Goal: Task Accomplishment & Management: Use online tool/utility

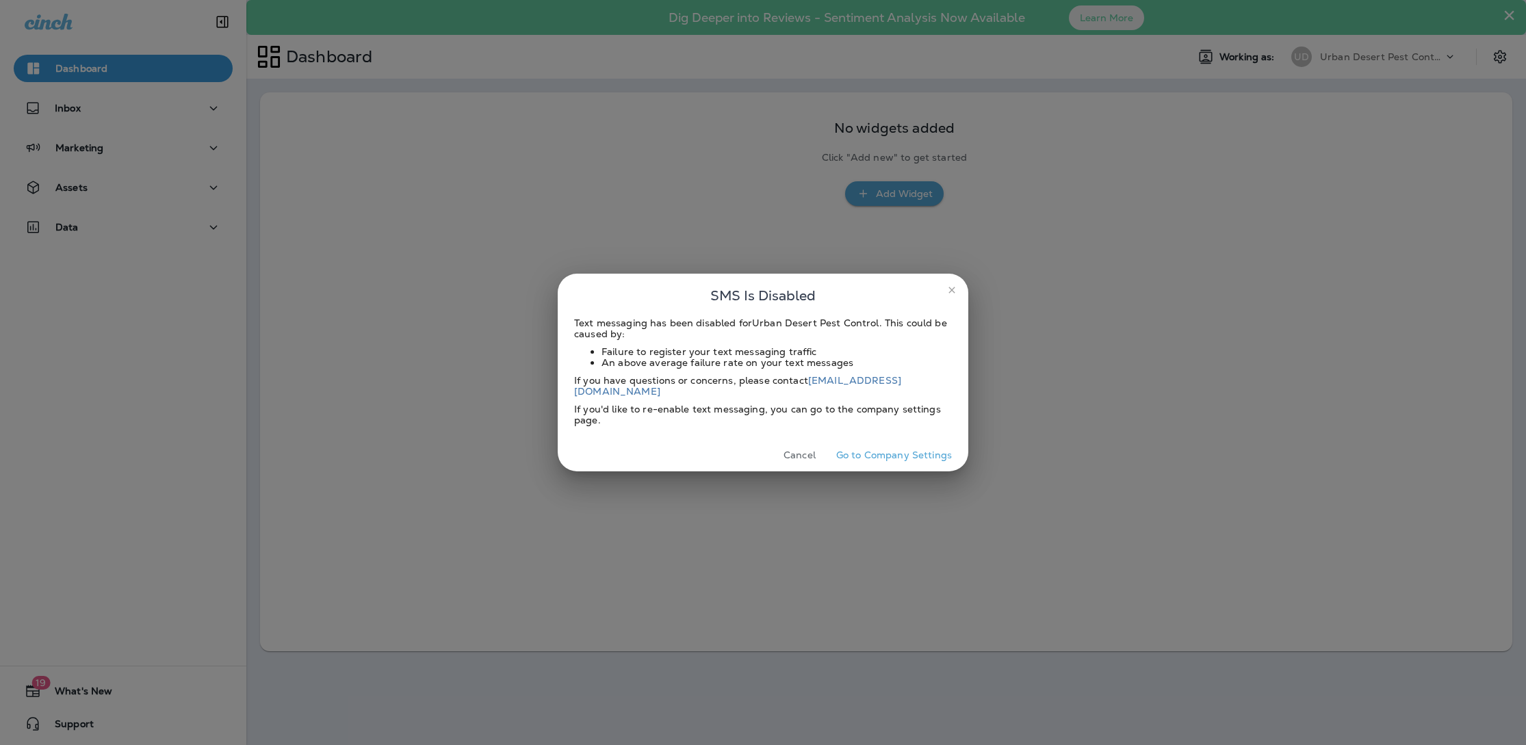
click at [952, 296] on icon "close" at bounding box center [951, 290] width 11 height 11
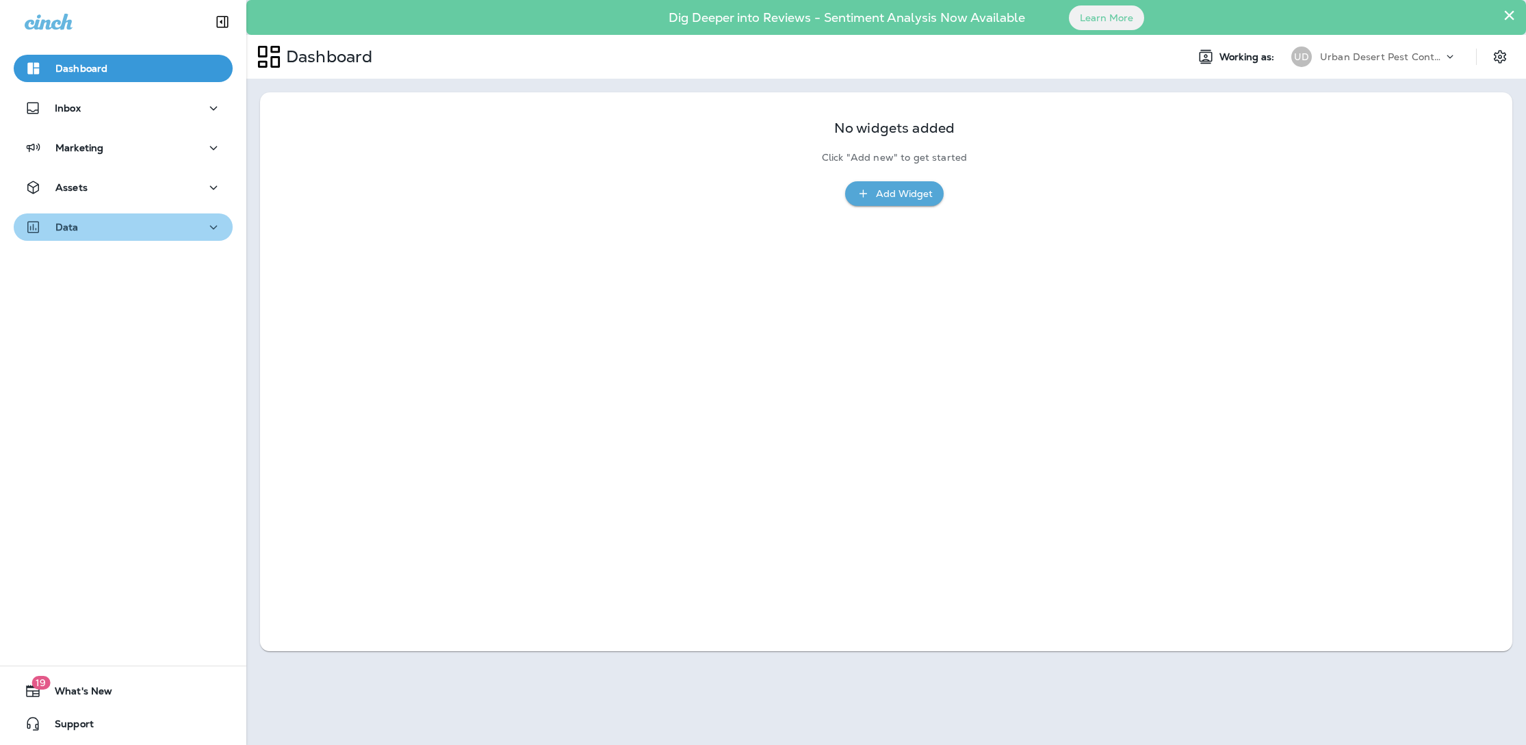
click at [206, 231] on icon "button" at bounding box center [213, 227] width 16 height 17
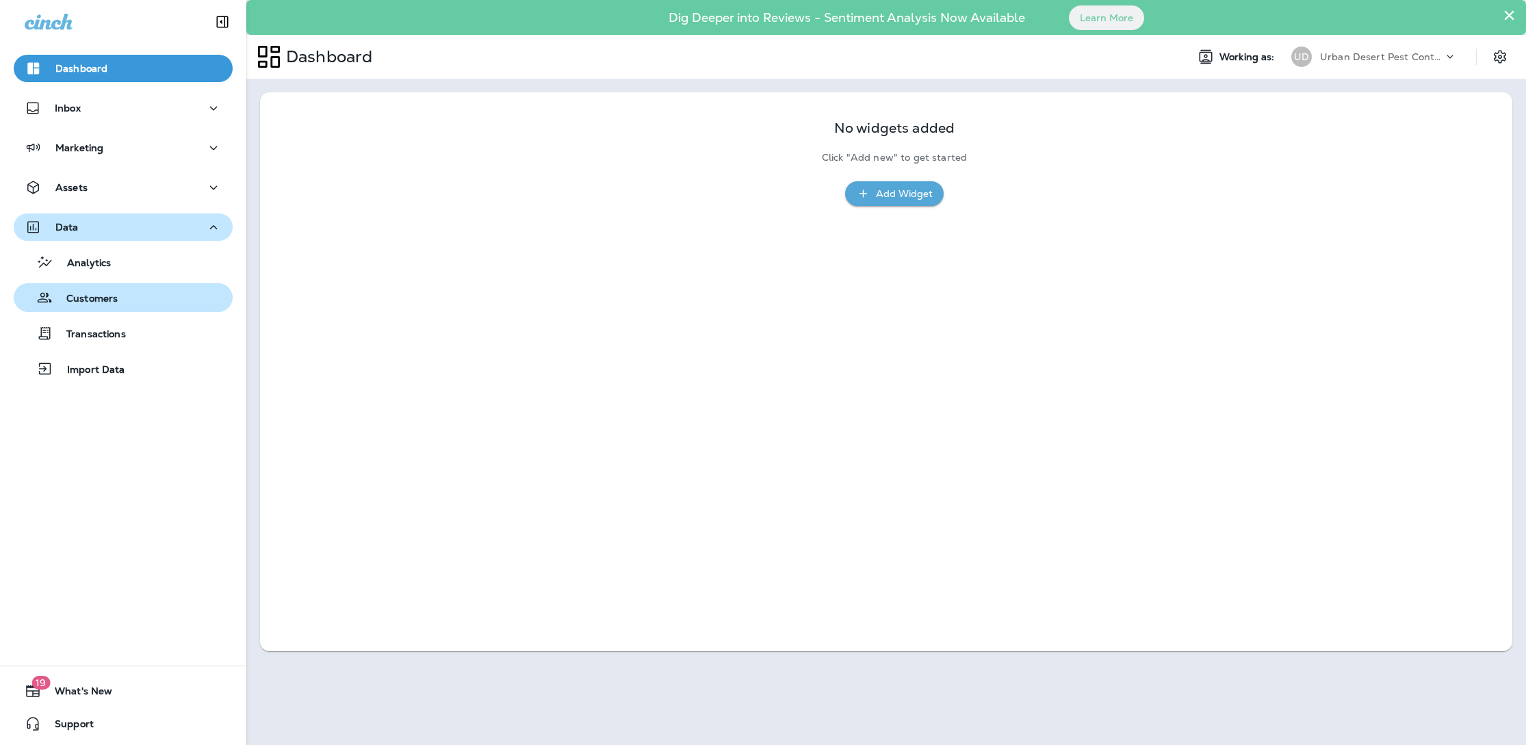
click at [103, 300] on p "Customers" at bounding box center [85, 299] width 65 height 13
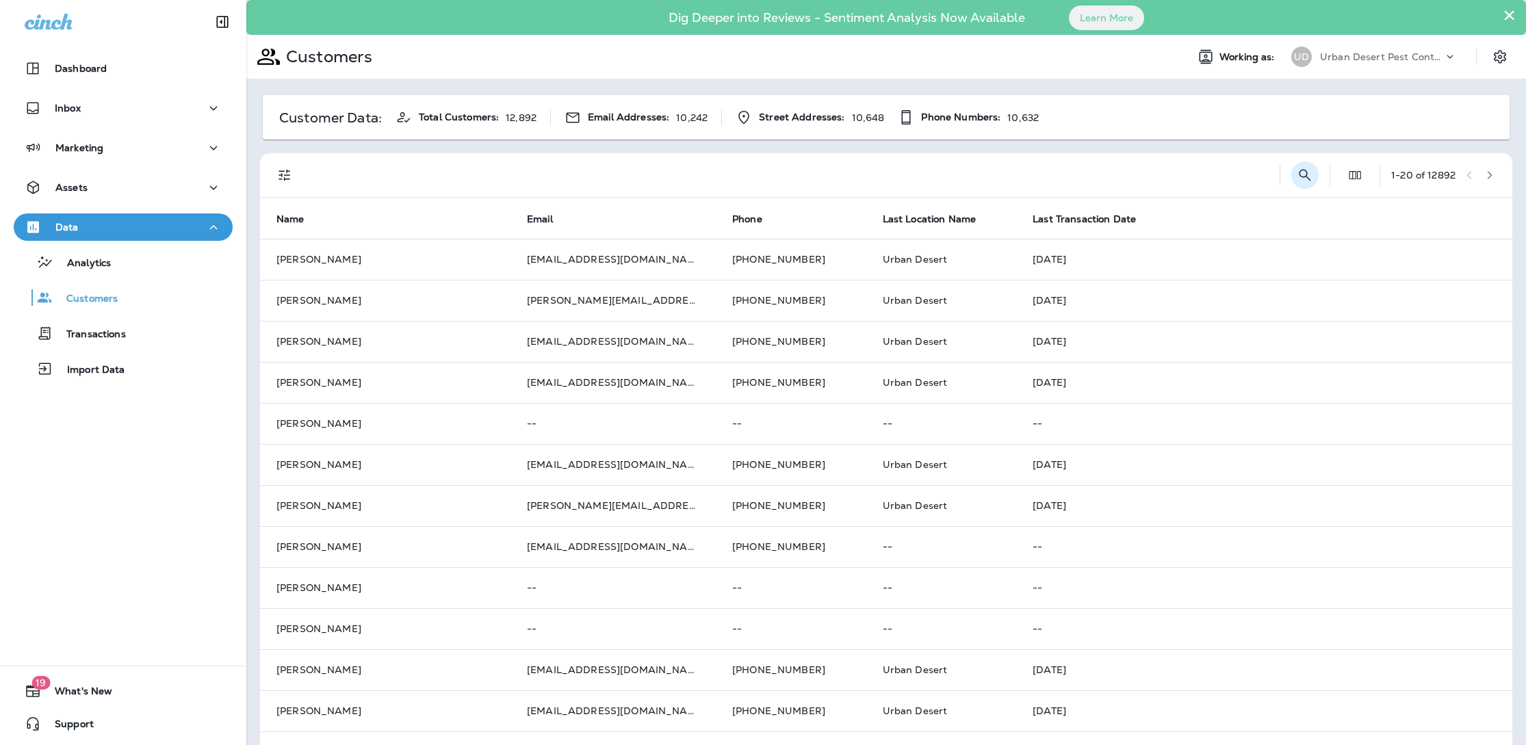
click at [1306, 177] on icon "Search Customers" at bounding box center [1305, 175] width 16 height 16
type input "********"
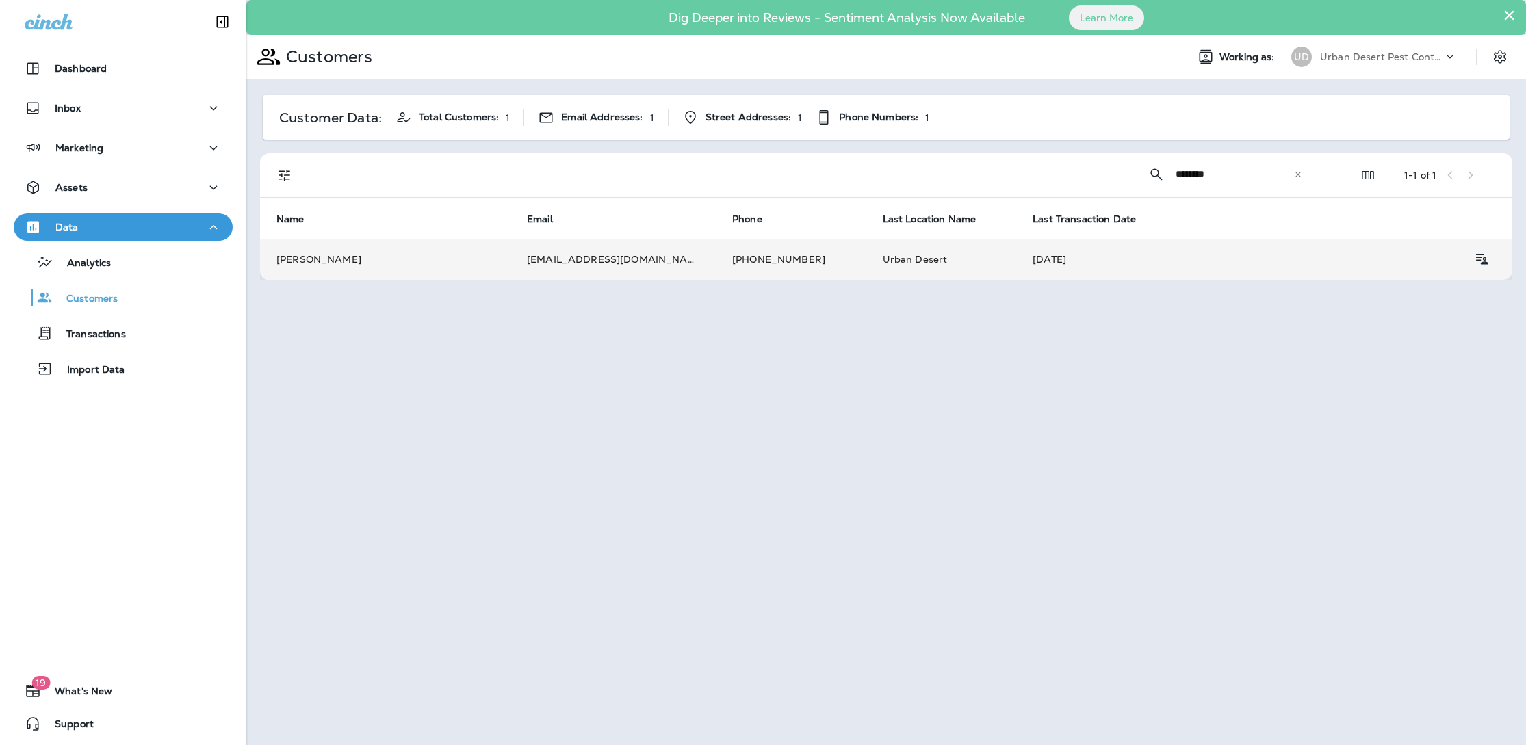
click at [424, 271] on td "[PERSON_NAME]" at bounding box center [385, 259] width 250 height 41
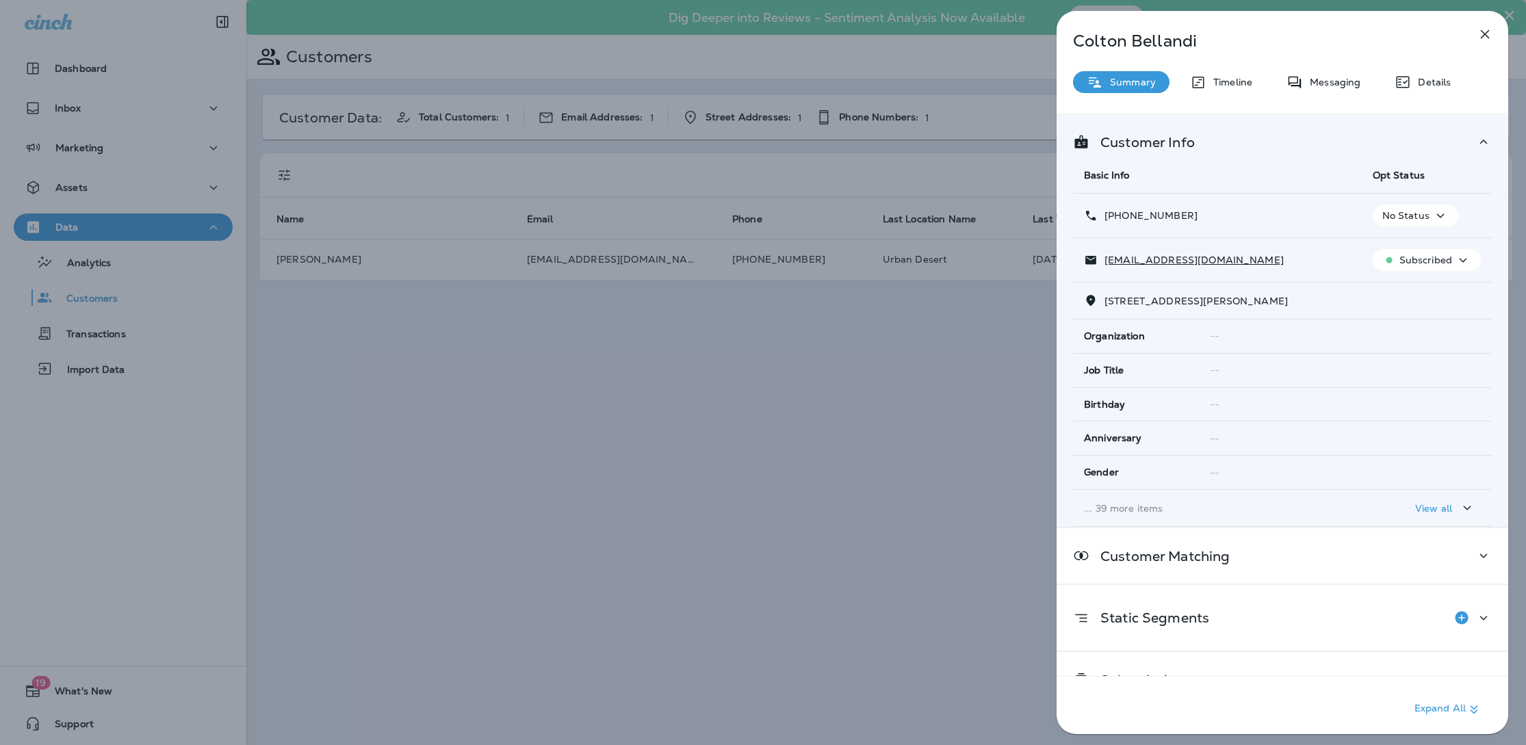
scroll to position [27, 0]
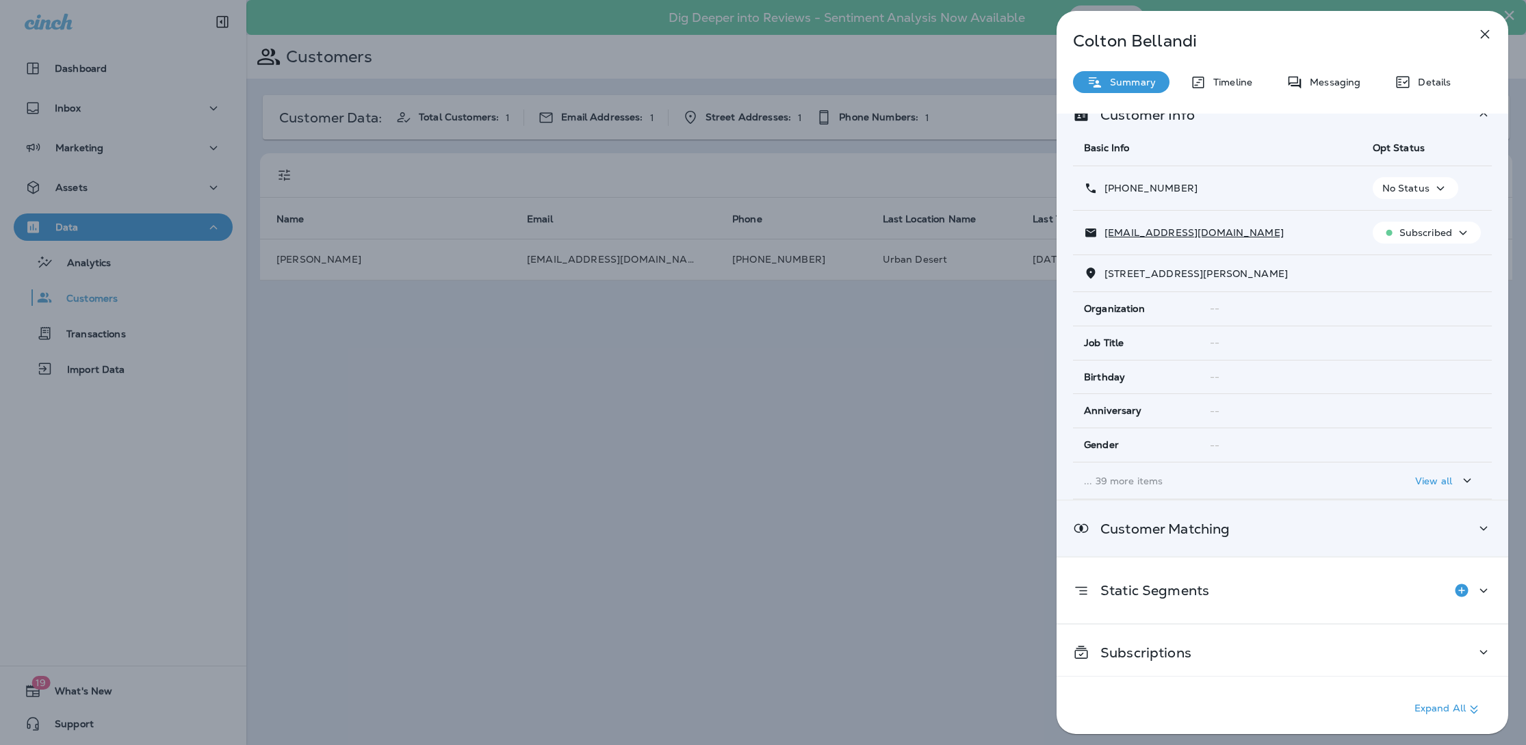
click at [1229, 537] on div "Customer Matching" at bounding box center [1282, 528] width 452 height 55
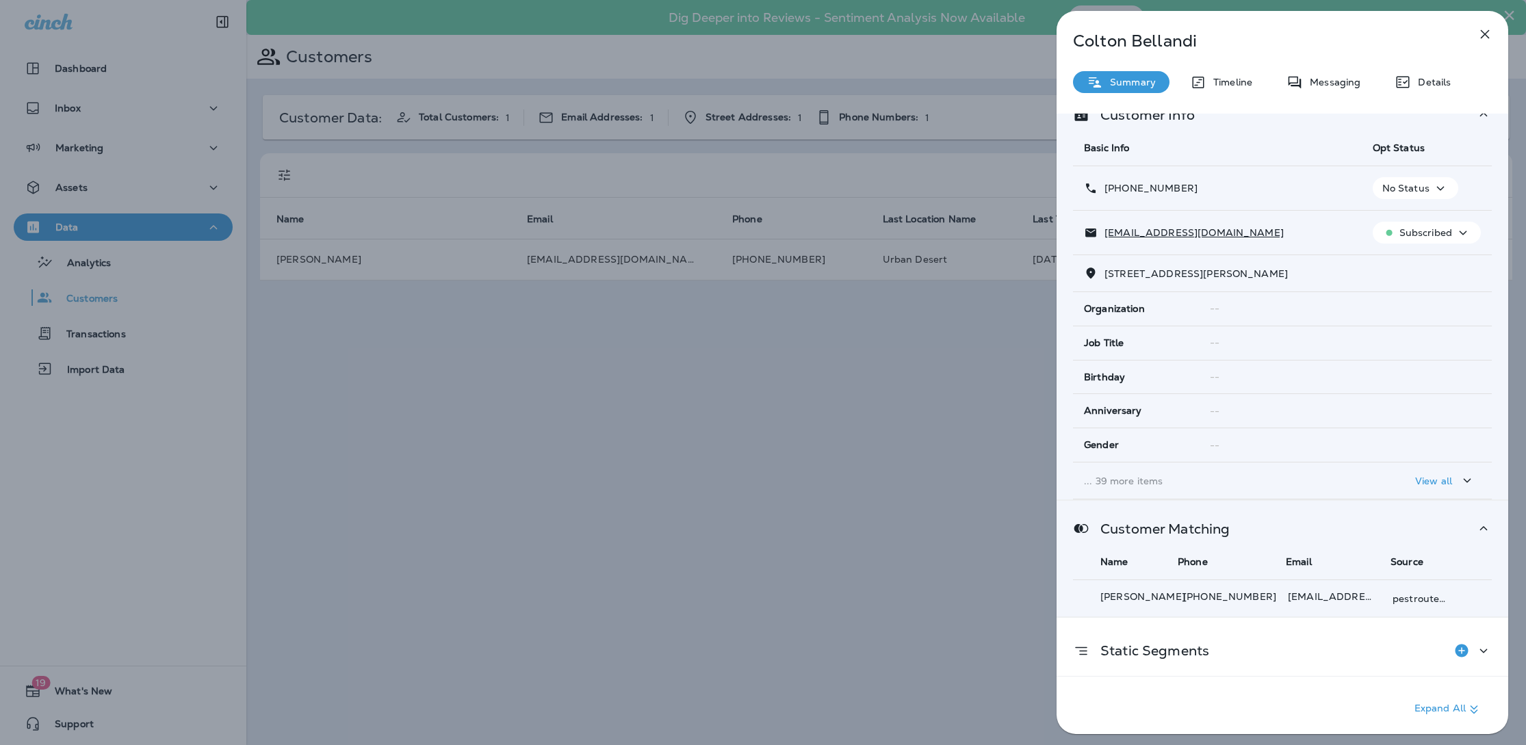
click at [1228, 530] on p "Customer Matching" at bounding box center [1159, 528] width 140 height 11
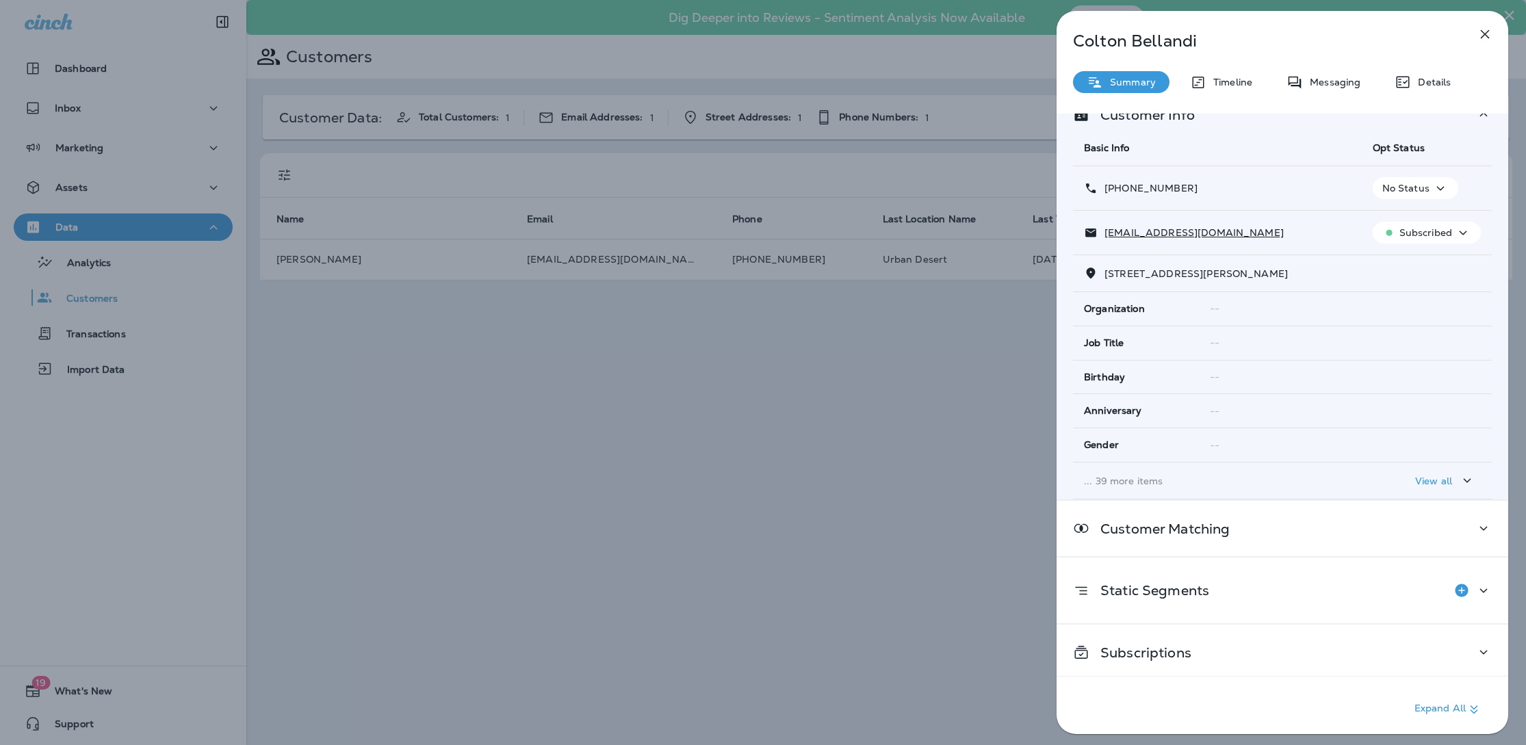
click at [1210, 94] on div "[PERSON_NAME] Summary Timeline Messaging Details Customer Info Basic Info Opt S…" at bounding box center [1282, 376] width 452 height 731
click at [1210, 75] on div "Timeline" at bounding box center [1221, 82] width 90 height 22
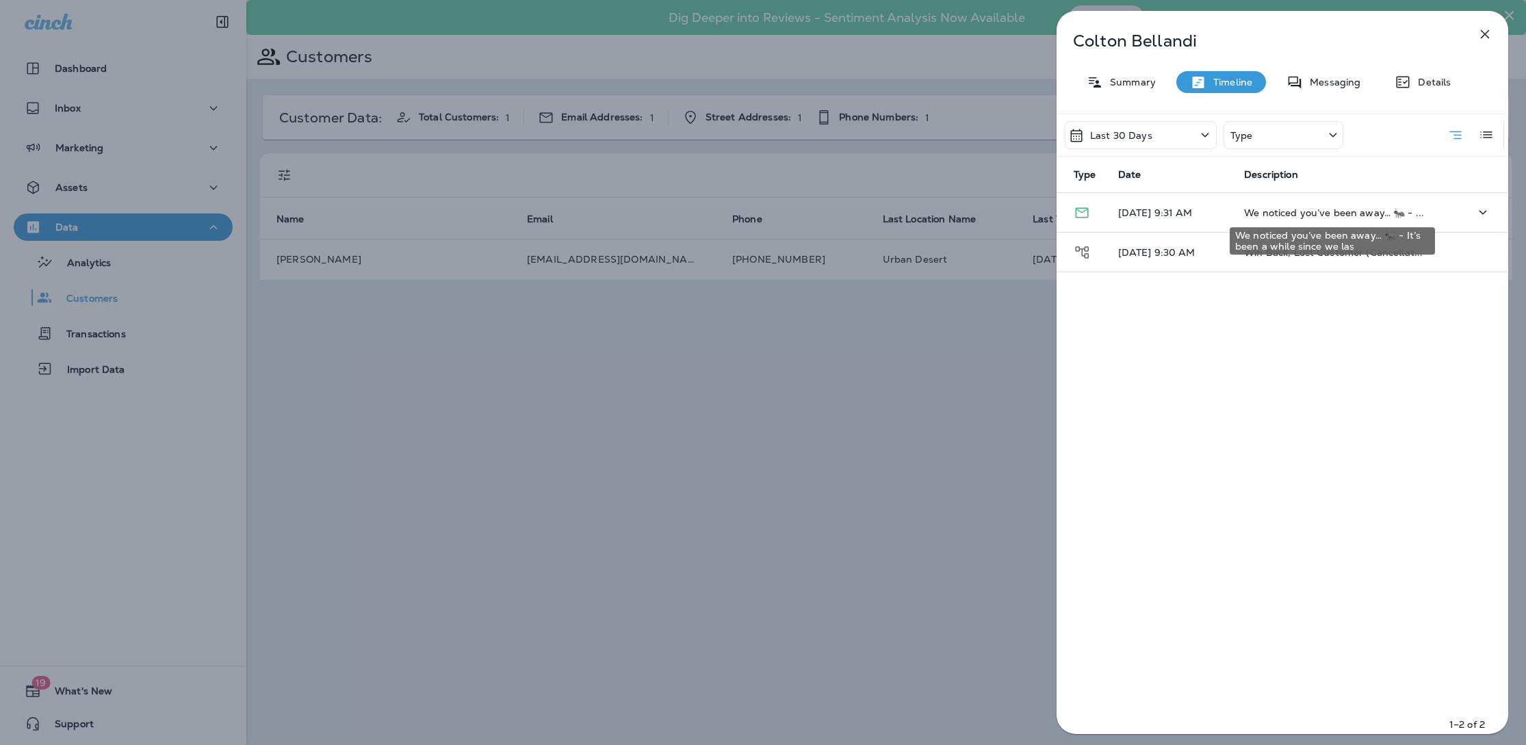
click at [1304, 212] on span "We noticed you’ve been away… 🐜 - ..." at bounding box center [1334, 213] width 180 height 12
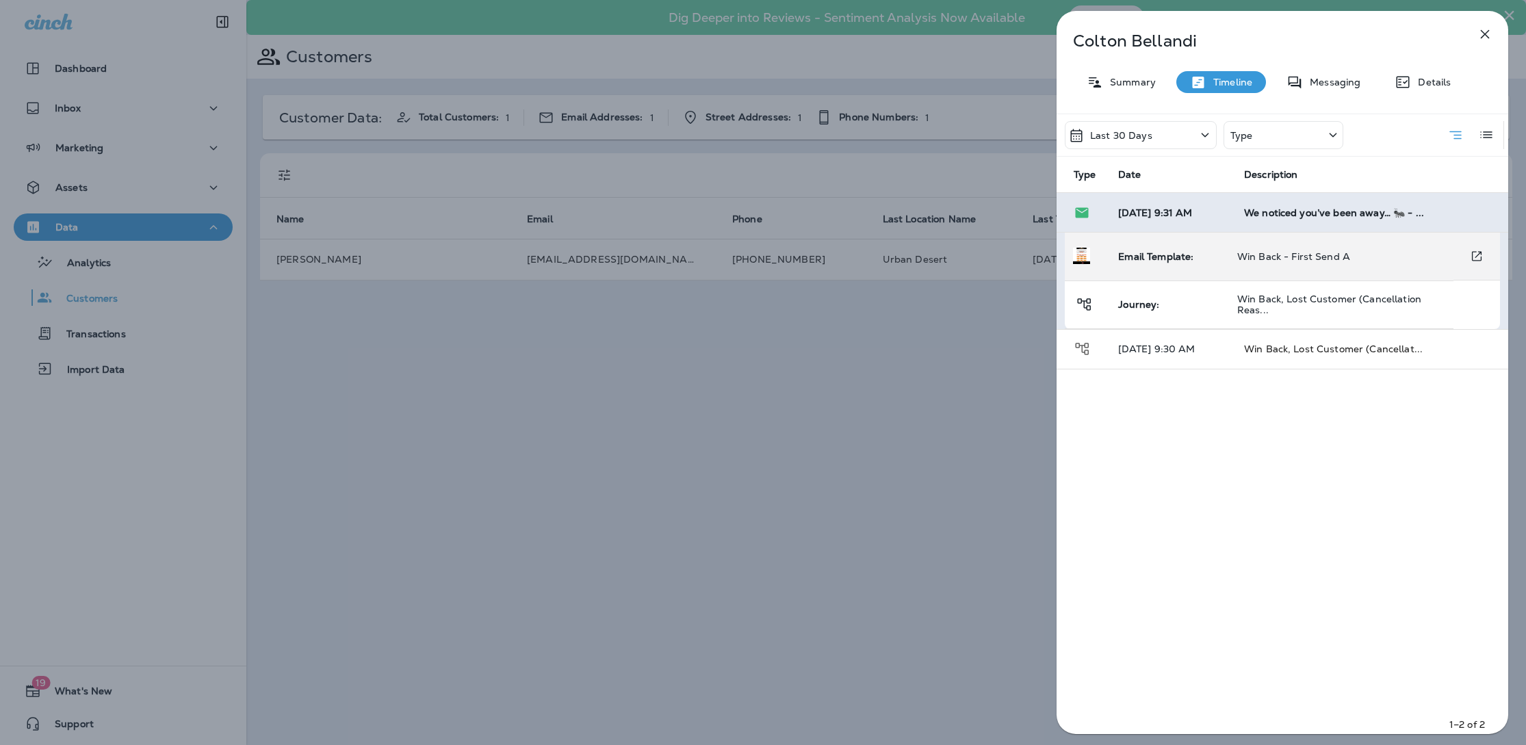
click at [1170, 255] on span "Email Template:" at bounding box center [1155, 256] width 75 height 12
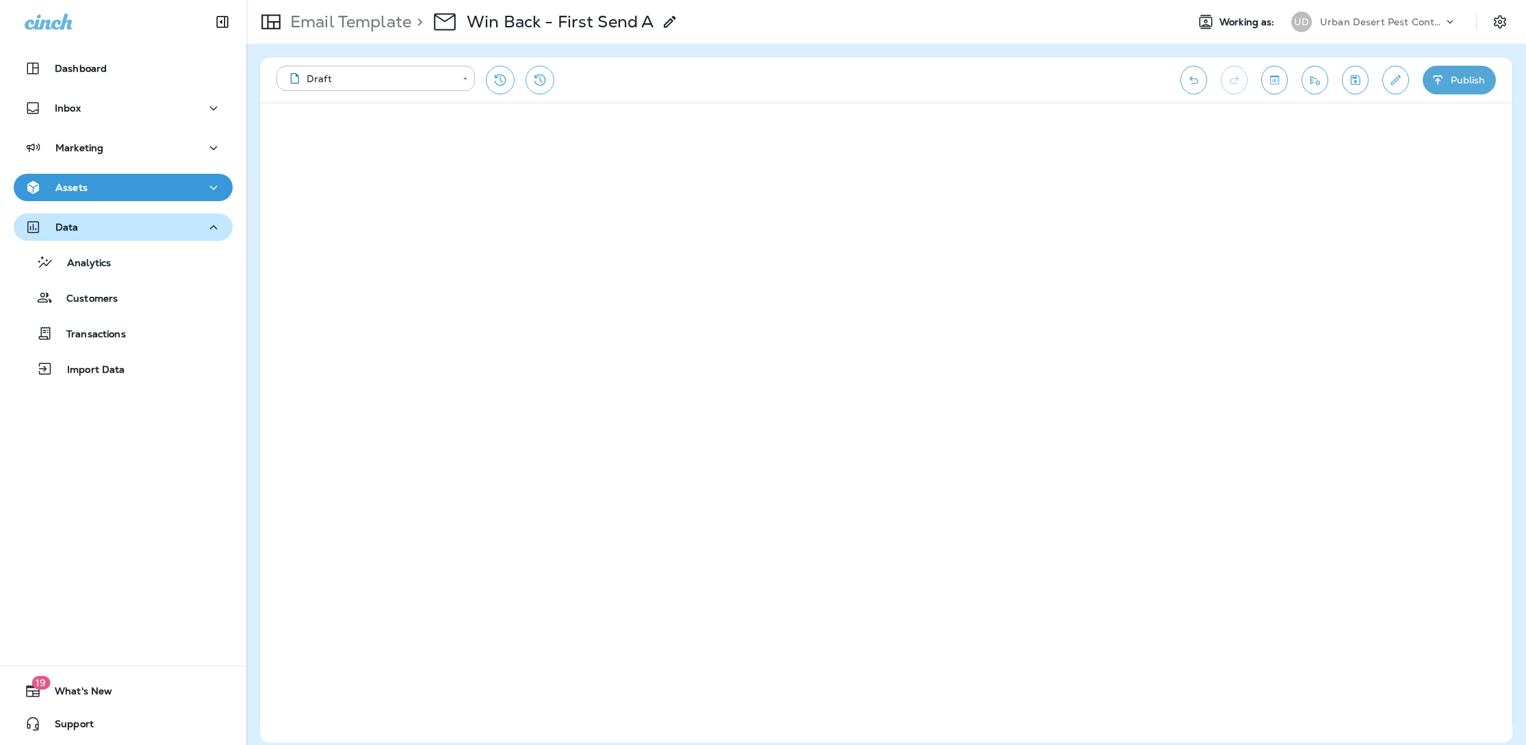
click at [138, 187] on div "Assets" at bounding box center [123, 187] width 197 height 17
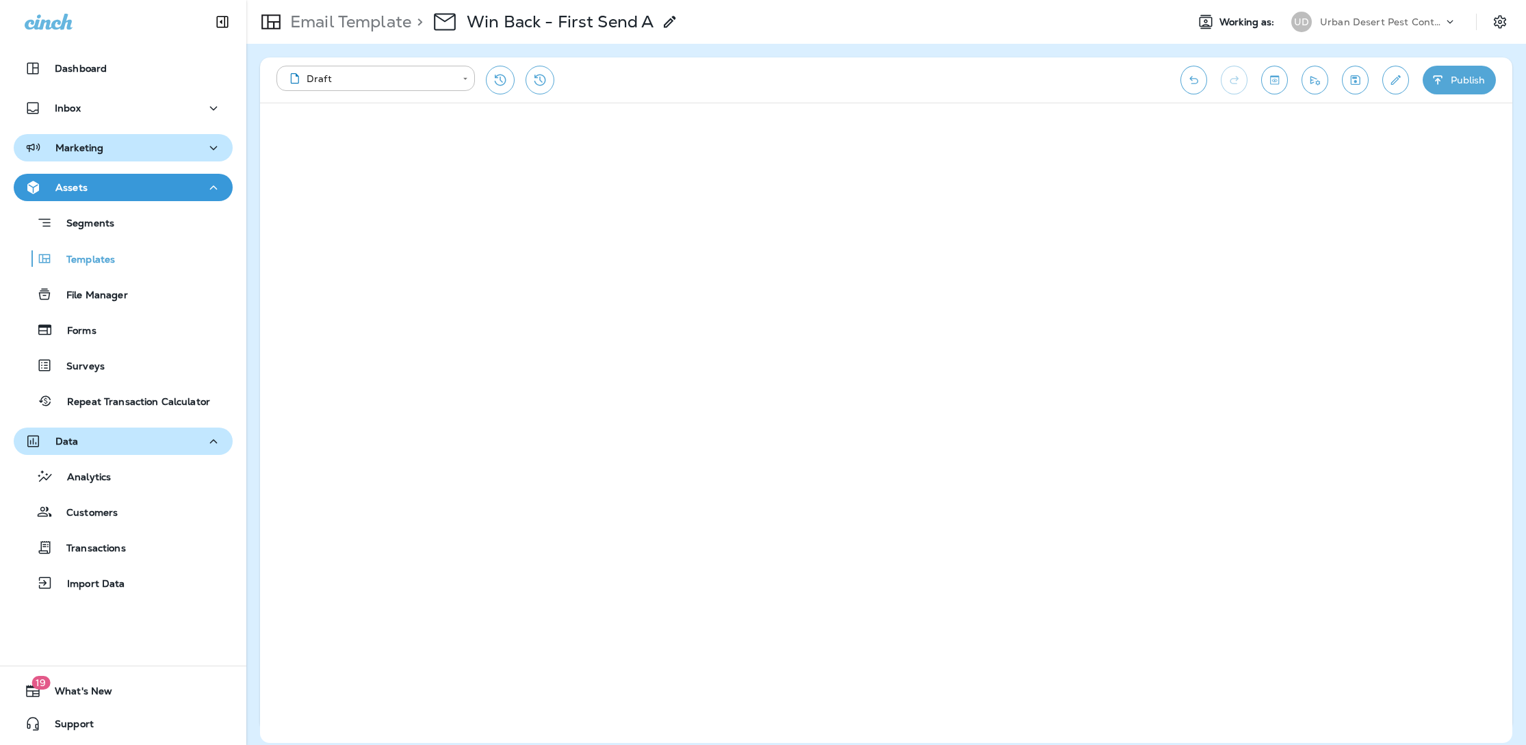
click at [152, 150] on div "Marketing" at bounding box center [123, 148] width 197 height 17
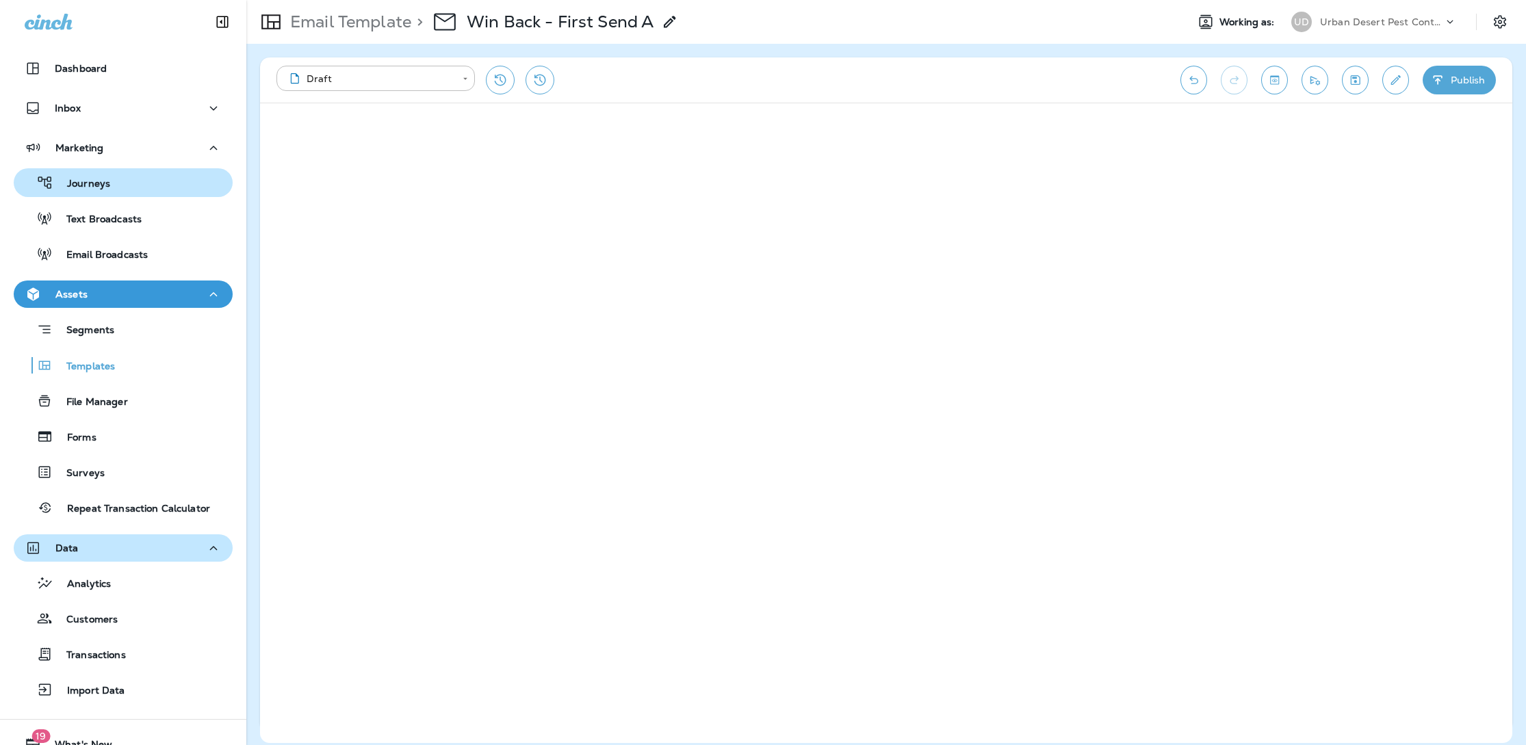
click at [123, 185] on div "Journeys" at bounding box center [123, 182] width 208 height 21
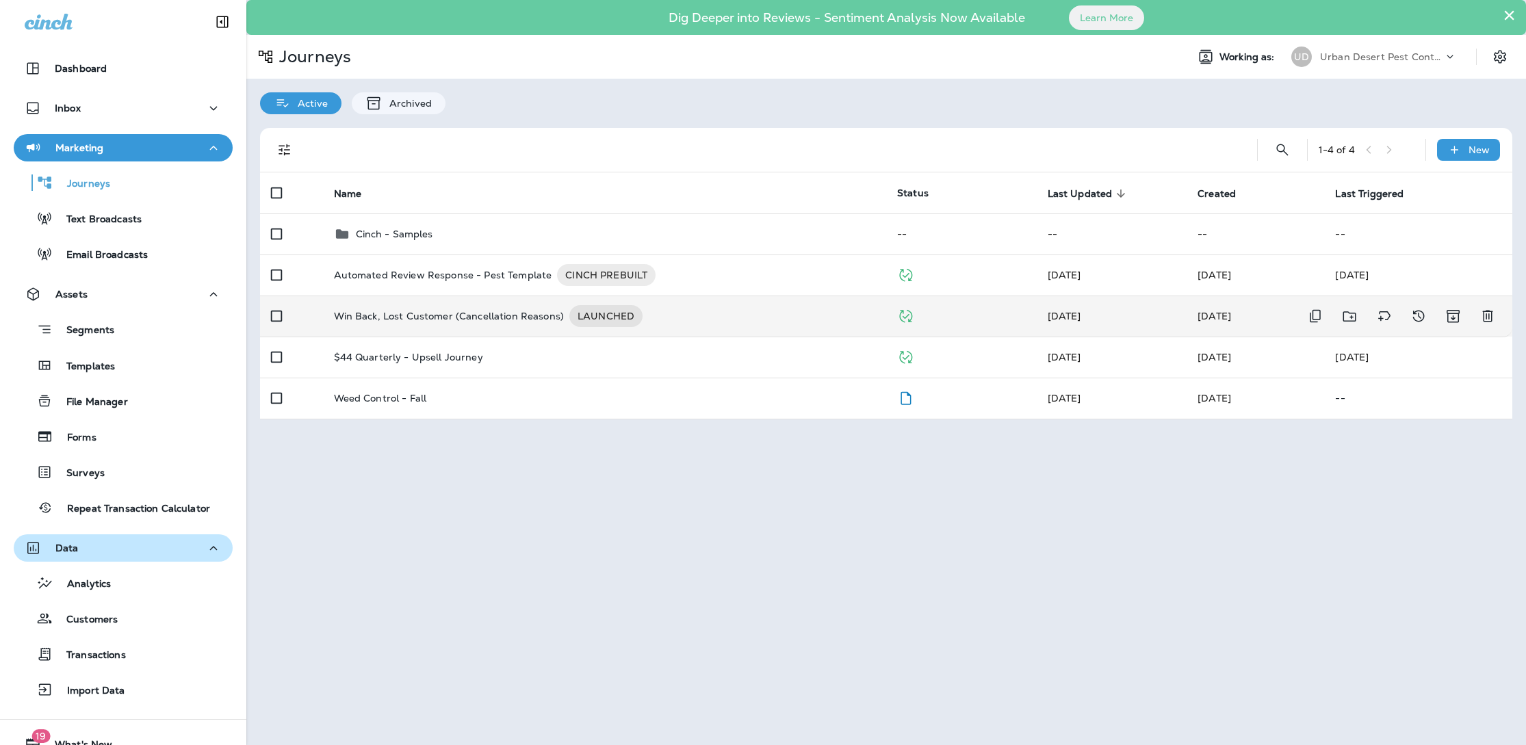
click at [416, 311] on p "Win Back, Lost Customer (Cancellation Reasons)" at bounding box center [449, 316] width 230 height 22
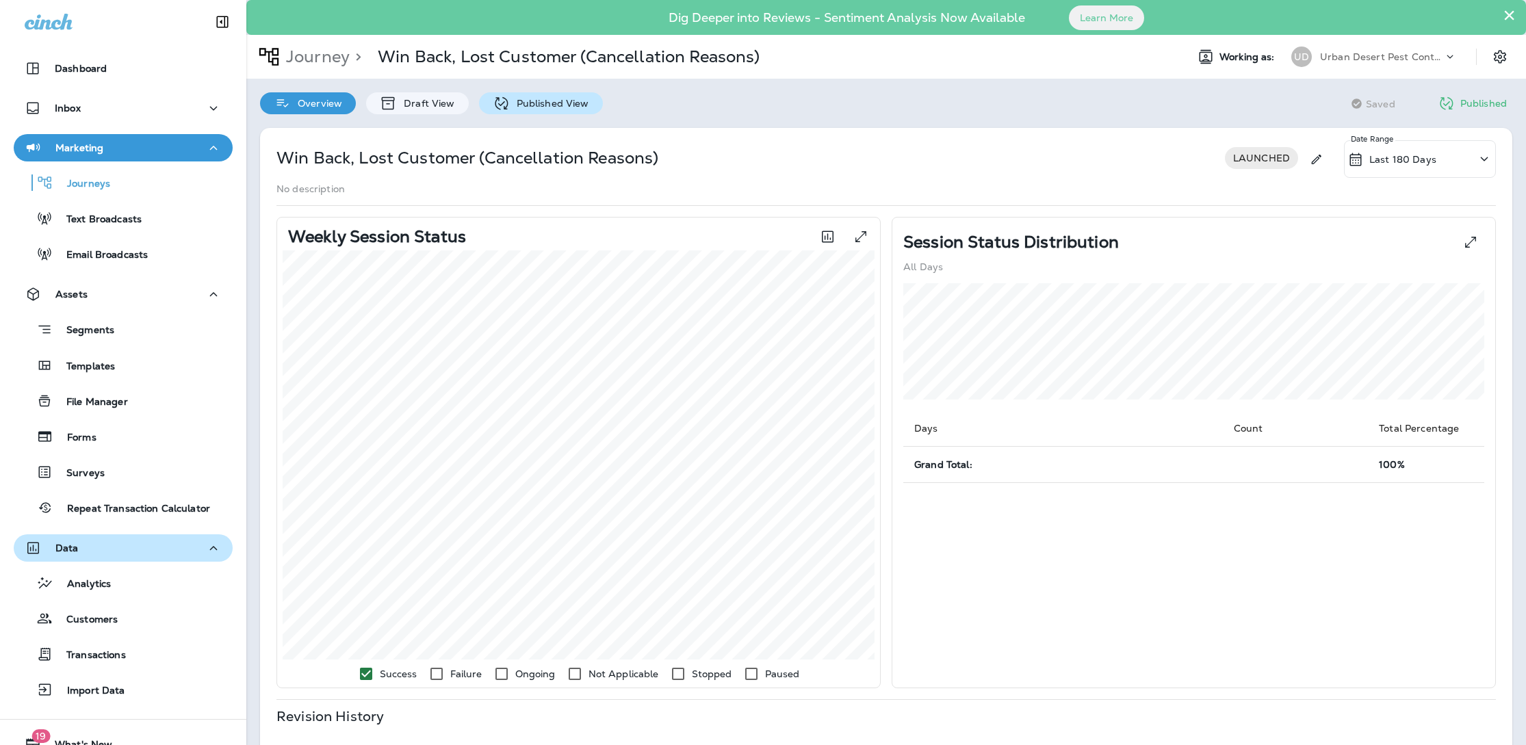
click at [575, 99] on p "Published View" at bounding box center [549, 103] width 79 height 11
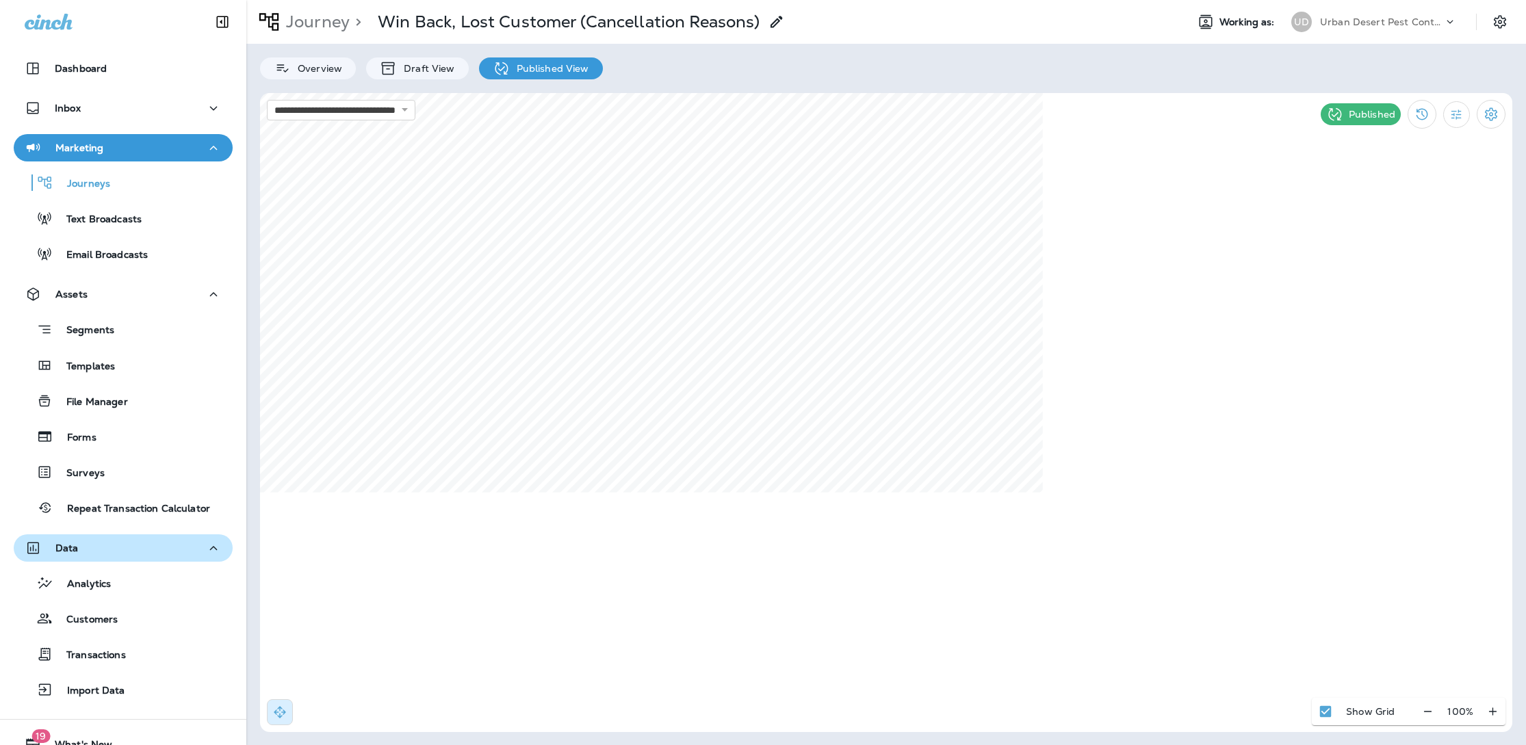
select select "*"
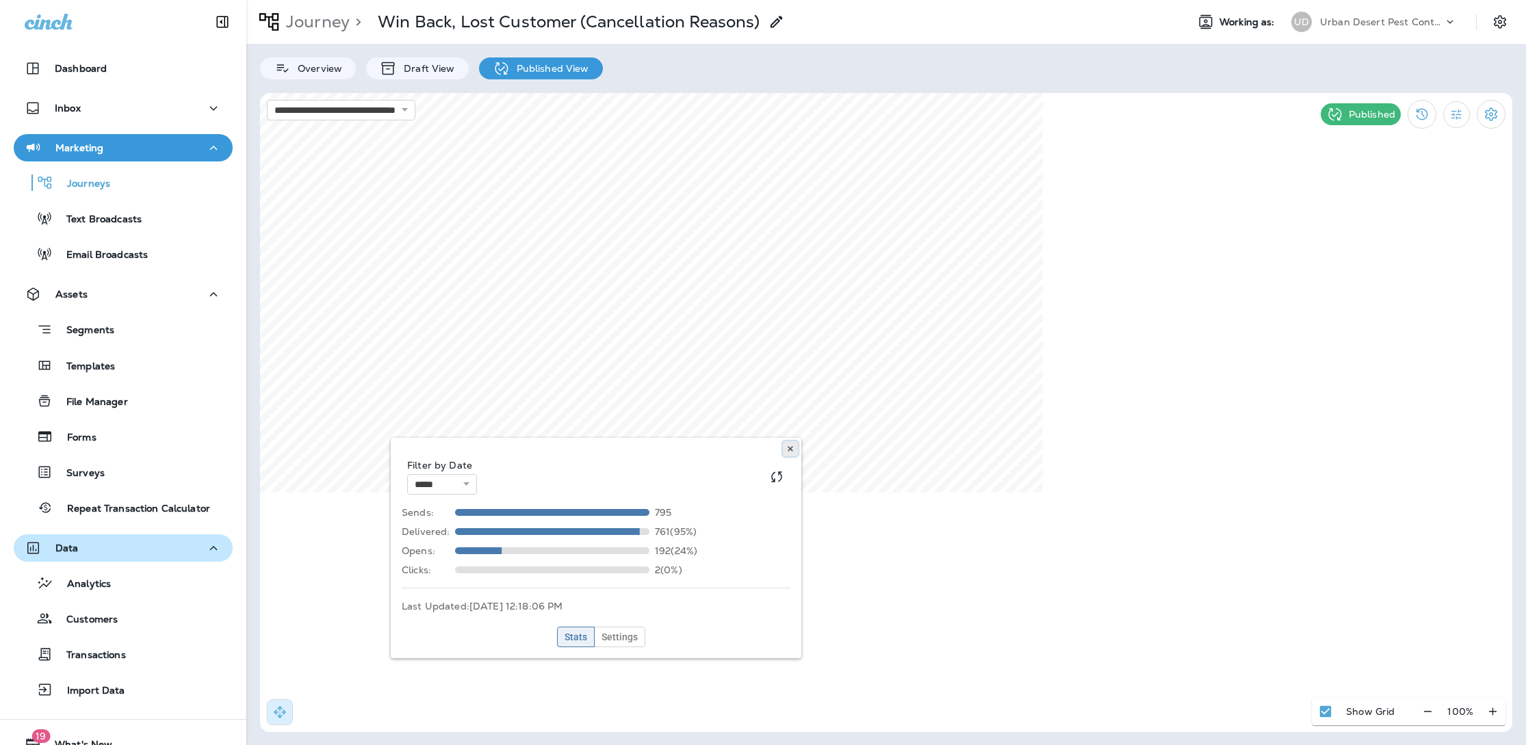
click at [790, 447] on icon at bounding box center [790, 449] width 8 height 8
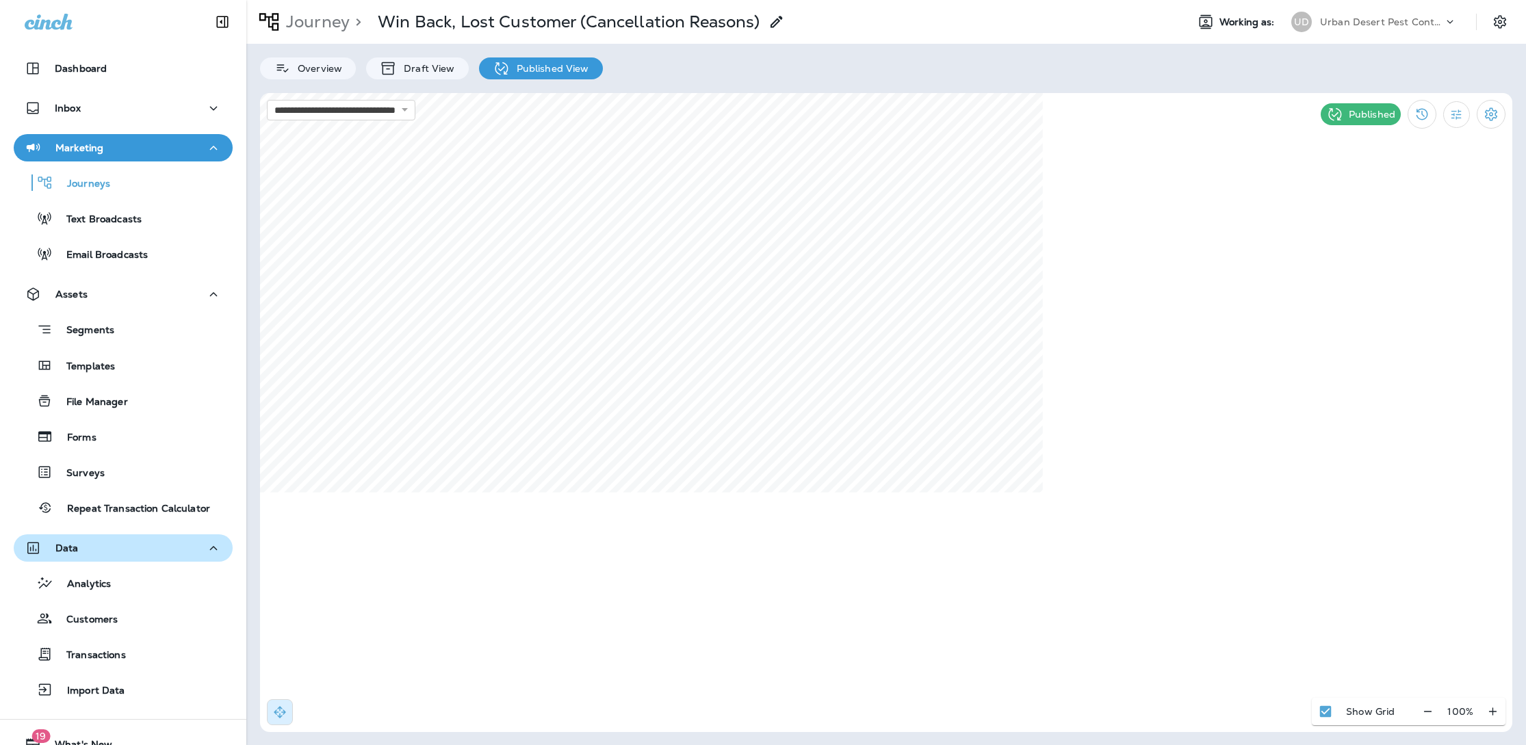
click at [115, 190] on div "Journeys" at bounding box center [123, 182] width 208 height 21
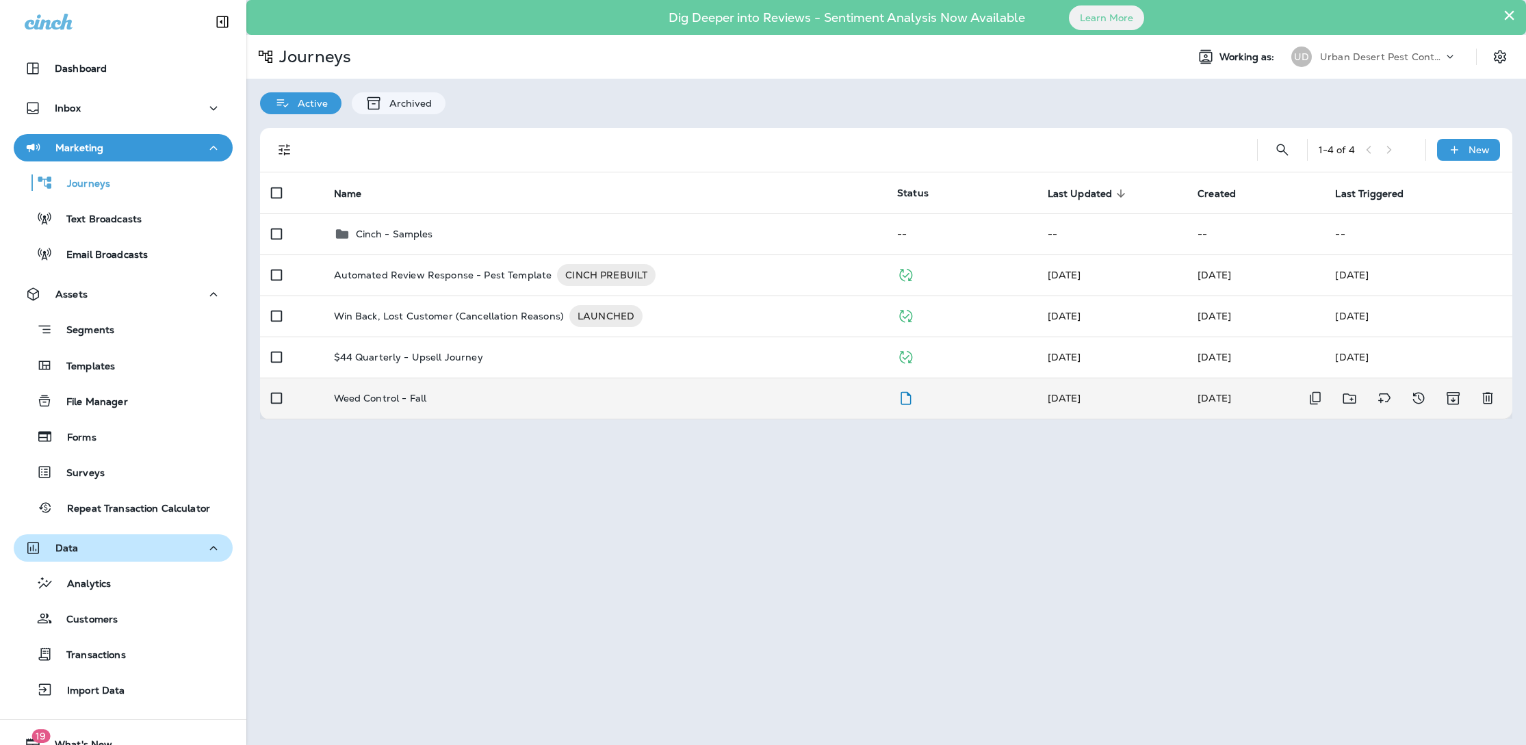
click at [372, 399] on p "Weed Control - Fall" at bounding box center [380, 398] width 93 height 11
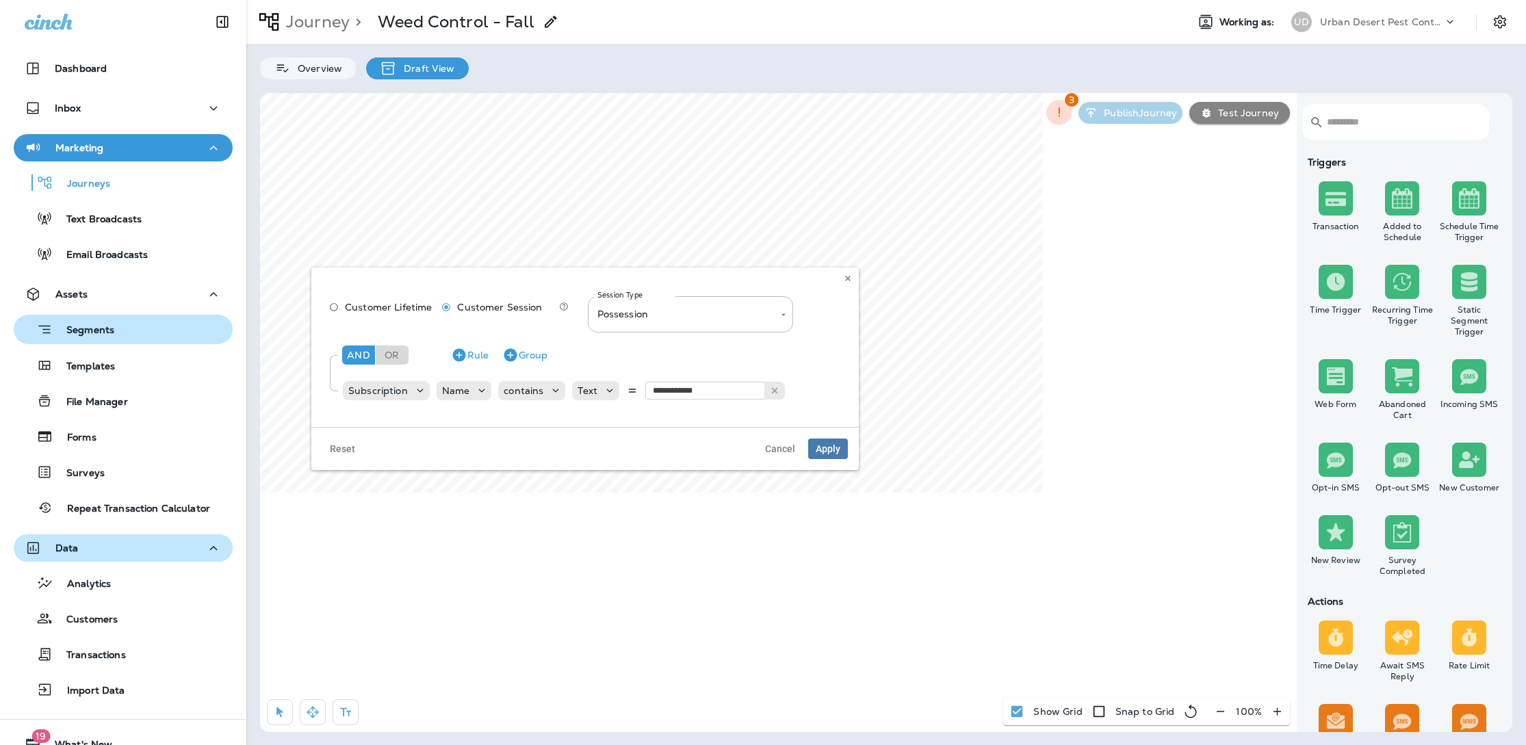
click at [98, 326] on p "Segments" at bounding box center [84, 331] width 62 height 14
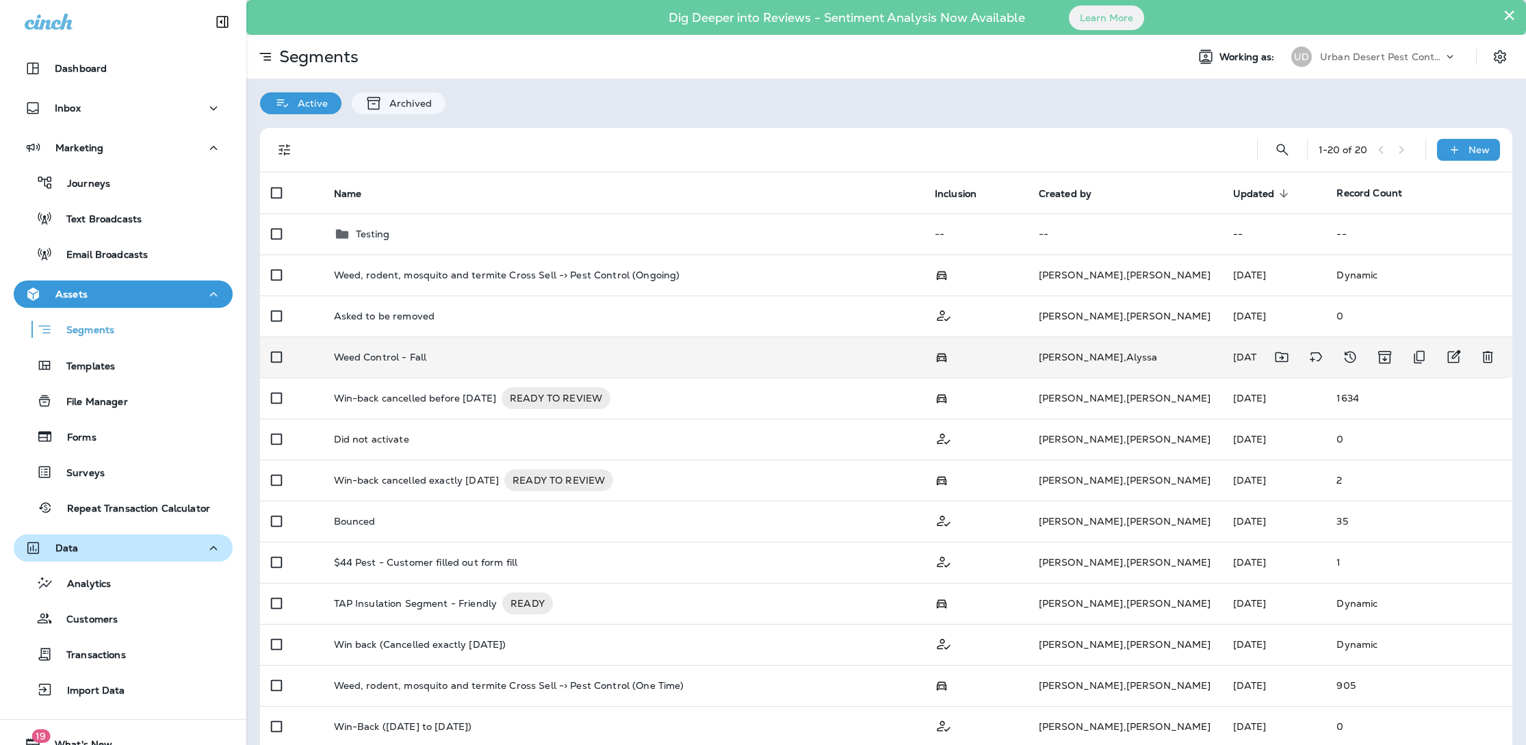
click at [411, 357] on p "Weed Control - Fall" at bounding box center [380, 357] width 93 height 11
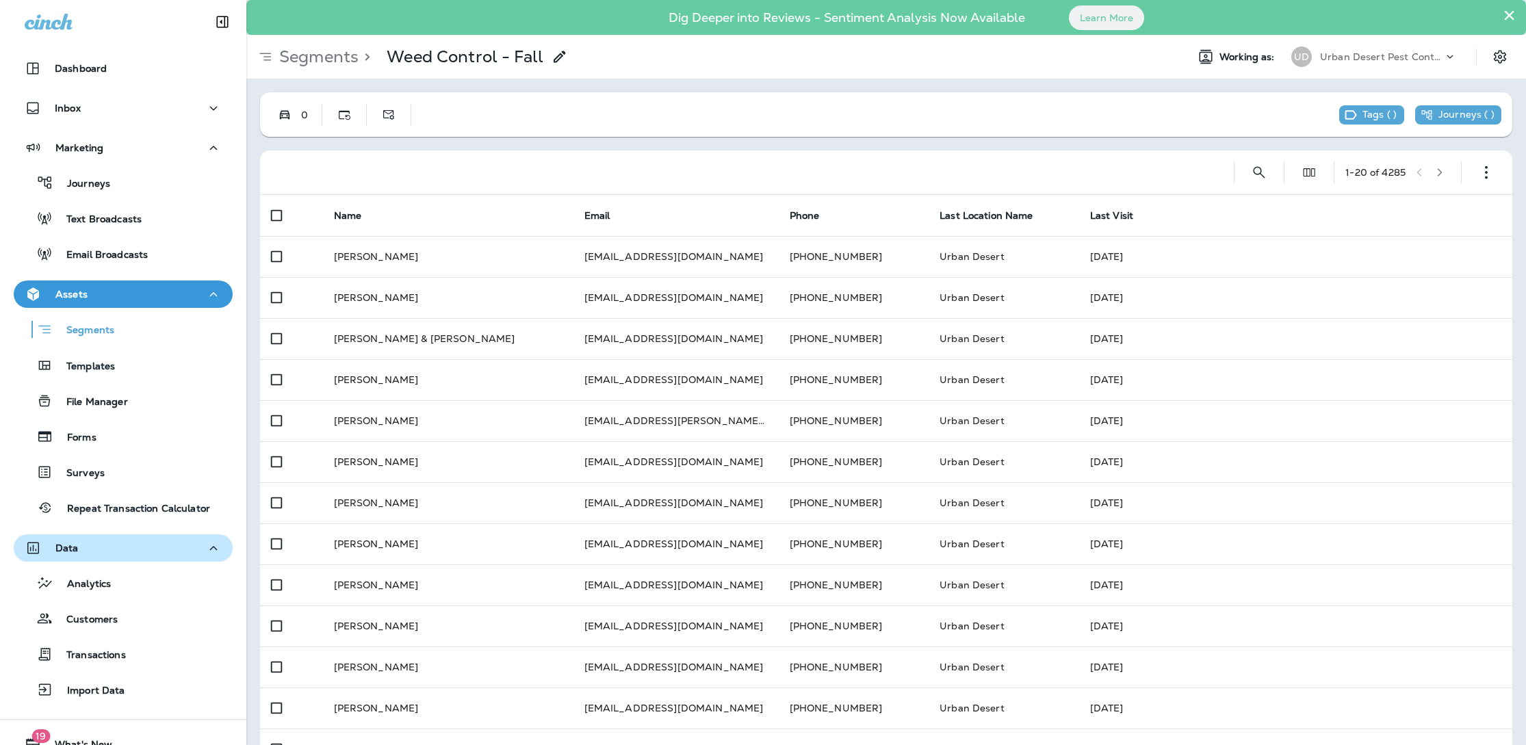
scroll to position [2, 0]
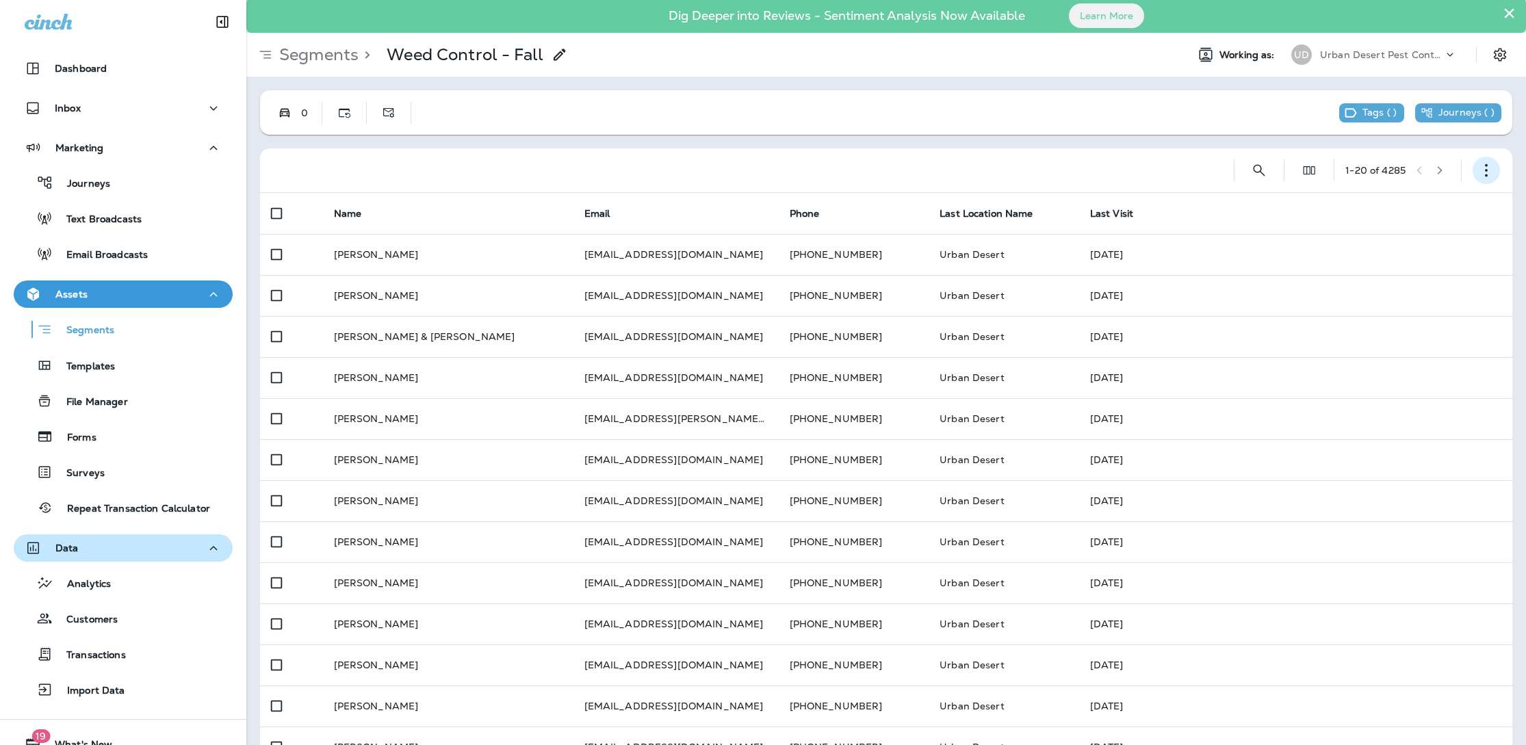
click at [1487, 177] on button "button" at bounding box center [1486, 170] width 27 height 27
click at [1395, 200] on p "Edit Segment" at bounding box center [1395, 205] width 70 height 11
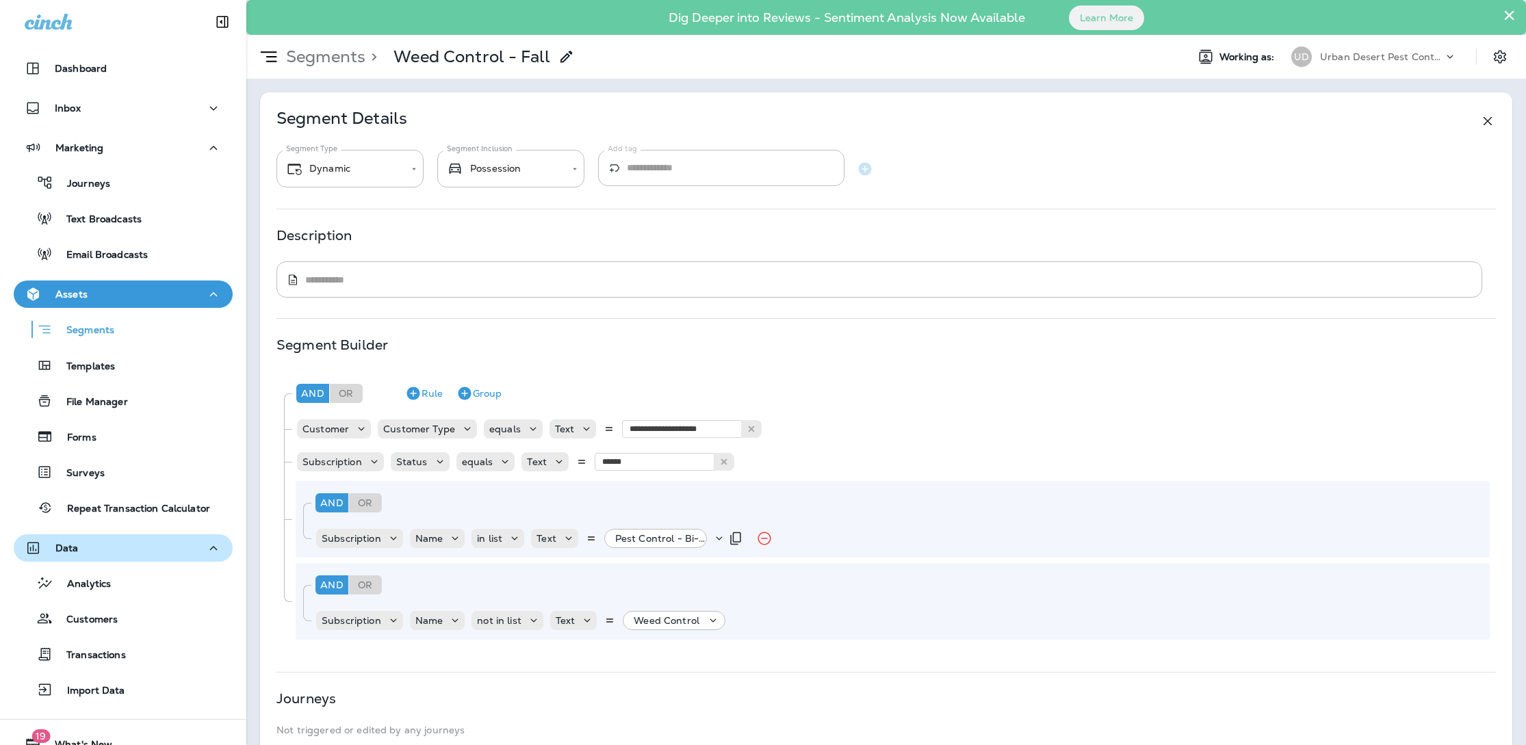
click at [689, 533] on p "Pest Control - Bi-Monthly, +6 more" at bounding box center [663, 538] width 97 height 11
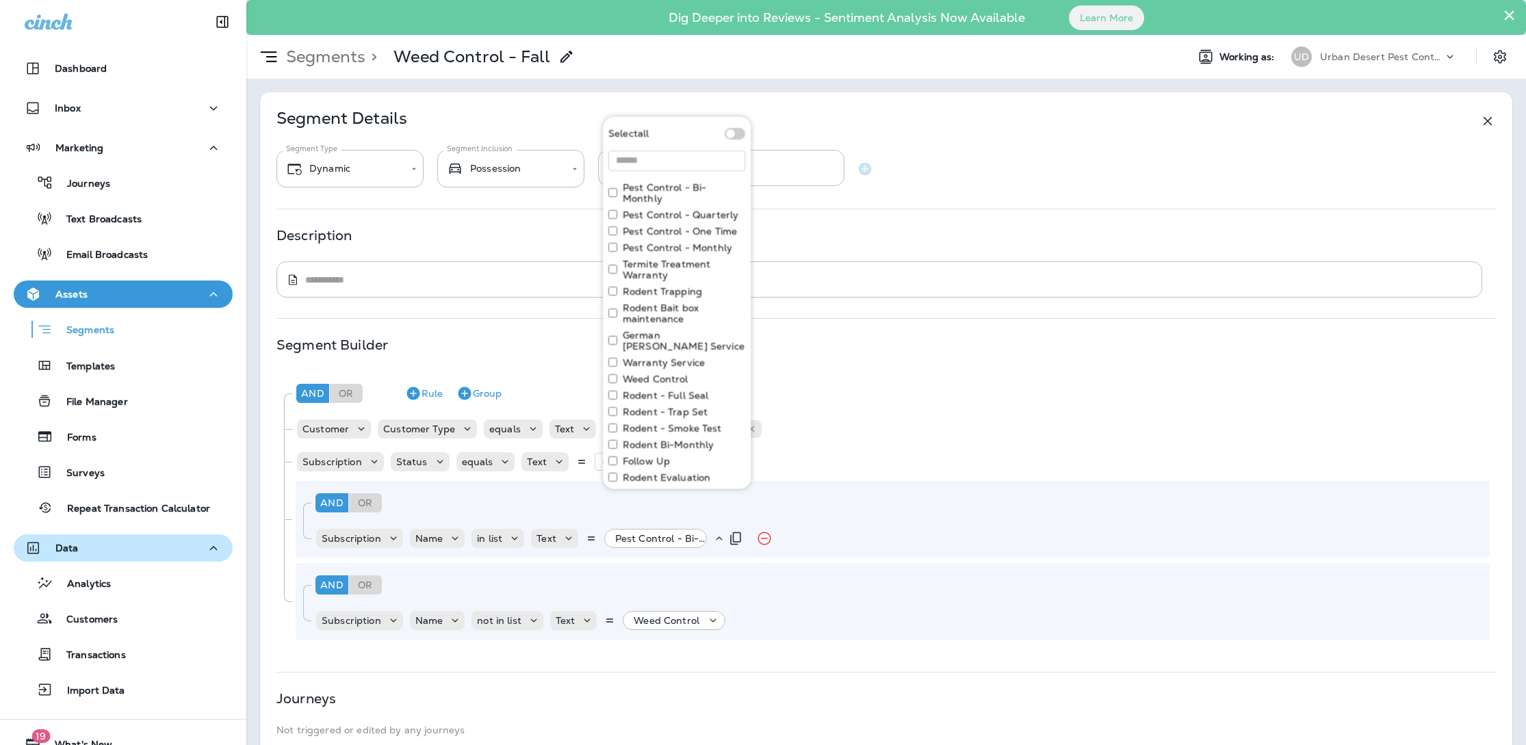
scroll to position [39, 0]
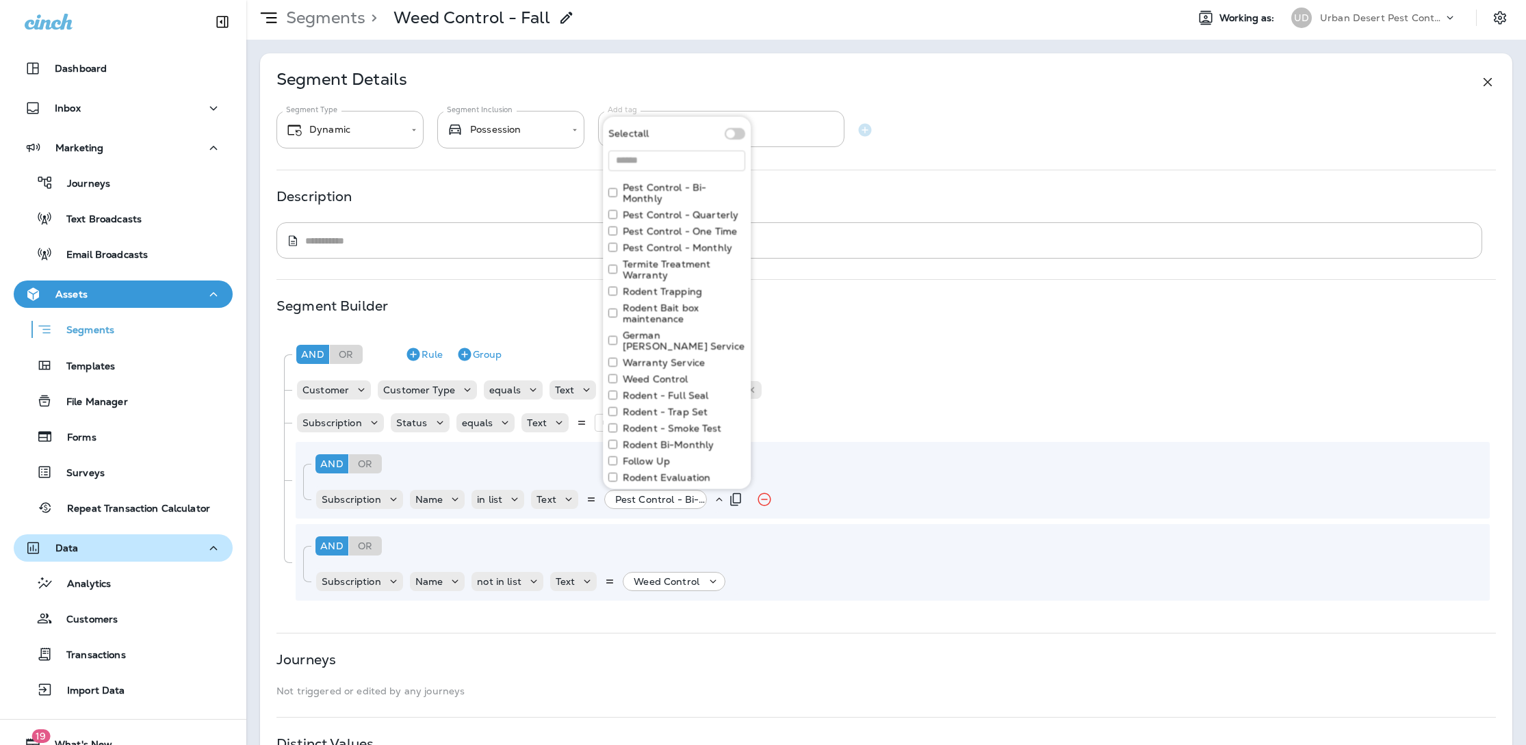
click at [689, 500] on p "Pest Control - Bi-Monthly, +6 more" at bounding box center [663, 499] width 97 height 11
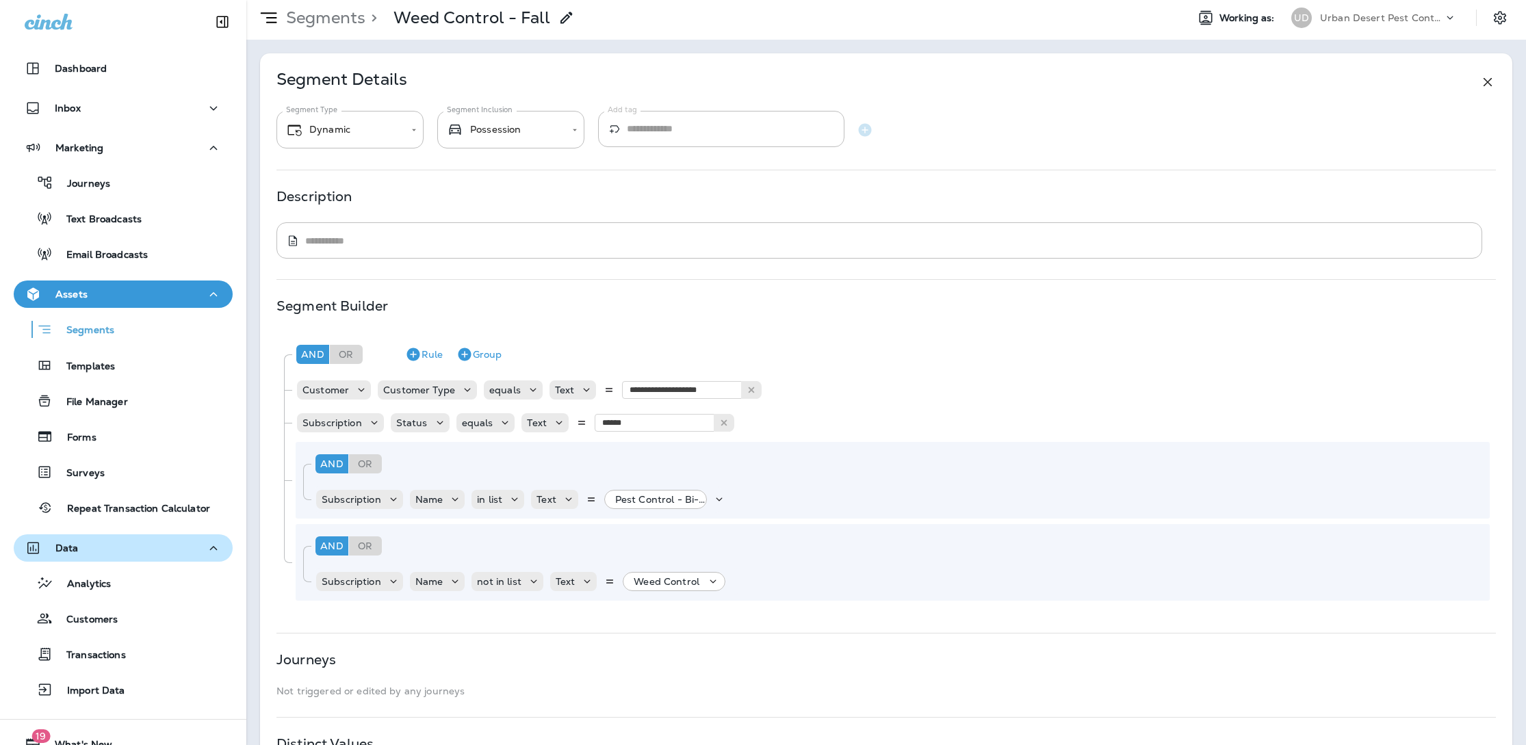
click at [675, 580] on p "Weed Control" at bounding box center [667, 581] width 66 height 11
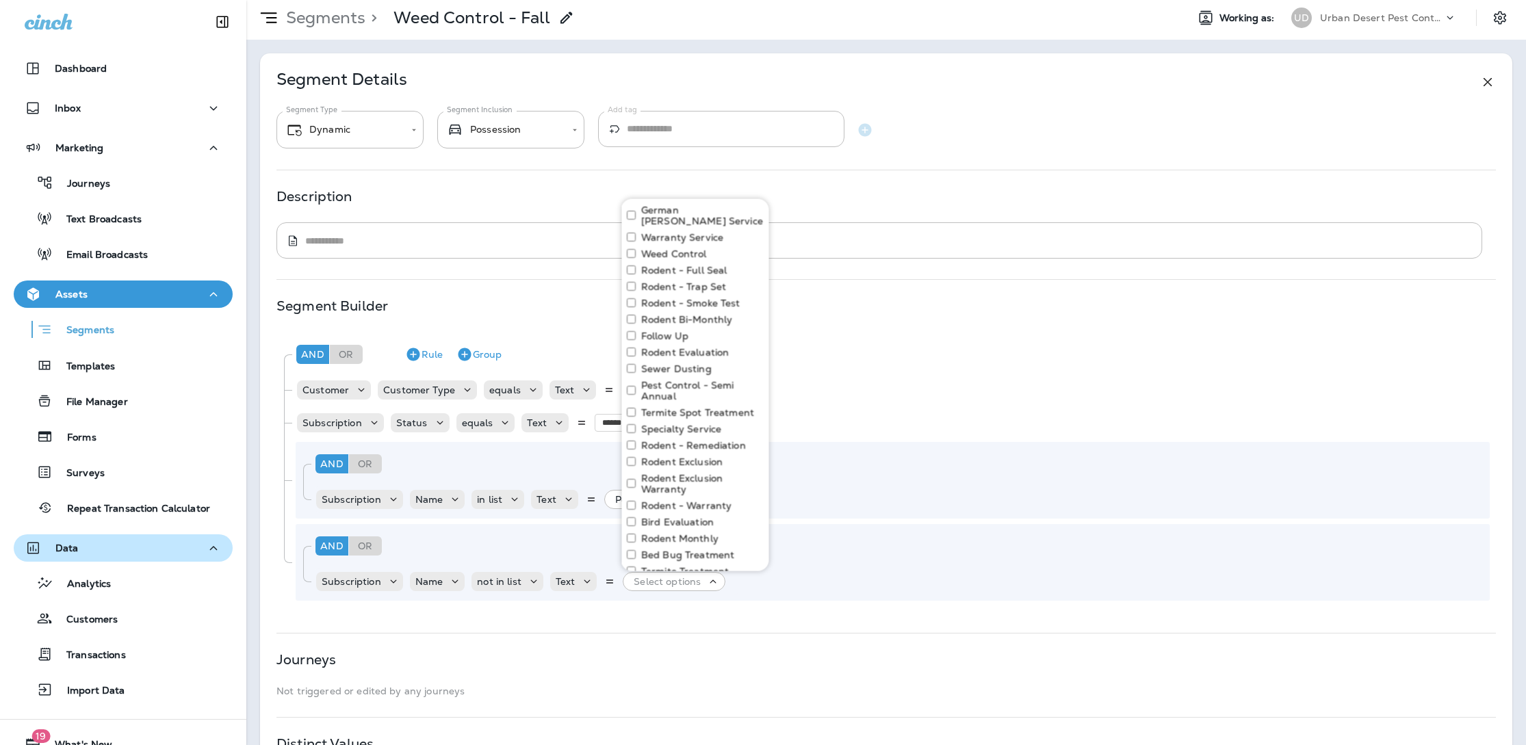
scroll to position [204, 0]
click at [629, 304] on div "Select all Pest Control - Bi-Monthly Pest Control - Quarterly Pest Control - On…" at bounding box center [695, 367] width 148 height 744
click at [832, 345] on div "And Or Rule Group" at bounding box center [891, 354] width 1197 height 33
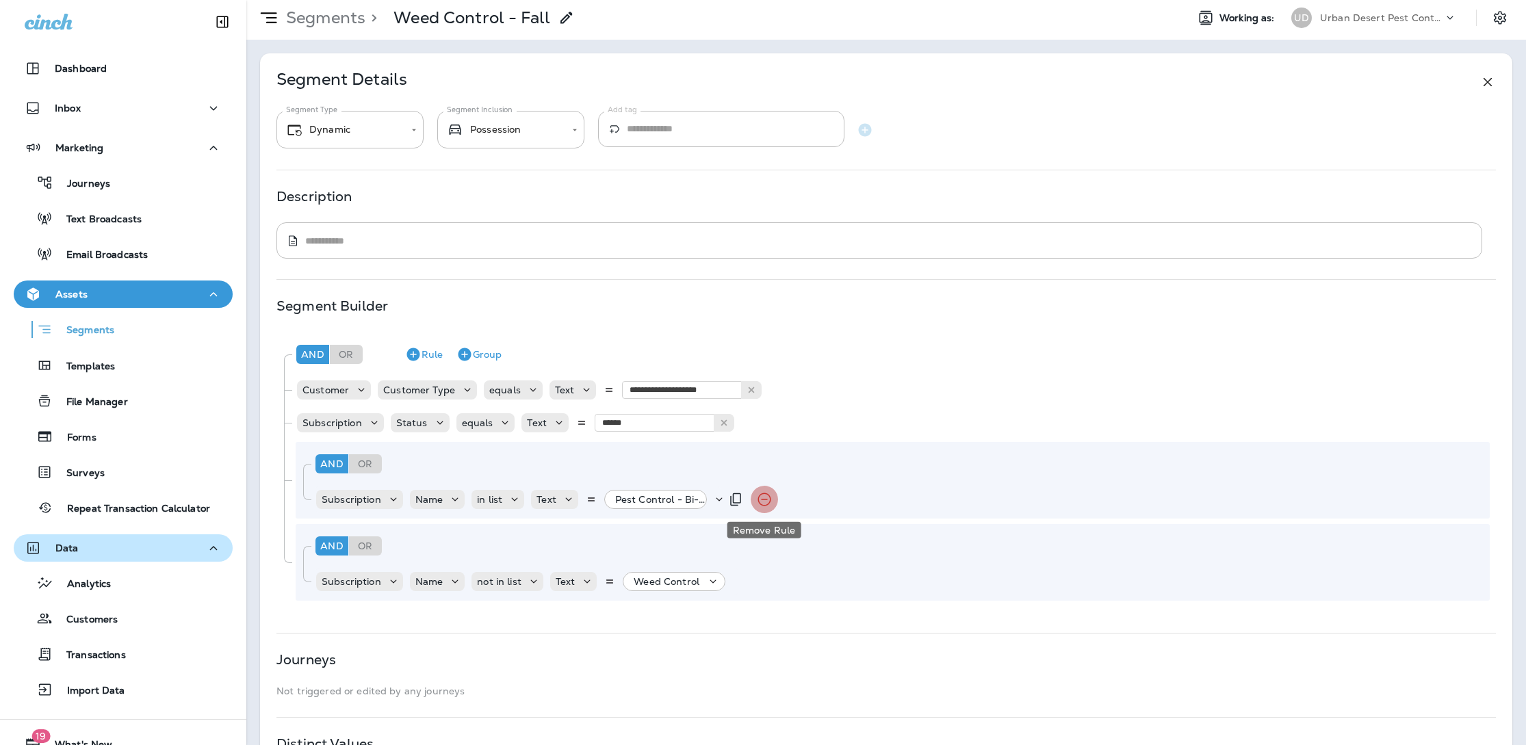
click at [767, 500] on icon "Remove Rule" at bounding box center [764, 499] width 16 height 16
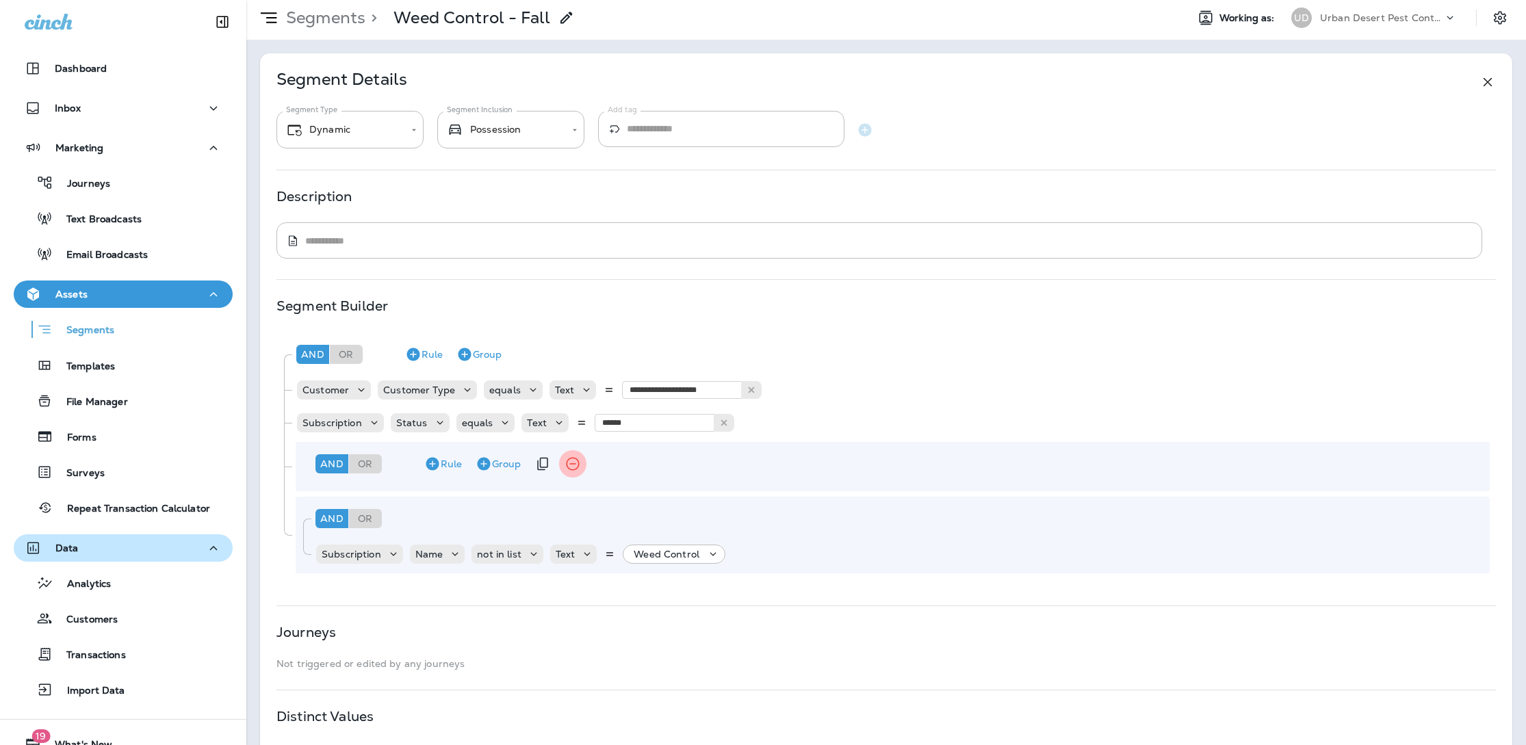
click at [578, 462] on icon "Remove Group" at bounding box center [572, 464] width 13 height 13
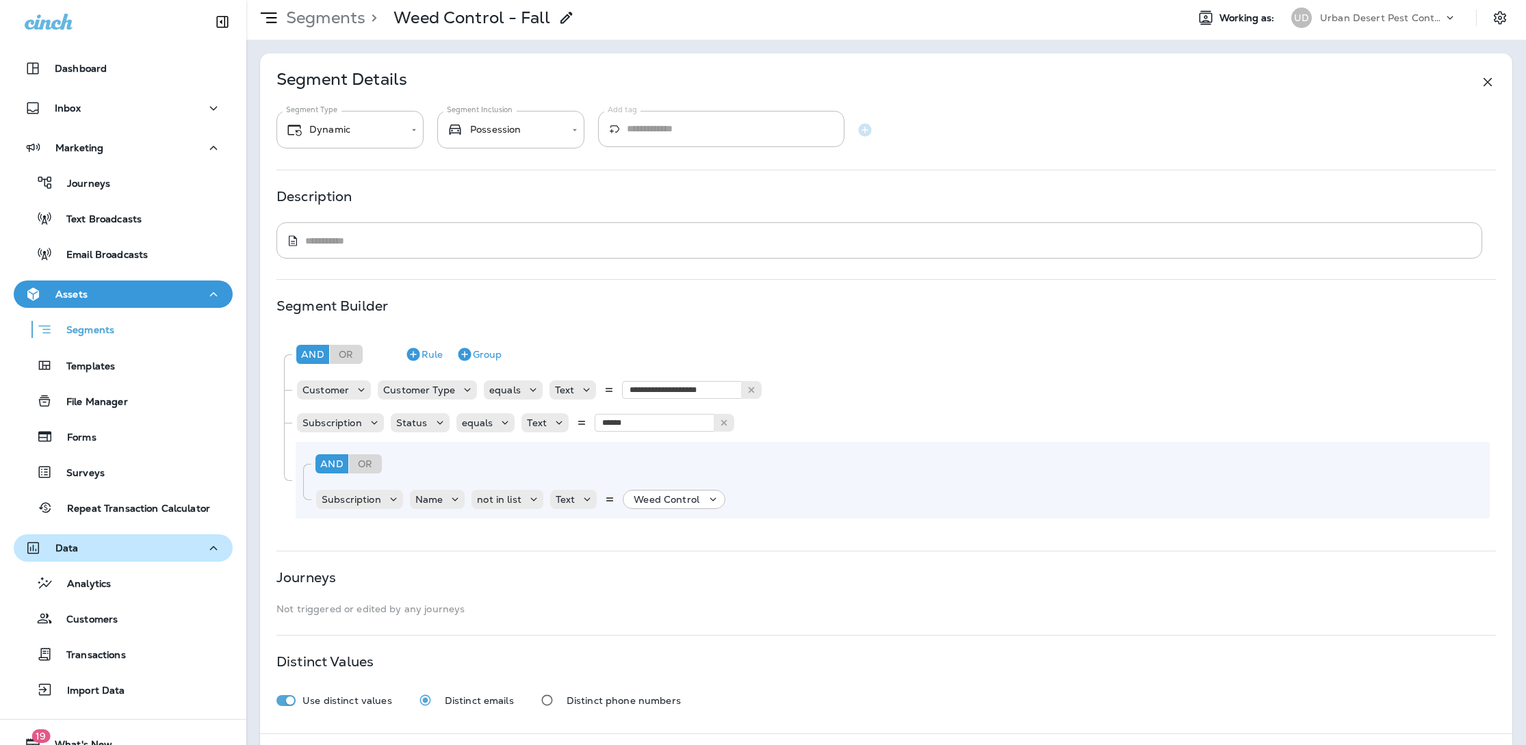
scroll to position [95, 0]
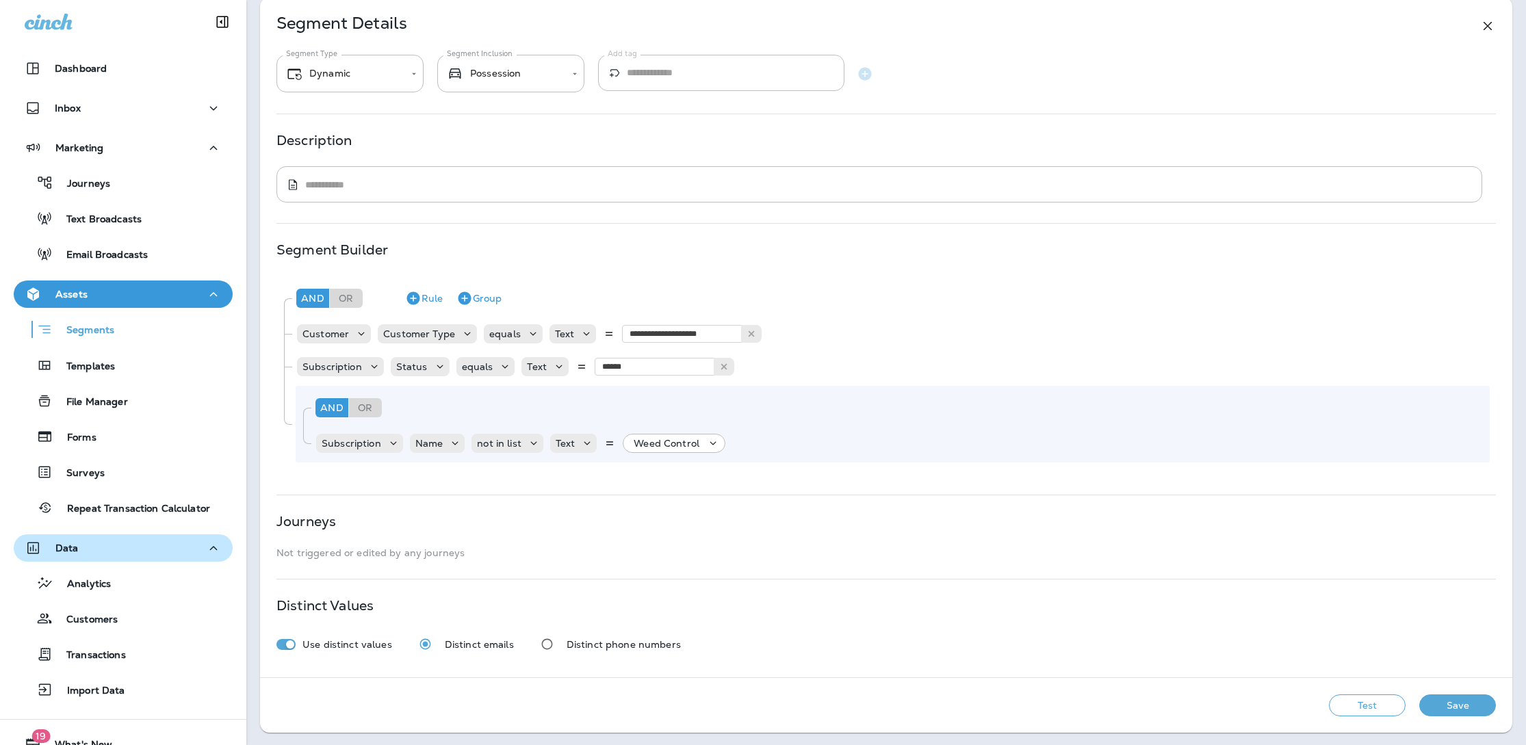
click at [1366, 708] on button "Test" at bounding box center [1367, 706] width 77 height 22
click at [1260, 705] on button "Get Total" at bounding box center [1270, 706] width 90 height 22
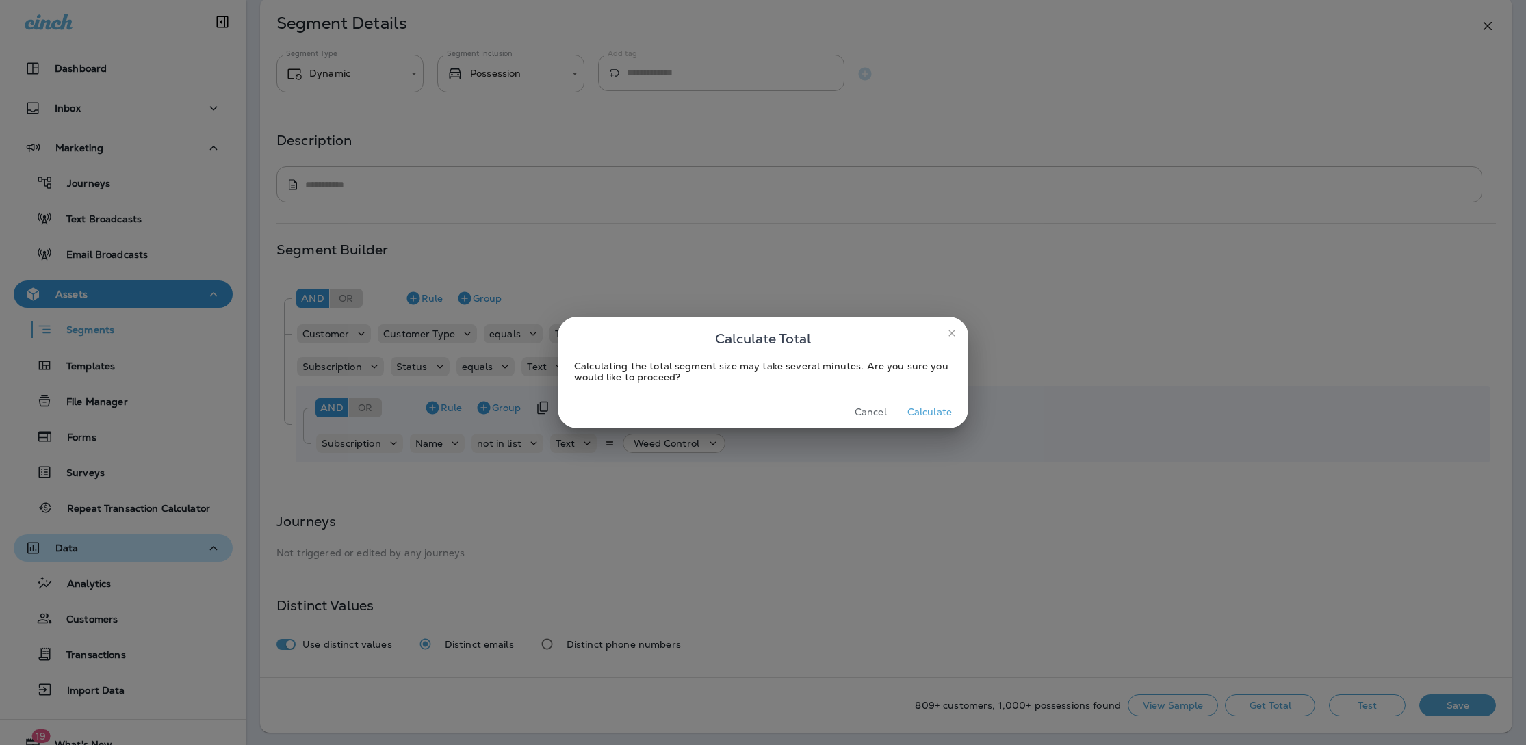
click at [923, 416] on button "Calculate" at bounding box center [929, 412] width 55 height 21
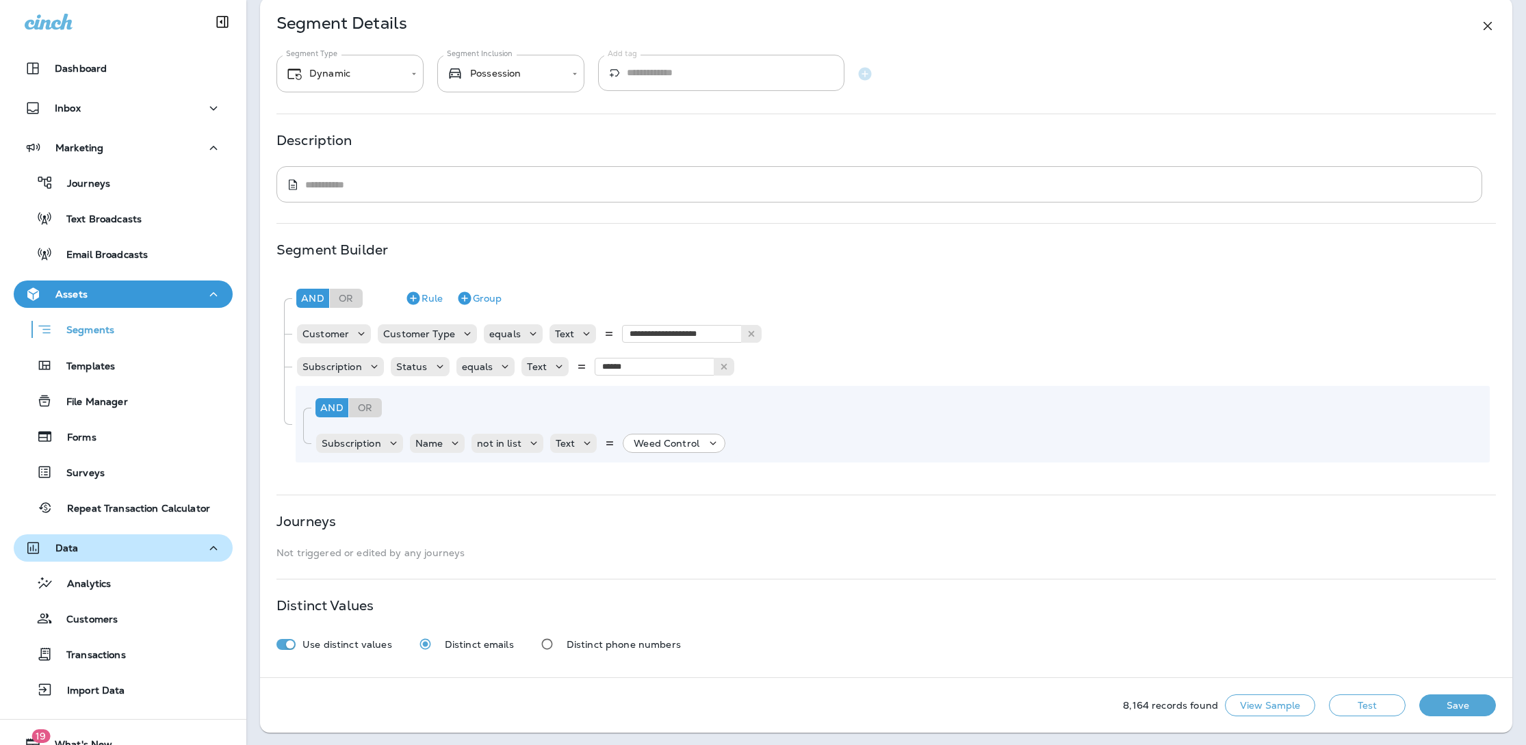
click at [1116, 704] on div "8,164 records found View Sample Test Save" at bounding box center [886, 705] width 1252 height 55
click at [1132, 701] on p "8,164 records found" at bounding box center [1170, 705] width 95 height 11
click at [1125, 705] on div "8,164 records found View Sample Test Save" at bounding box center [886, 705] width 1252 height 55
drag, startPoint x: 1220, startPoint y: 708, endPoint x: 1126, endPoint y: 701, distance: 93.9
click at [1069, 695] on div "8,164 records found View Sample Test Save" at bounding box center [886, 705] width 1252 height 55
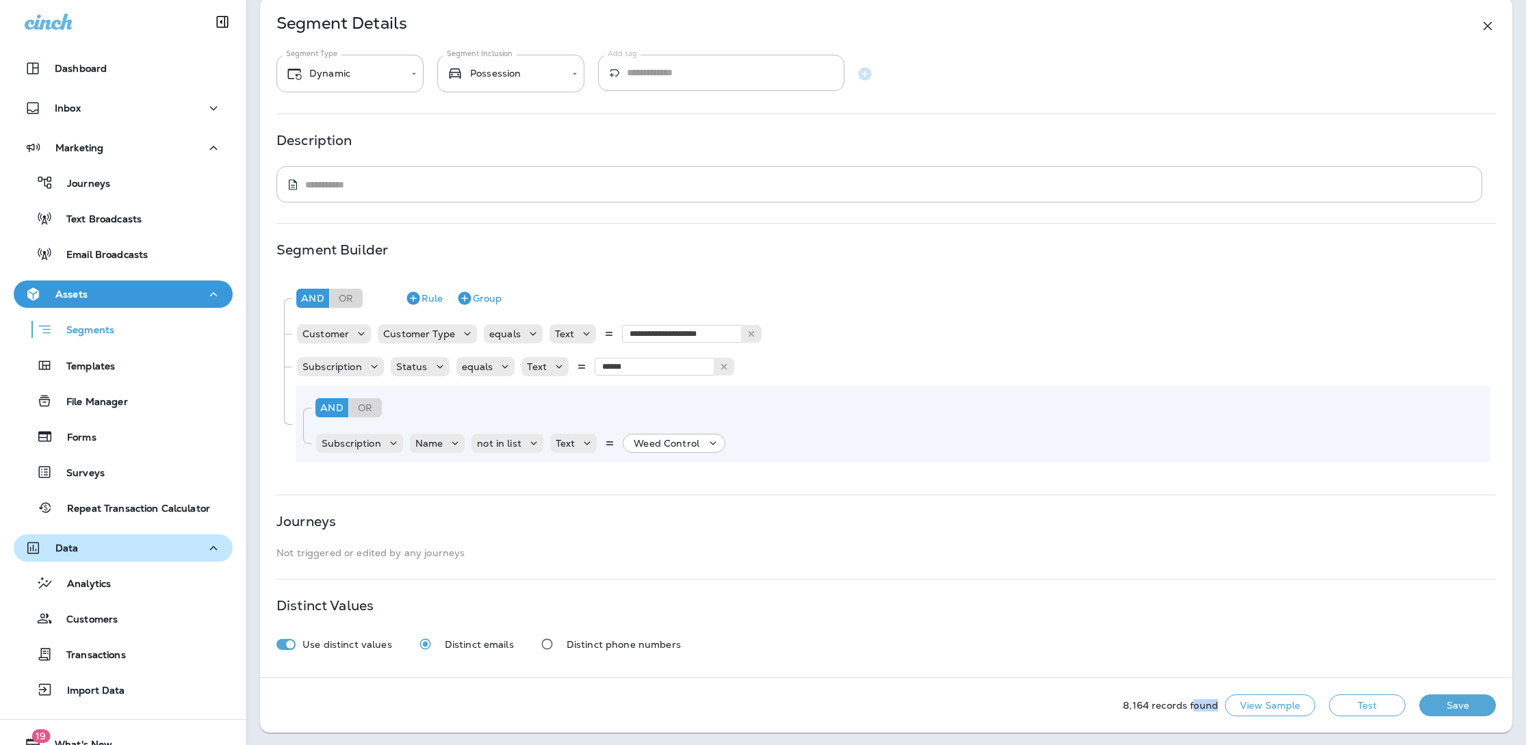
click at [1127, 701] on p "8,164 records found" at bounding box center [1170, 705] width 95 height 11
drag, startPoint x: 1125, startPoint y: 699, endPoint x: 1219, endPoint y: 705, distance: 93.9
click at [1219, 705] on div "8,164 records found View Sample" at bounding box center [1219, 706] width 192 height 22
copy p "8,164 records found"
click at [1268, 703] on button "View Sample" at bounding box center [1270, 706] width 90 height 22
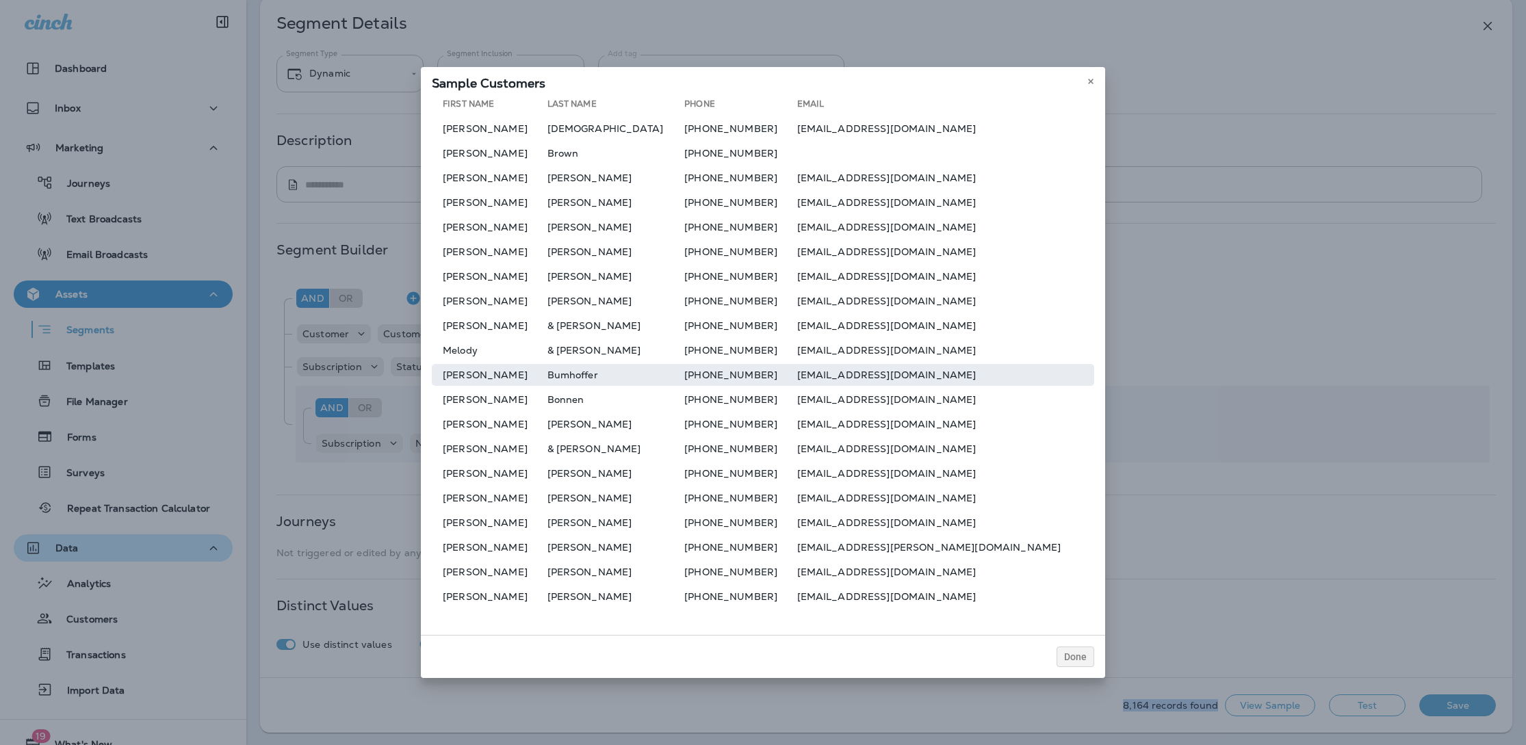
click at [897, 374] on td "[EMAIL_ADDRESS][DOMAIN_NAME]" at bounding box center [946, 375] width 298 height 22
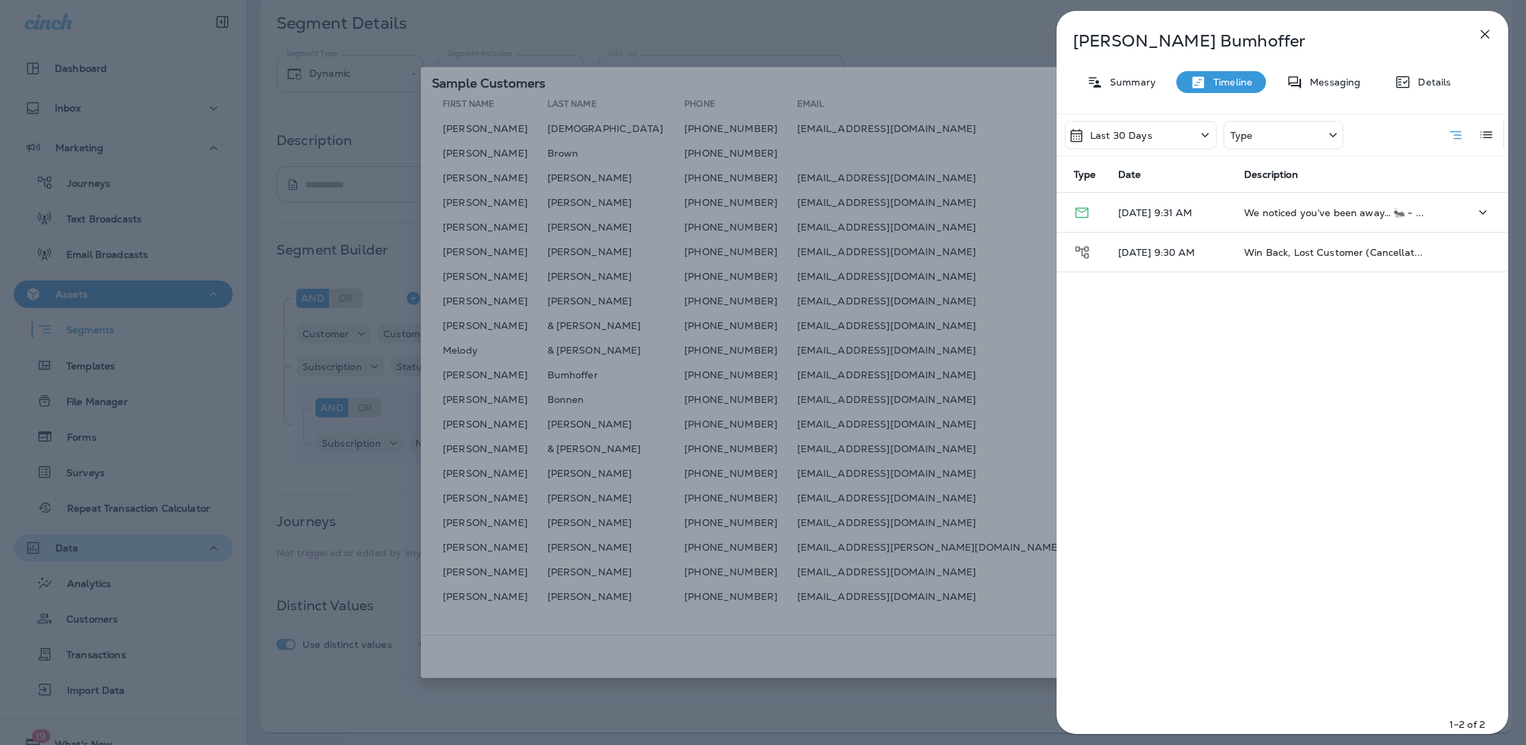
click at [1283, 213] on span "We noticed you’ve been away… 🐜 - ..." at bounding box center [1334, 213] width 180 height 12
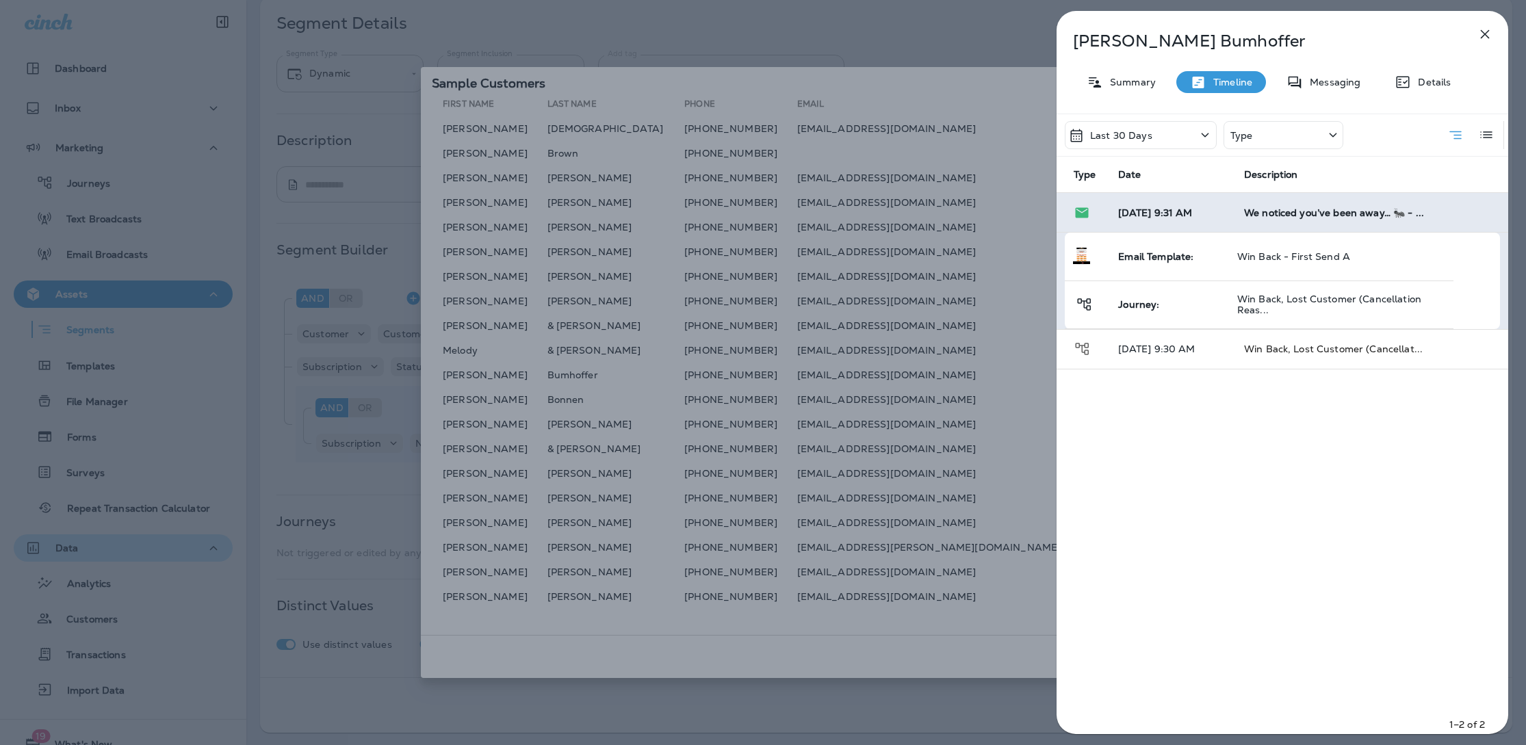
click at [1483, 34] on icon "button" at bounding box center [1485, 34] width 16 height 16
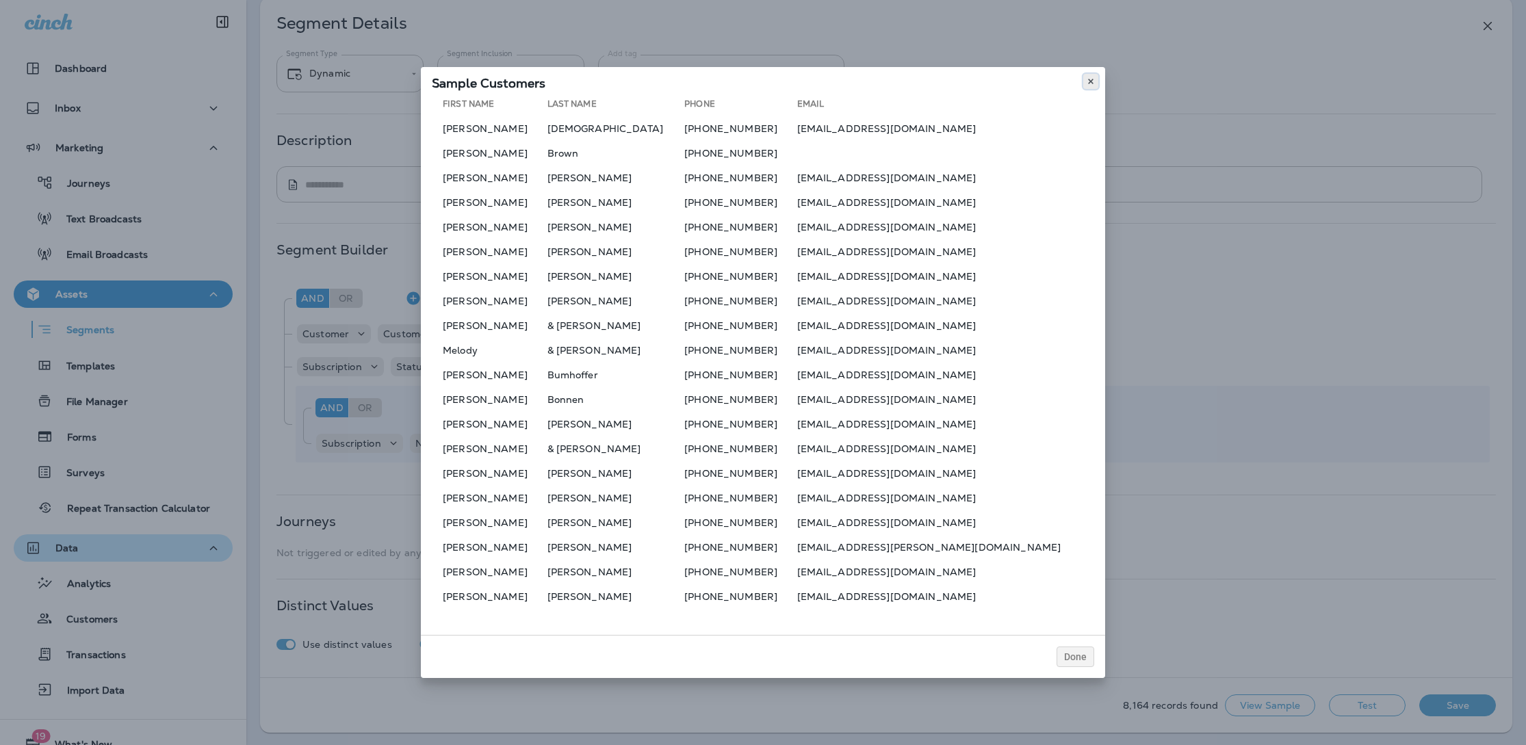
click at [1091, 83] on use at bounding box center [1090, 81] width 5 height 5
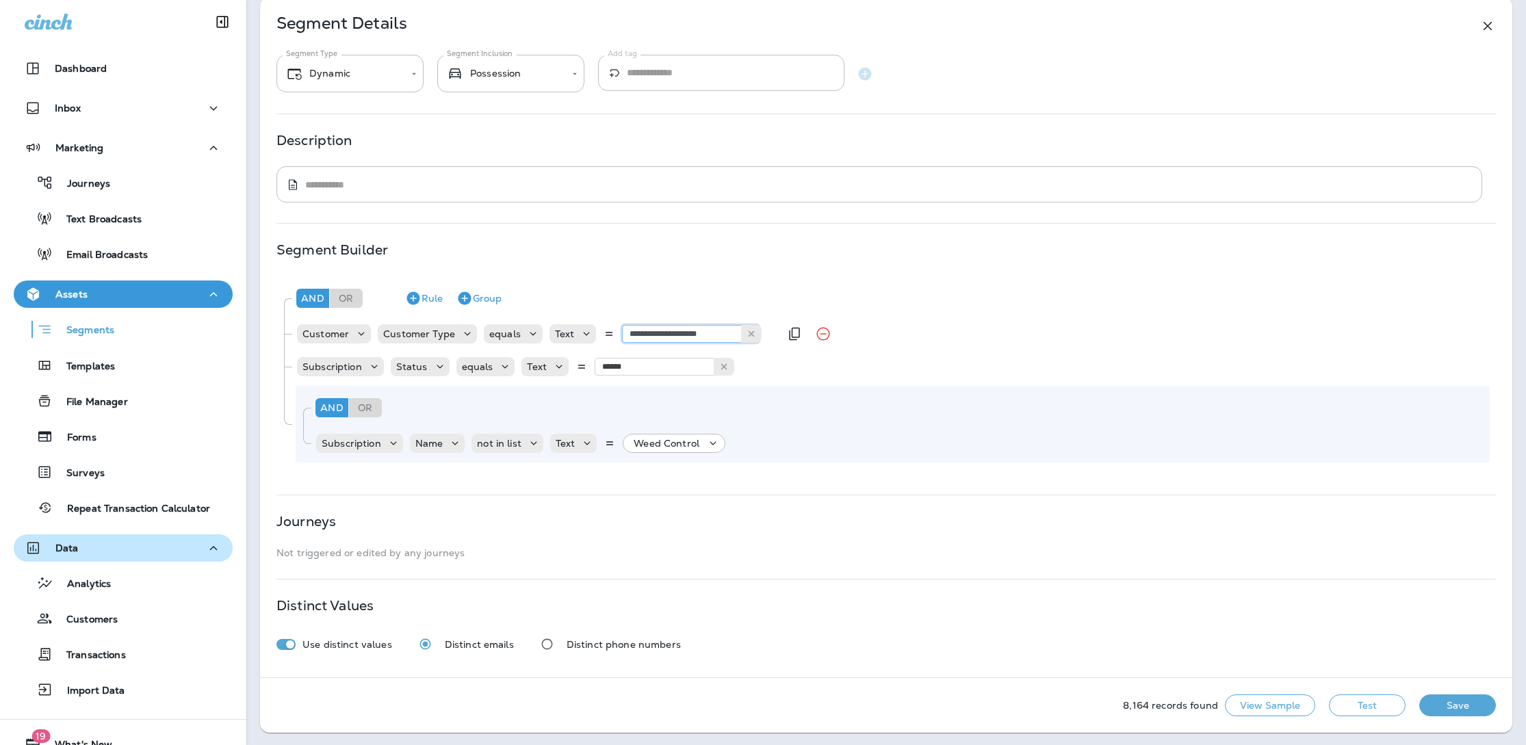
click at [696, 331] on input "**********" at bounding box center [690, 334] width 137 height 18
click at [697, 333] on input "**********" at bounding box center [690, 334] width 137 height 18
click at [708, 285] on div "And Or Rule Group" at bounding box center [891, 298] width 1197 height 33
click at [75, 337] on p "Segments" at bounding box center [84, 331] width 62 height 14
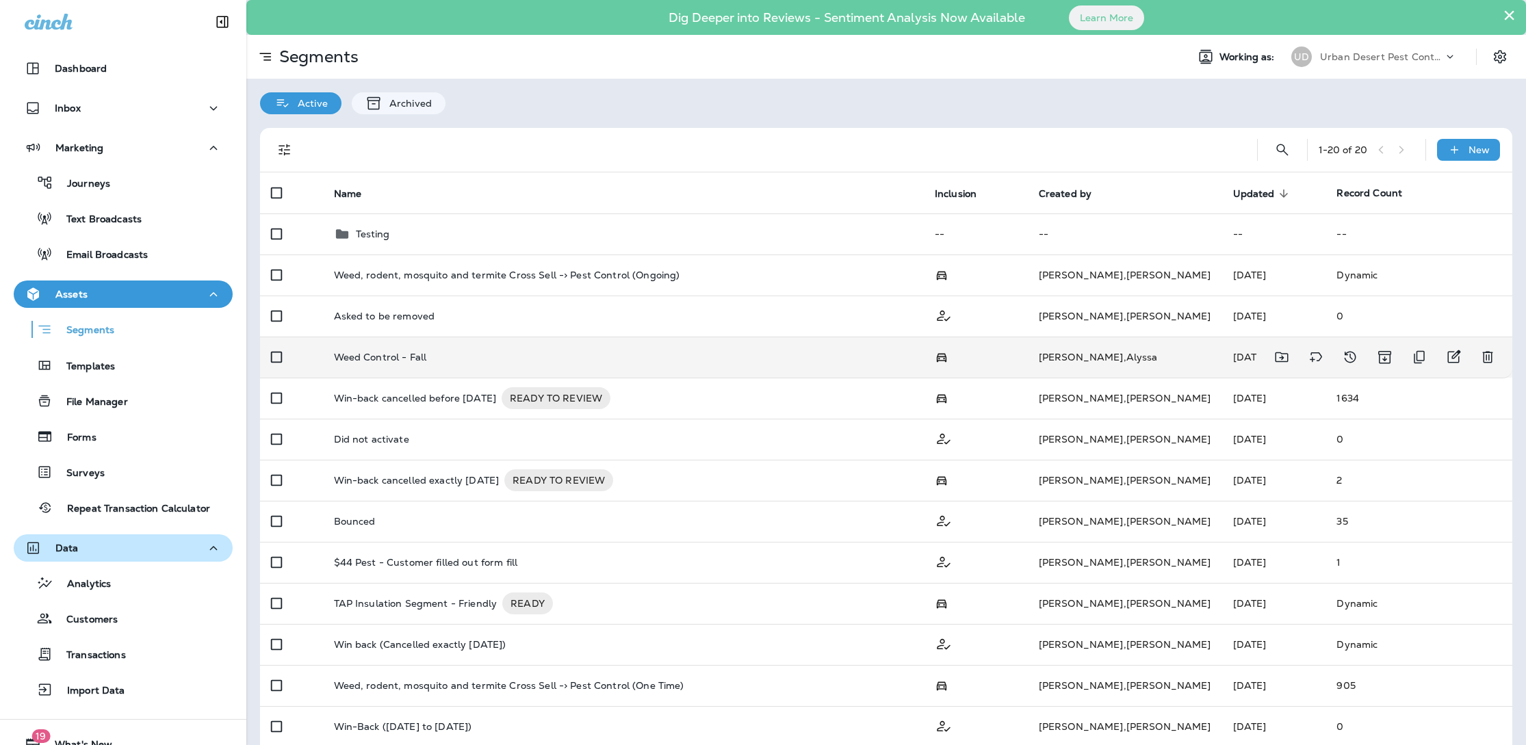
click at [365, 352] on p "Weed Control - Fall" at bounding box center [380, 357] width 93 height 11
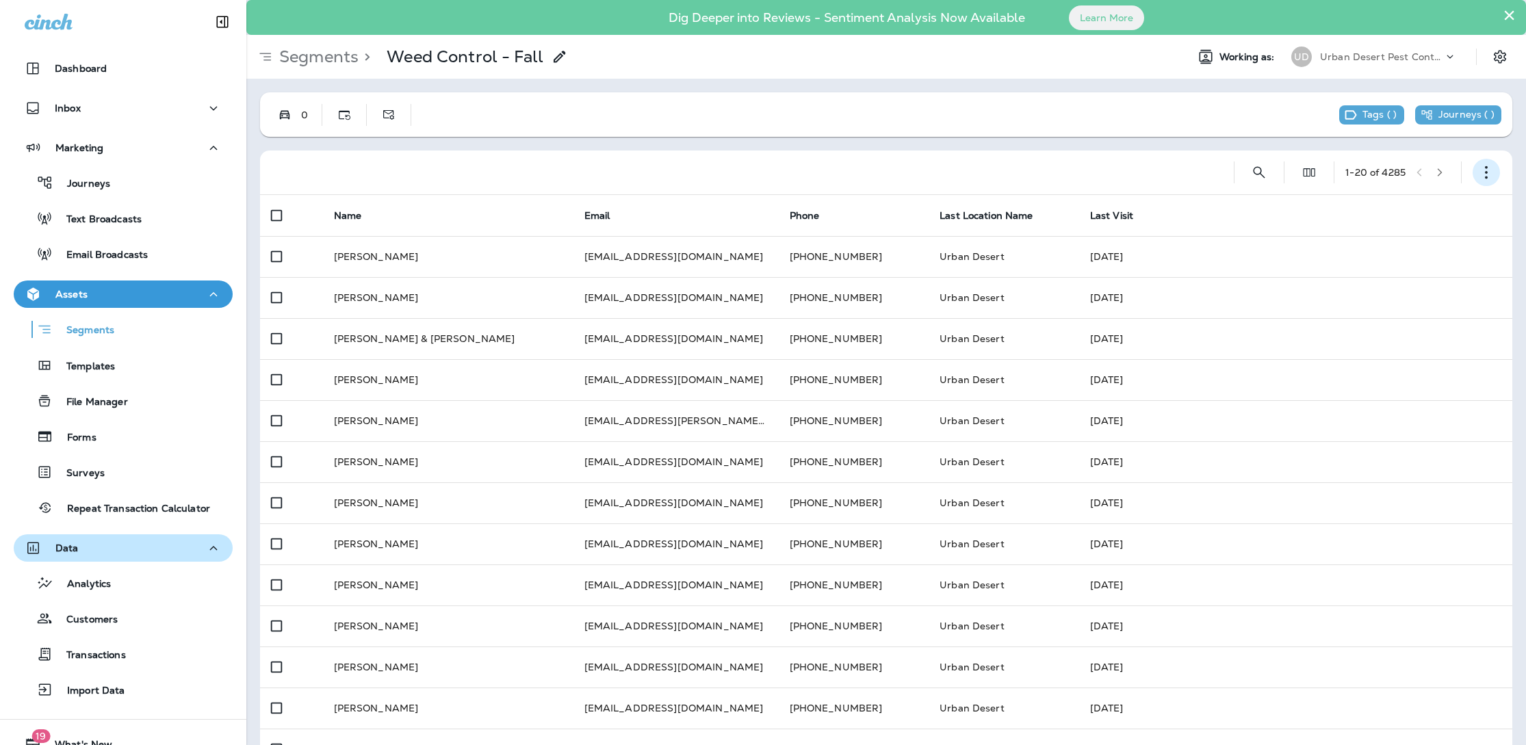
click at [1479, 170] on icon "button" at bounding box center [1486, 173] width 14 height 14
click at [1427, 212] on p "Edit Segment" at bounding box center [1395, 208] width 70 height 11
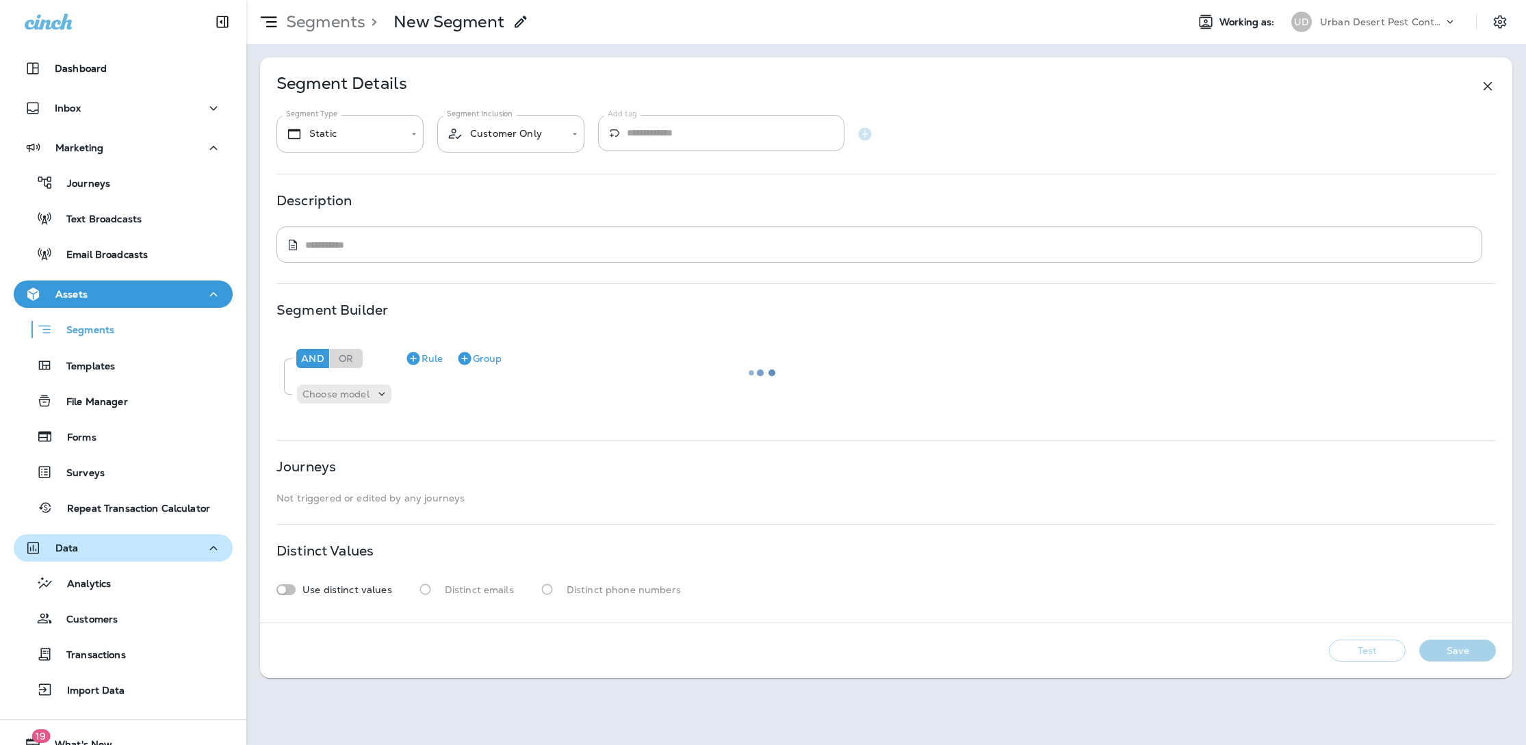
type input "*******"
type input "**********"
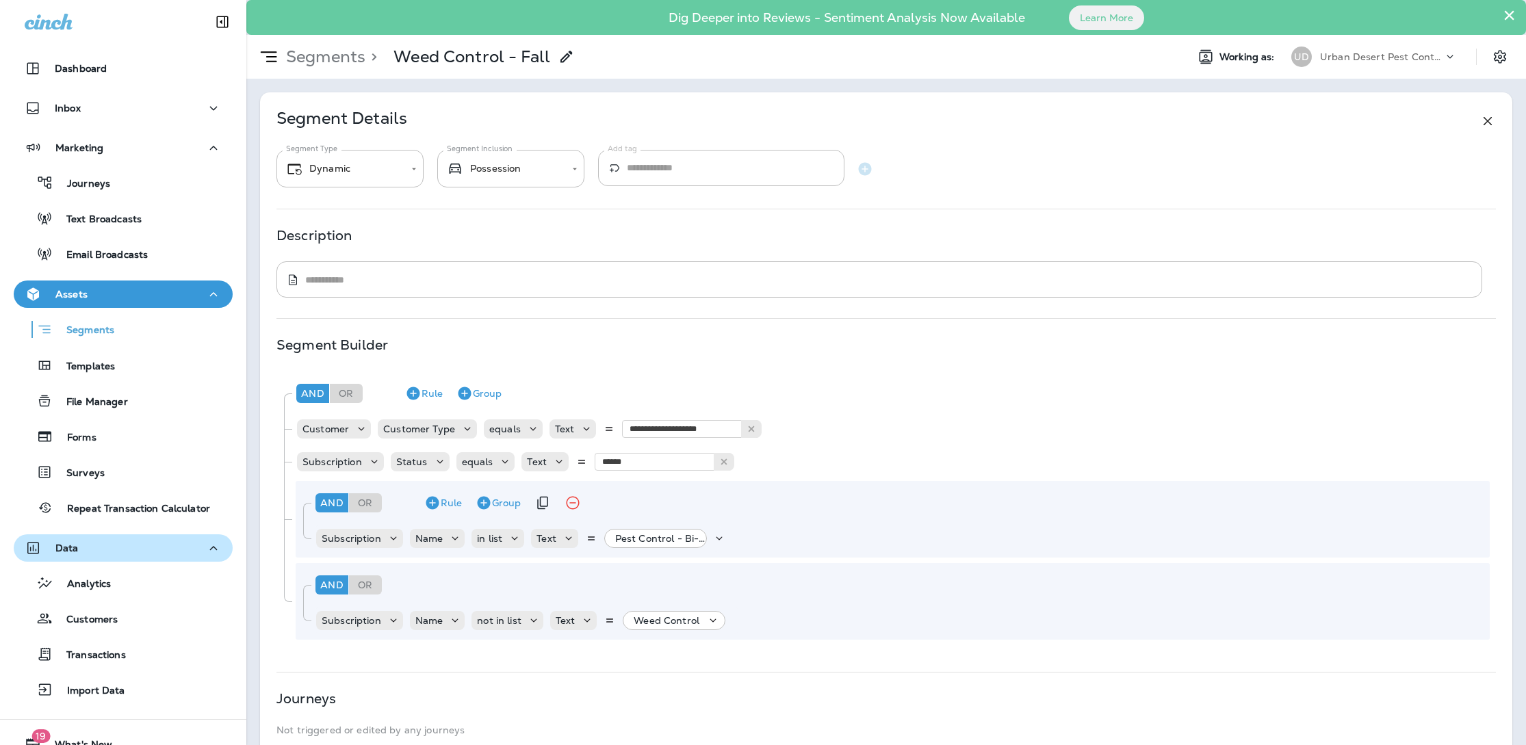
click at [668, 501] on div "And Or Rule Group" at bounding box center [898, 503] width 1172 height 33
click at [669, 539] on p "Pest Control - Bi-Monthly, +6 more" at bounding box center [663, 538] width 97 height 11
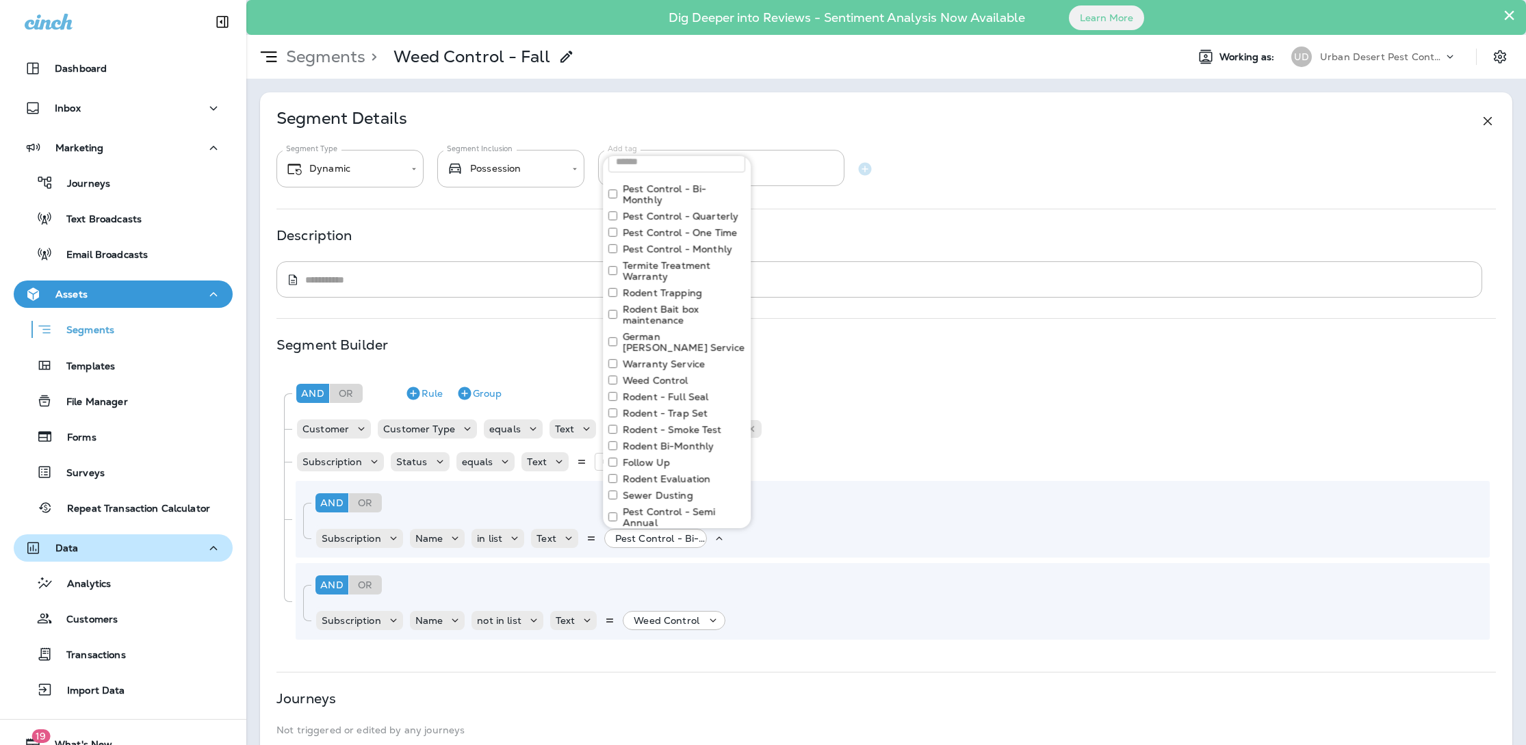
scroll to position [207, 0]
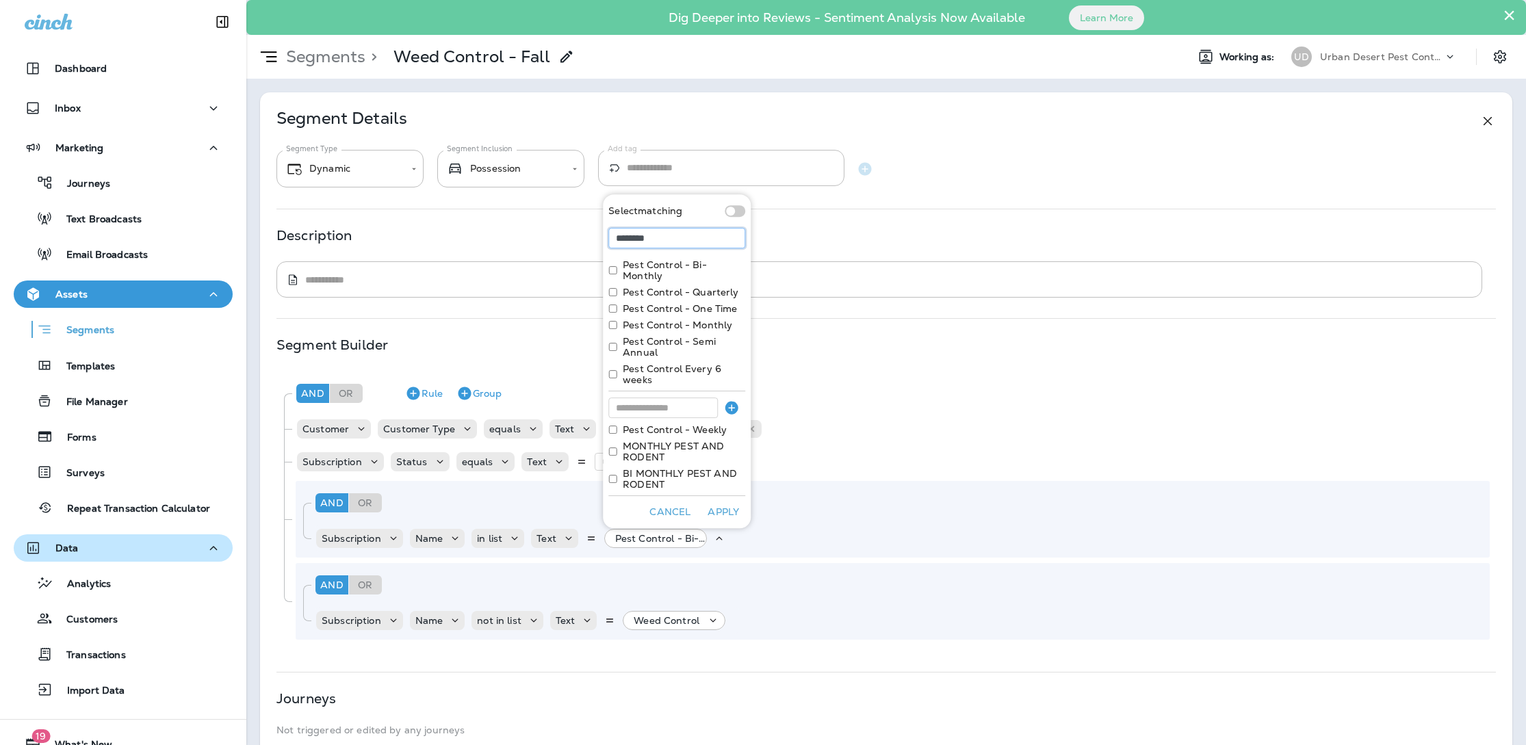
scroll to position [0, 0]
click at [664, 246] on input "********" at bounding box center [676, 238] width 137 height 21
type input "********"
click at [725, 506] on button "Apply" at bounding box center [723, 512] width 44 height 21
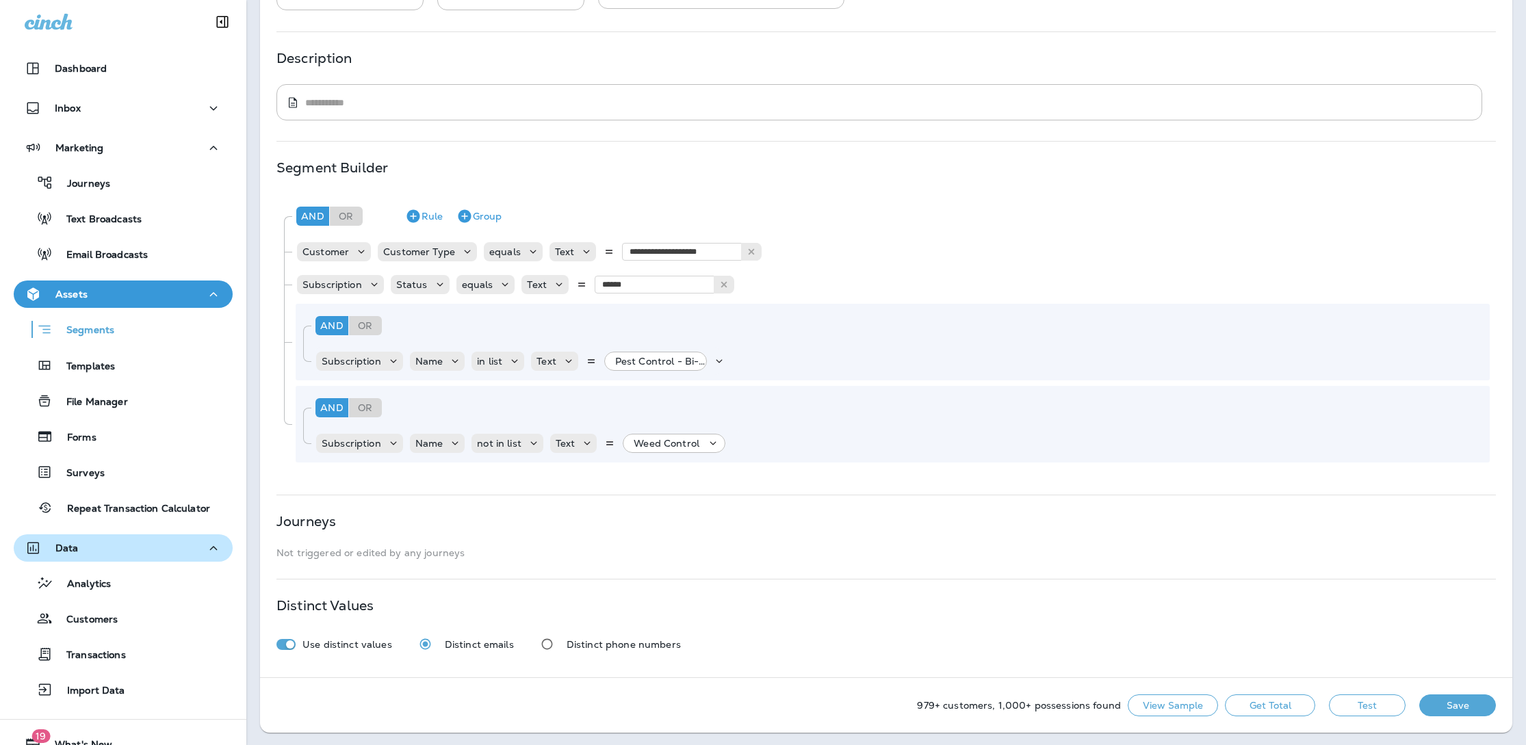
click at [1269, 706] on button "Get Total" at bounding box center [1270, 706] width 90 height 22
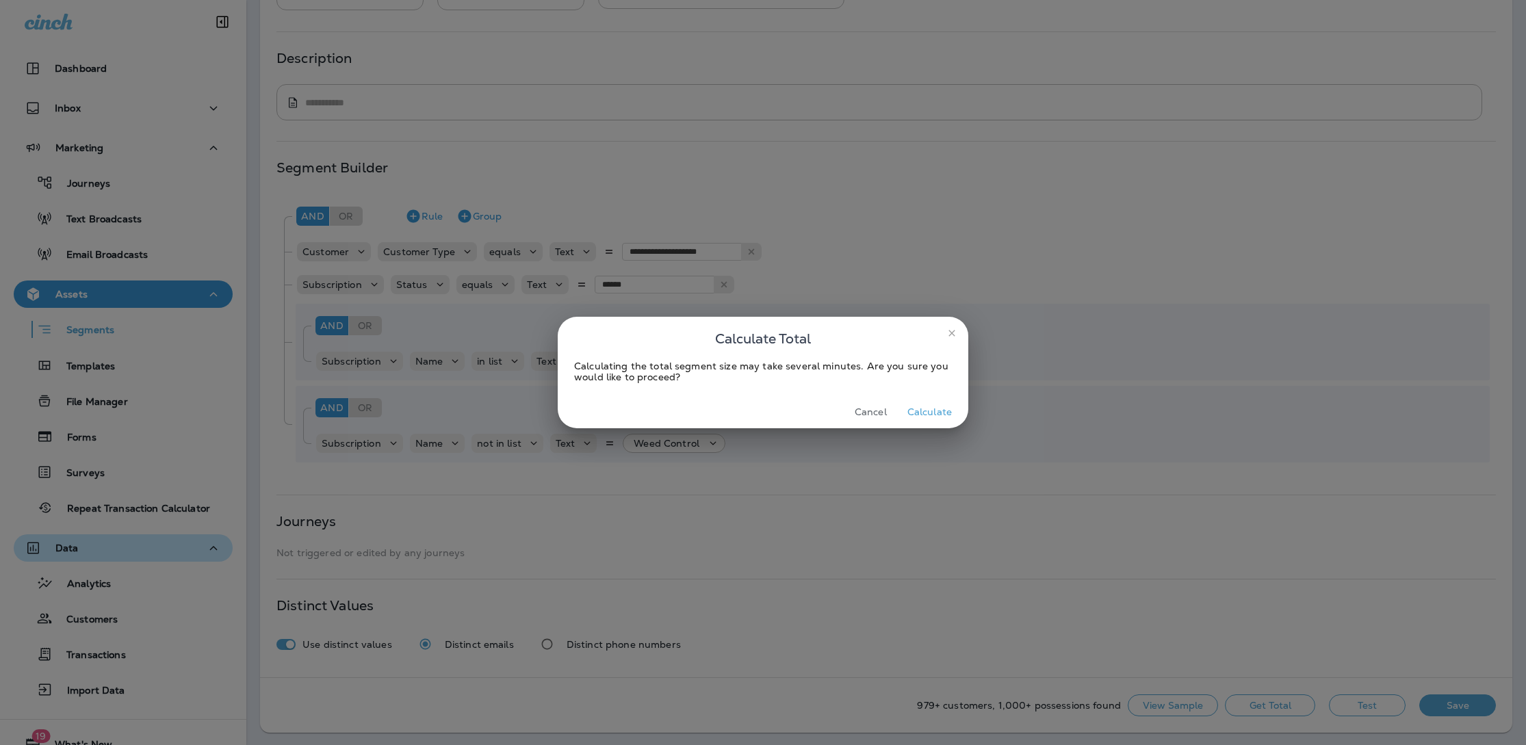
click at [937, 416] on button "Calculate" at bounding box center [929, 412] width 55 height 21
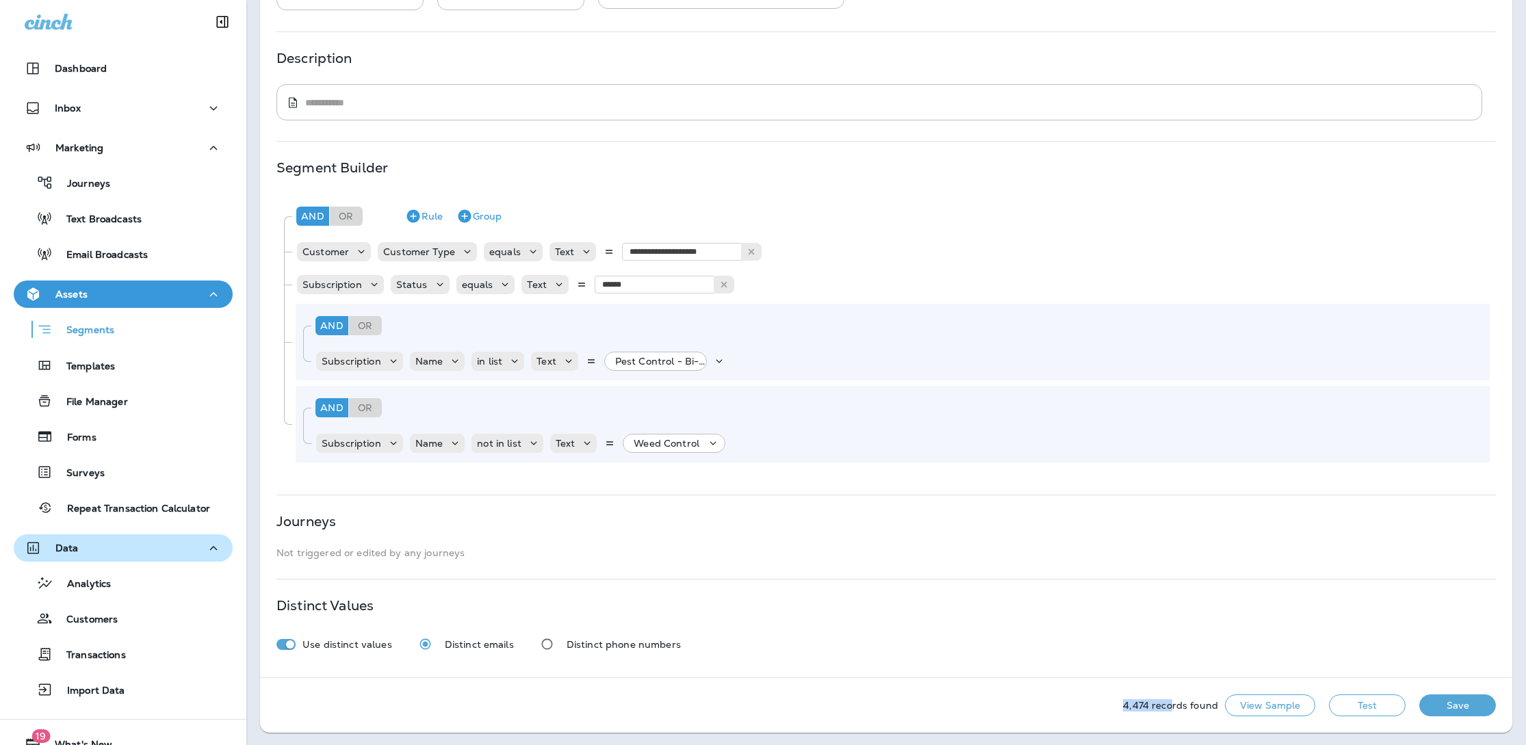
drag, startPoint x: 1124, startPoint y: 705, endPoint x: 1184, endPoint y: 700, distance: 59.8
click at [1152, 700] on div "4,474 records found View Sample Test Save" at bounding box center [886, 705] width 1252 height 55
copy p "4,474"
click at [1281, 706] on button "View Sample" at bounding box center [1270, 706] width 90 height 22
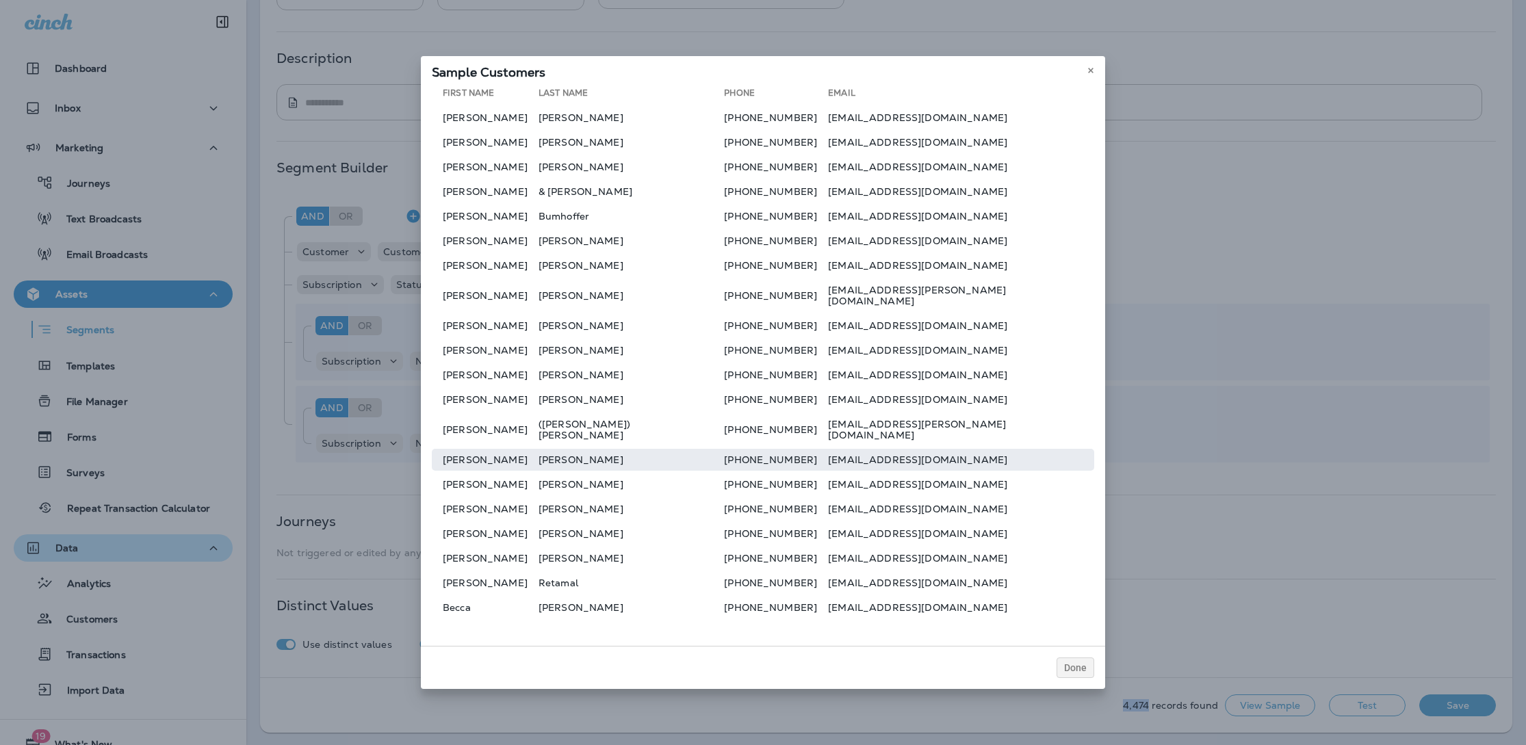
click at [868, 450] on td "[EMAIL_ADDRESS][DOMAIN_NAME]" at bounding box center [961, 460] width 266 height 22
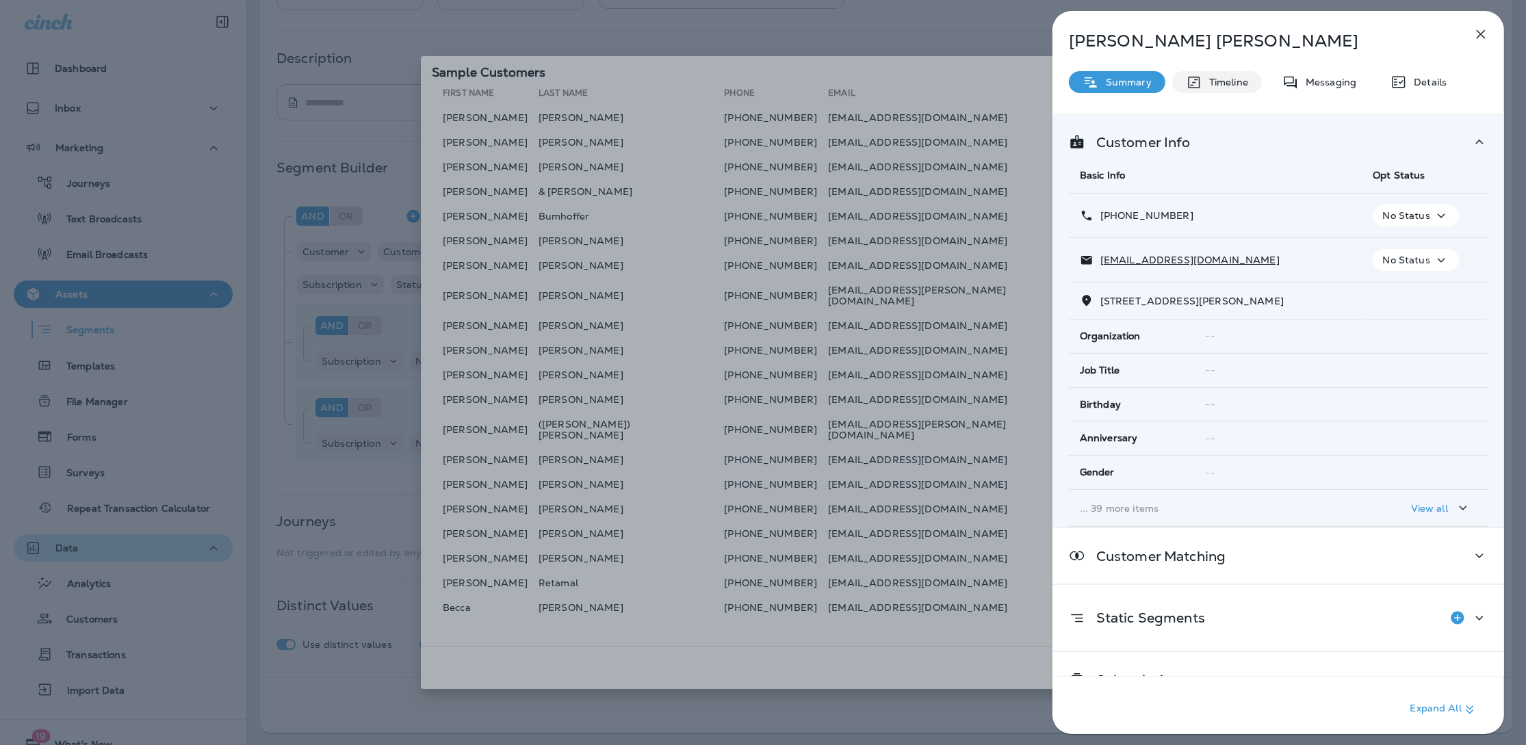
click at [1234, 89] on div "Timeline" at bounding box center [1217, 82] width 90 height 22
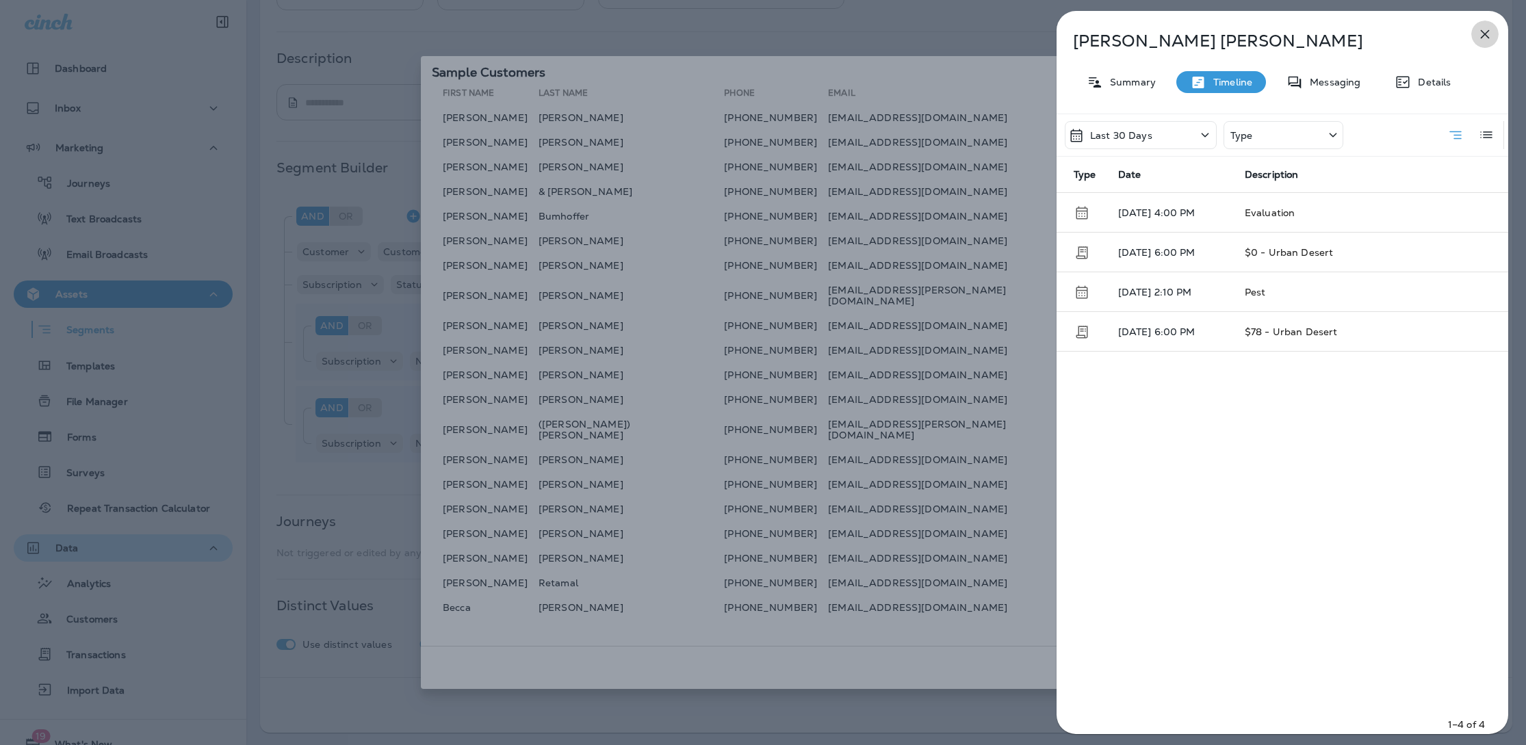
click at [1490, 31] on icon "button" at bounding box center [1485, 34] width 16 height 16
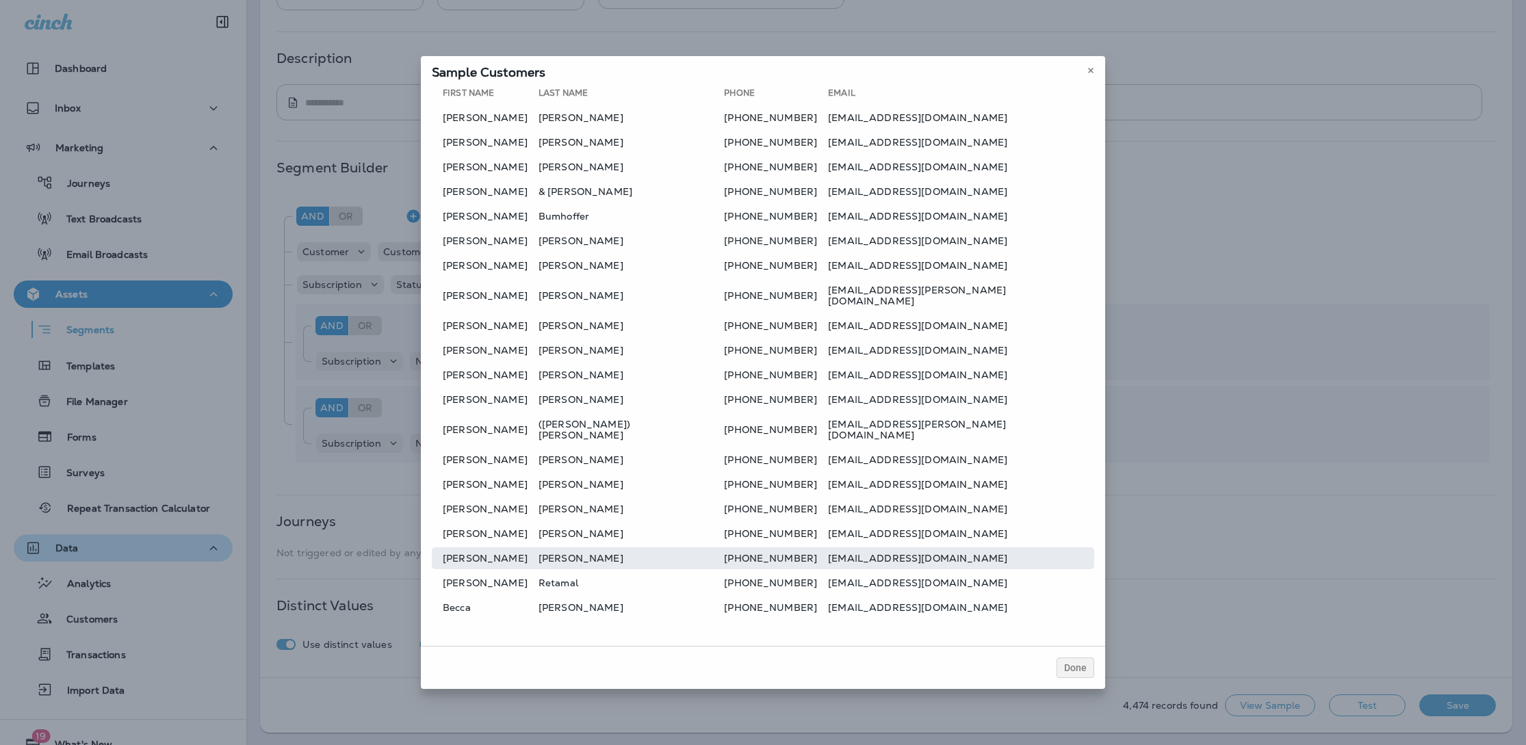
click at [907, 547] on td "[EMAIL_ADDRESS][DOMAIN_NAME]" at bounding box center [961, 558] width 266 height 22
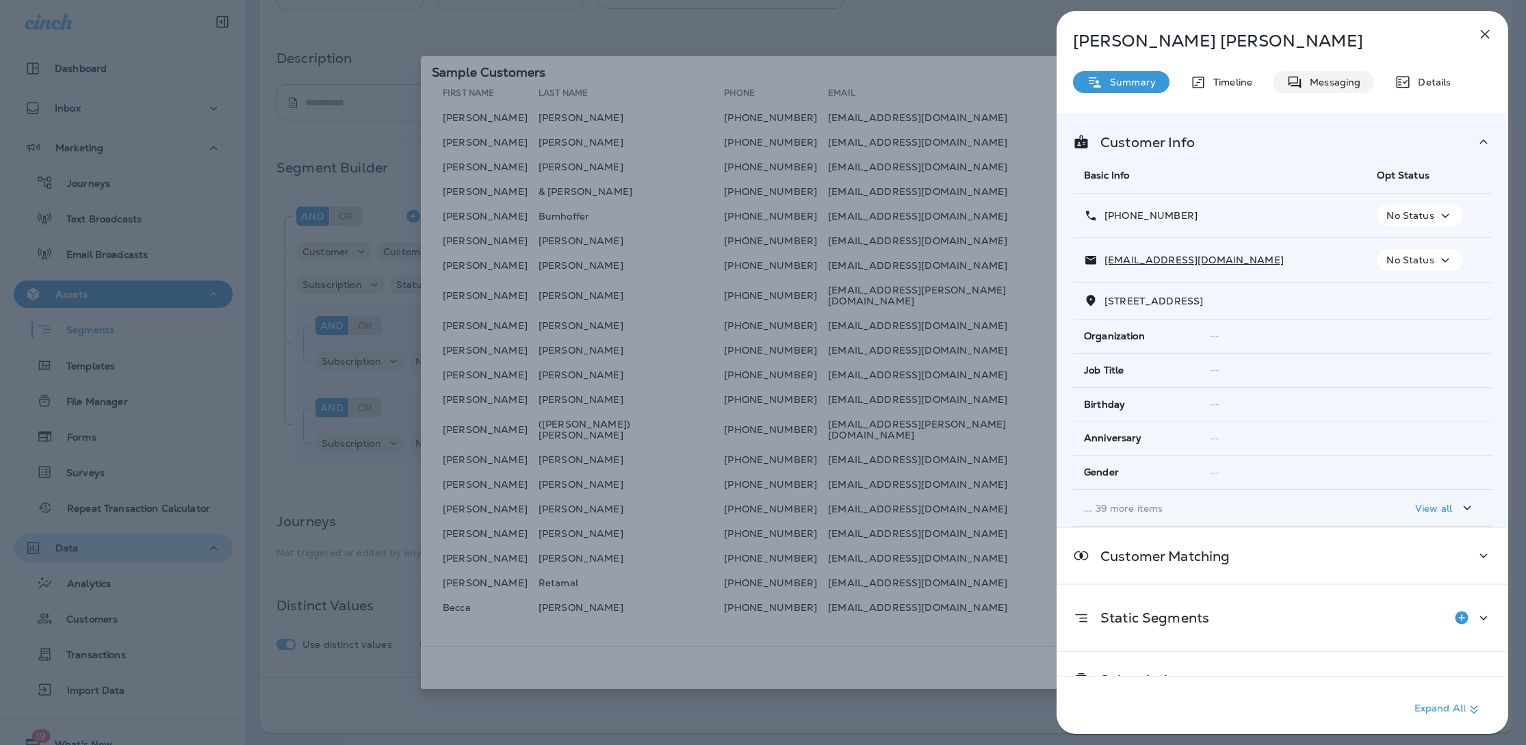
click at [1224, 83] on p "Timeline" at bounding box center [1229, 82] width 46 height 11
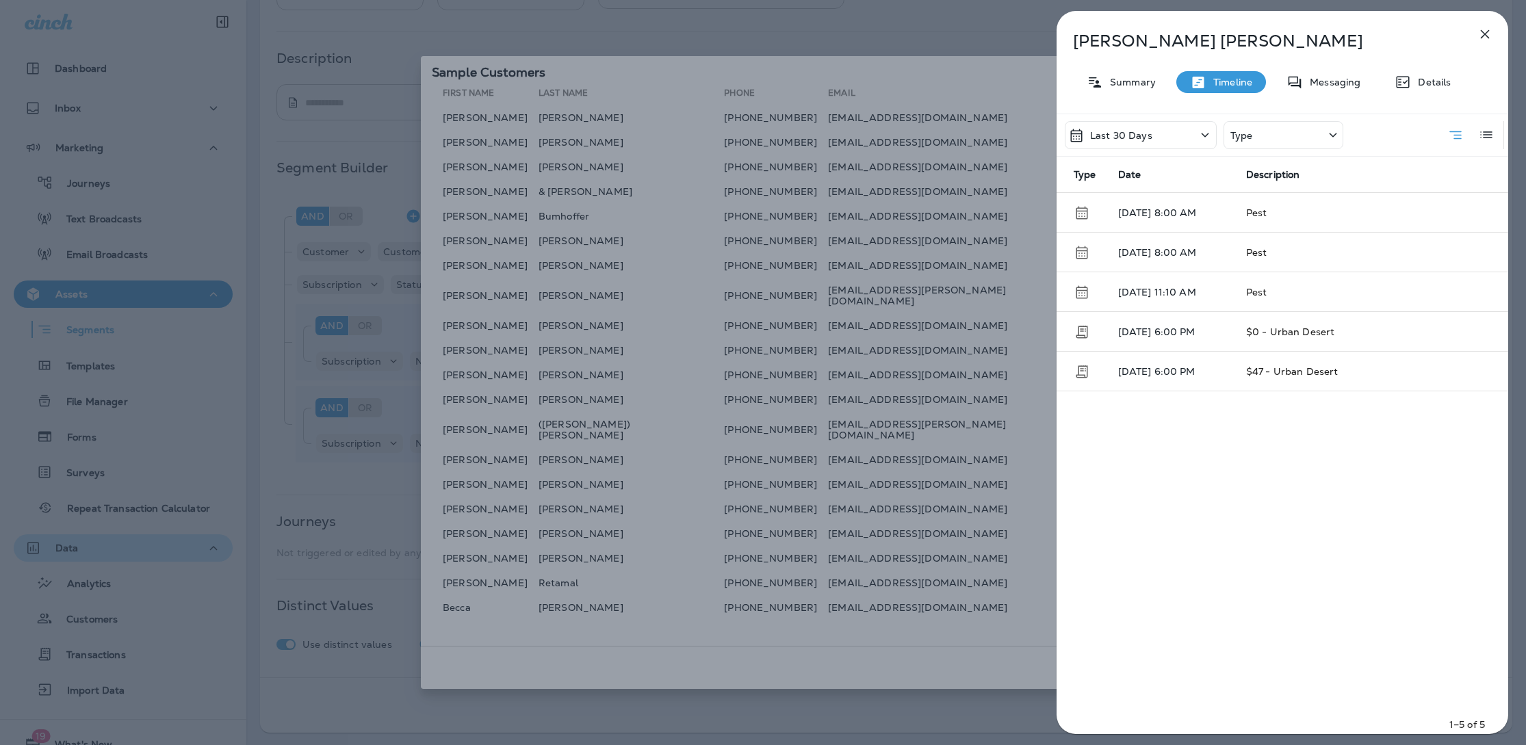
click at [1490, 29] on icon "button" at bounding box center [1485, 34] width 16 height 16
click at [1482, 31] on icon "button" at bounding box center [1485, 34] width 9 height 9
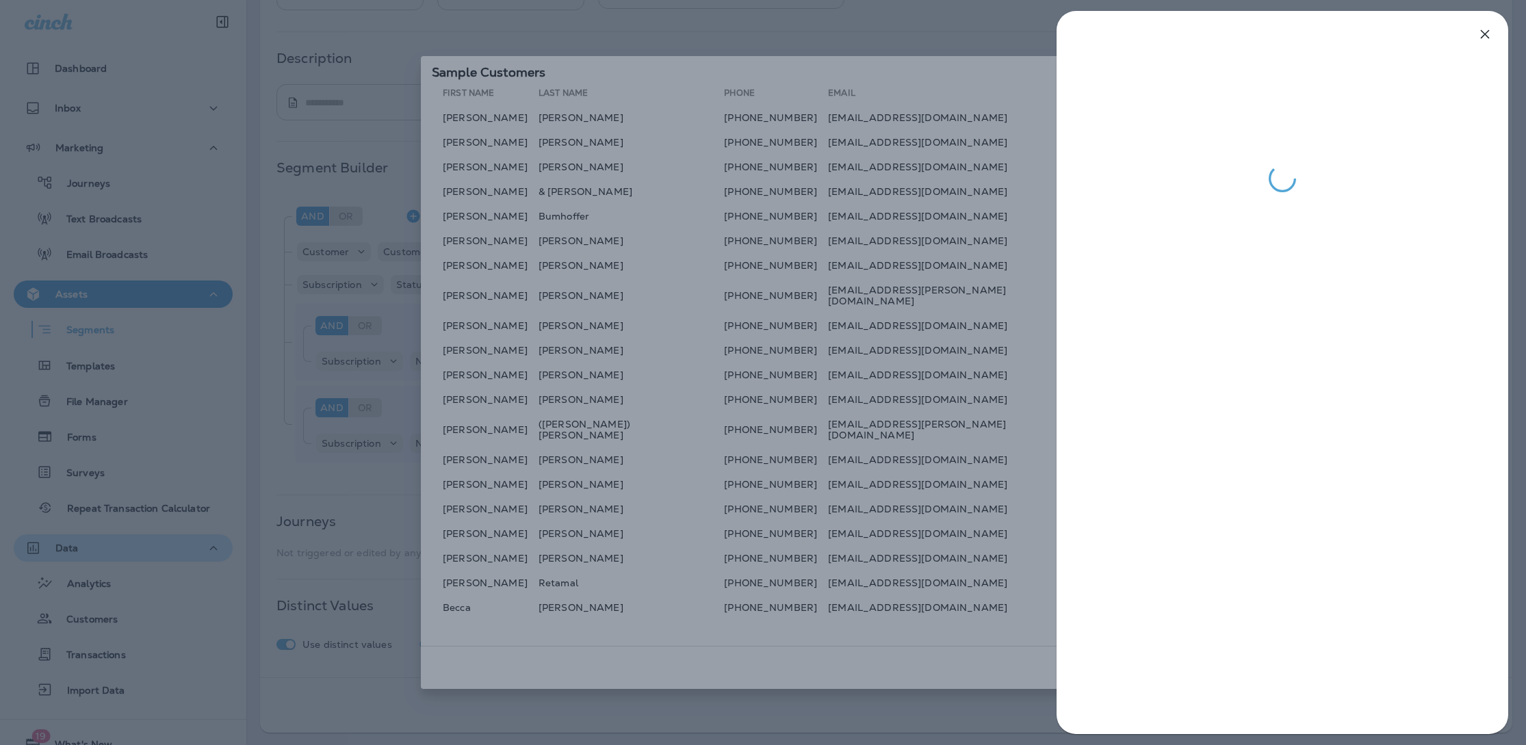
click at [1374, 73] on div at bounding box center [1282, 101] width 452 height 181
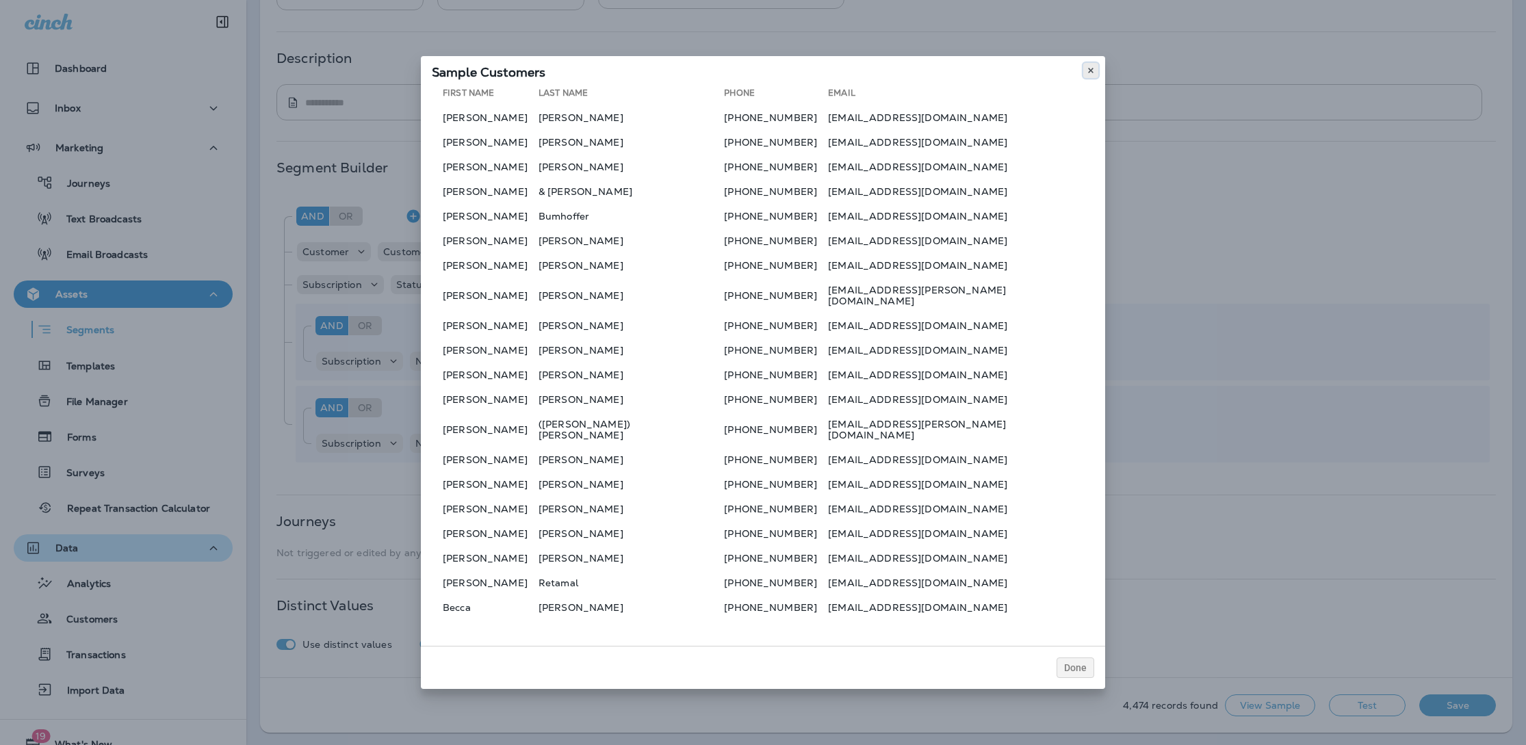
click at [1091, 75] on icon at bounding box center [1091, 70] width 8 height 8
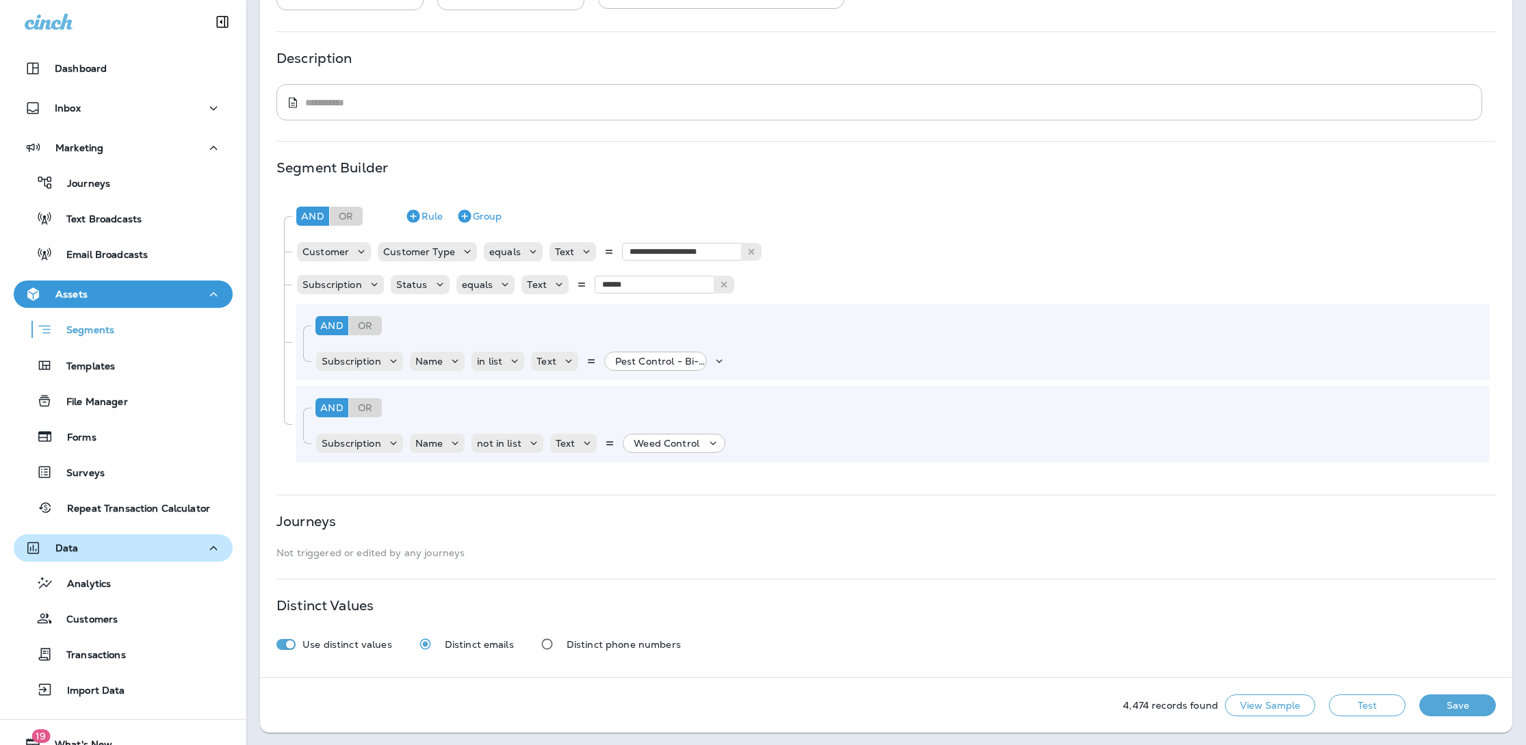
click at [1468, 704] on button "Save" at bounding box center [1457, 706] width 77 height 22
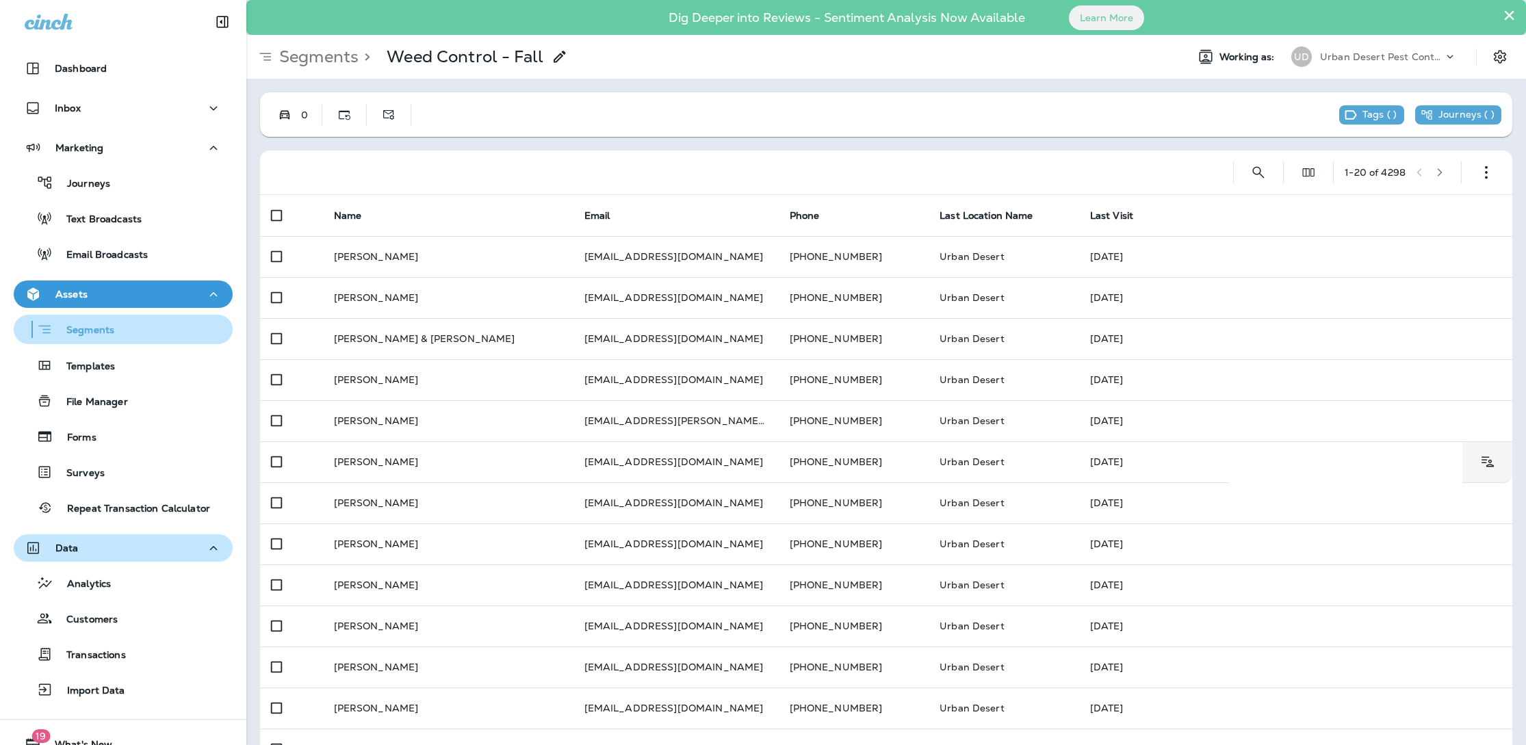
click at [109, 330] on p "Segments" at bounding box center [84, 331] width 62 height 14
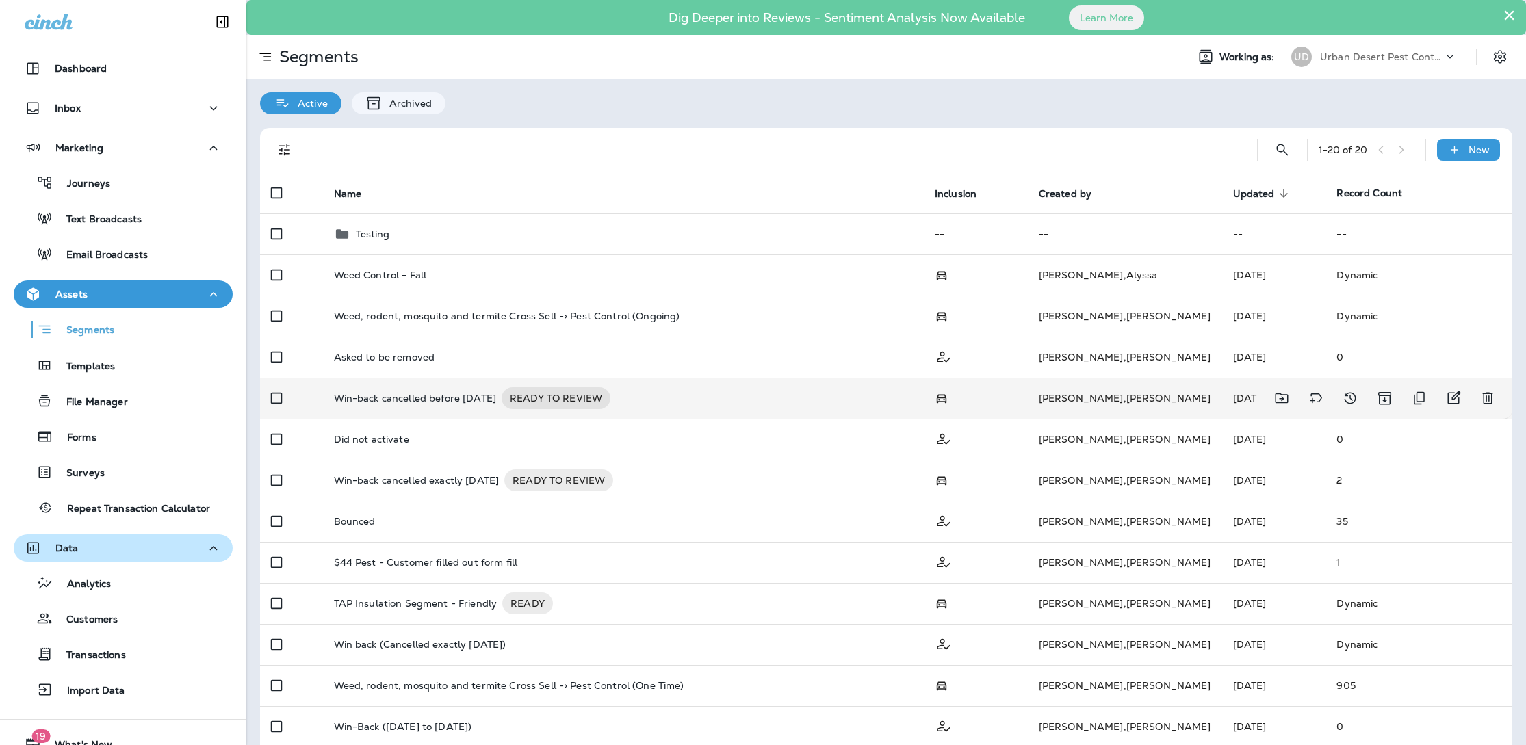
click at [489, 403] on p "Win-back cancelled before [DATE]" at bounding box center [415, 398] width 162 height 22
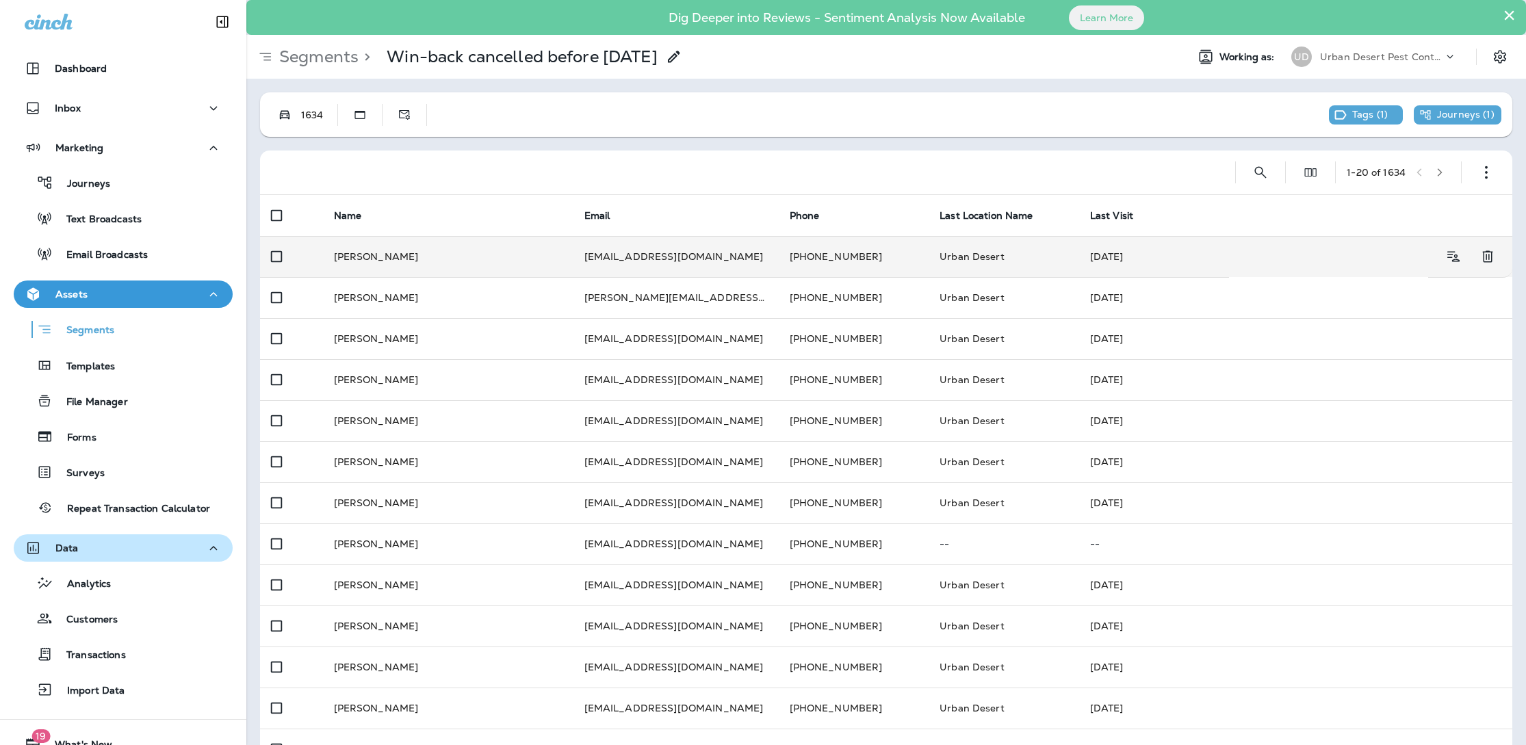
click at [929, 263] on td "Urban Desert" at bounding box center [1004, 256] width 151 height 41
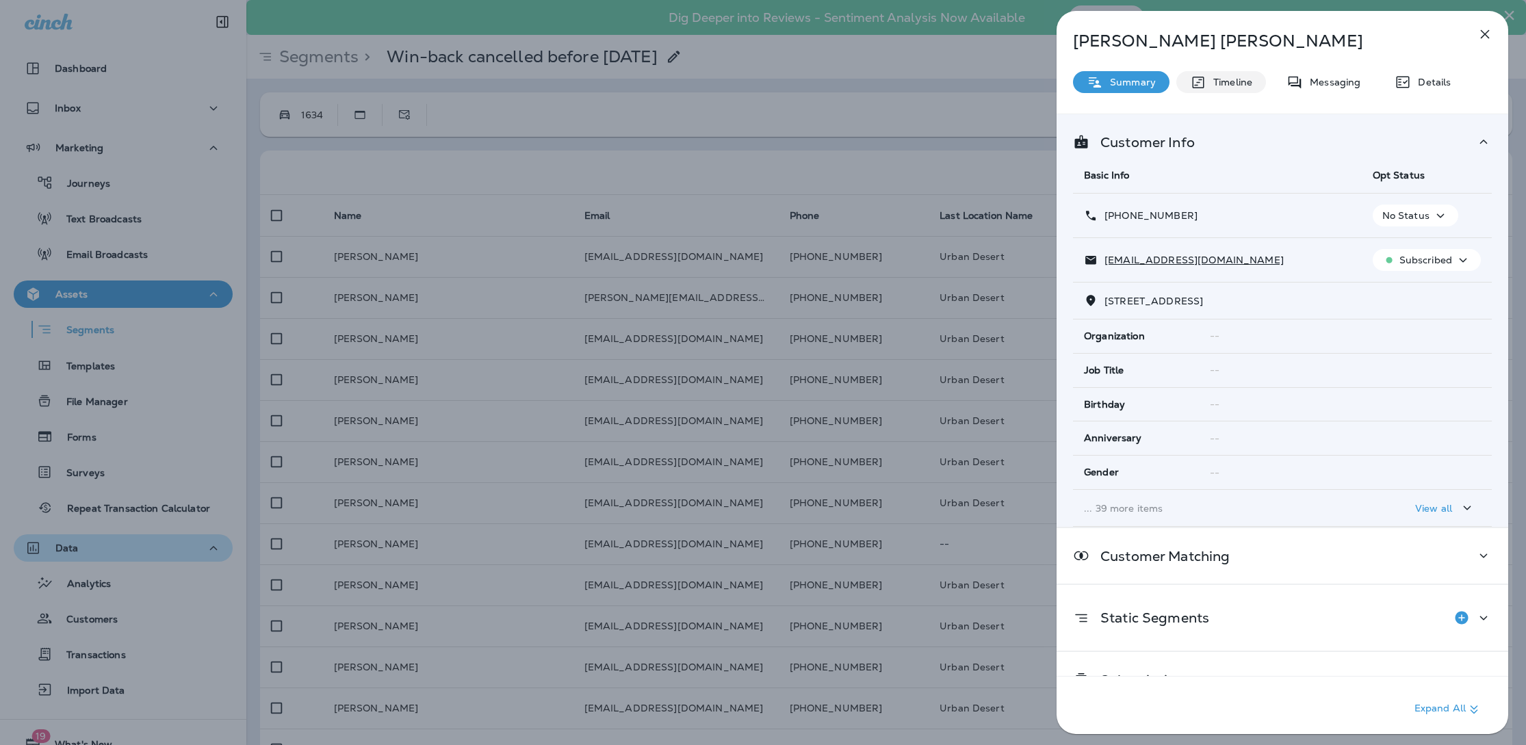
click at [1243, 83] on p "Timeline" at bounding box center [1229, 82] width 46 height 11
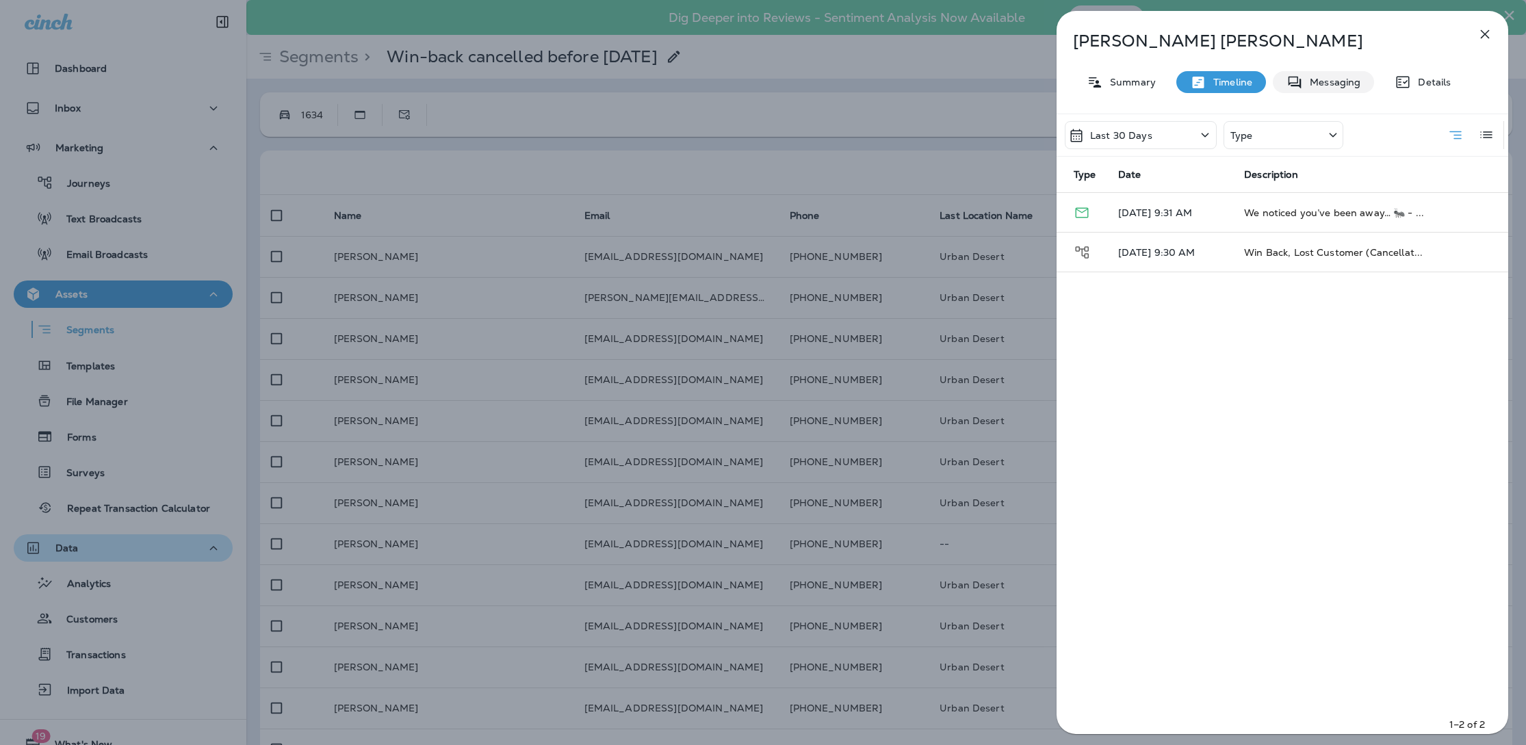
click at [1425, 78] on p "Details" at bounding box center [1431, 82] width 40 height 11
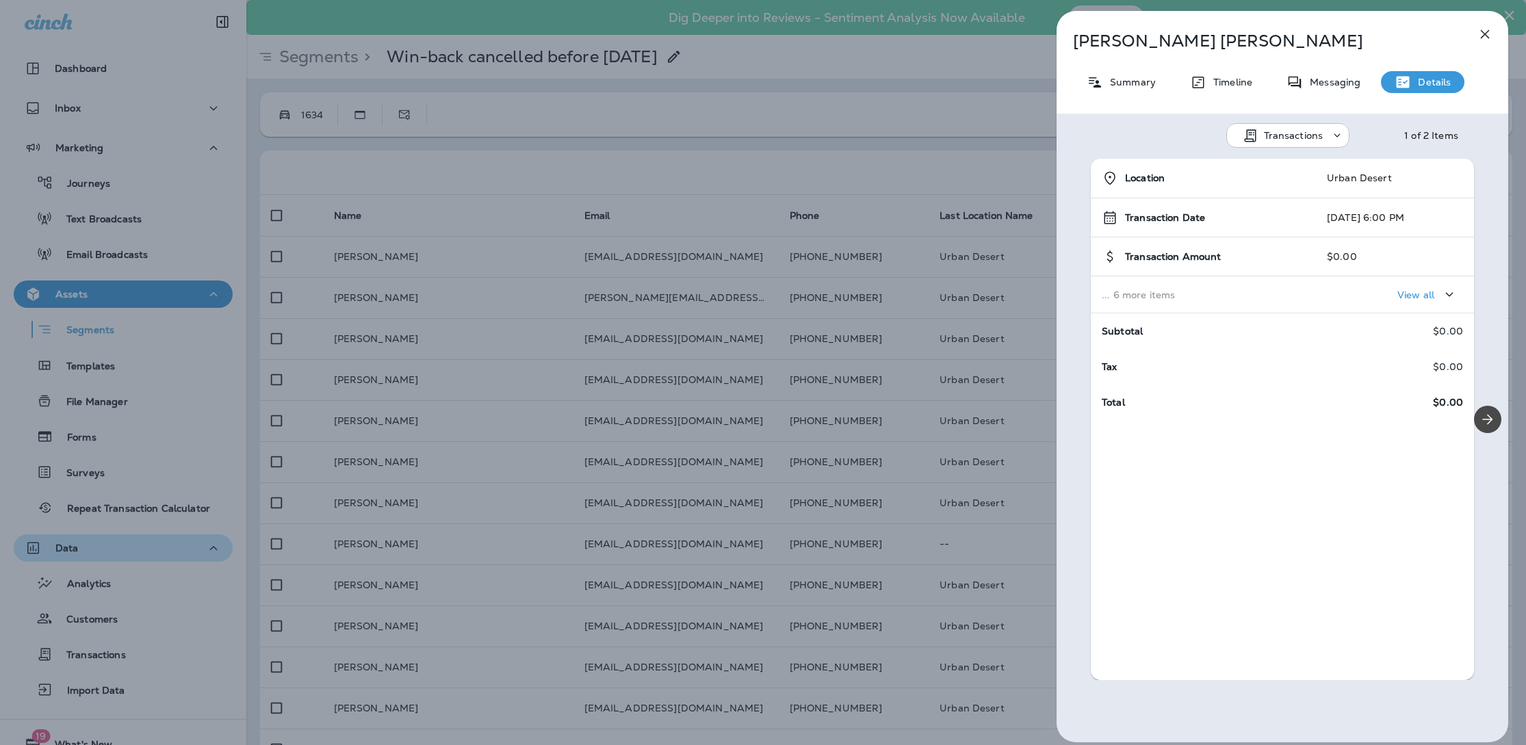
click at [1090, 85] on icon at bounding box center [1095, 82] width 16 height 17
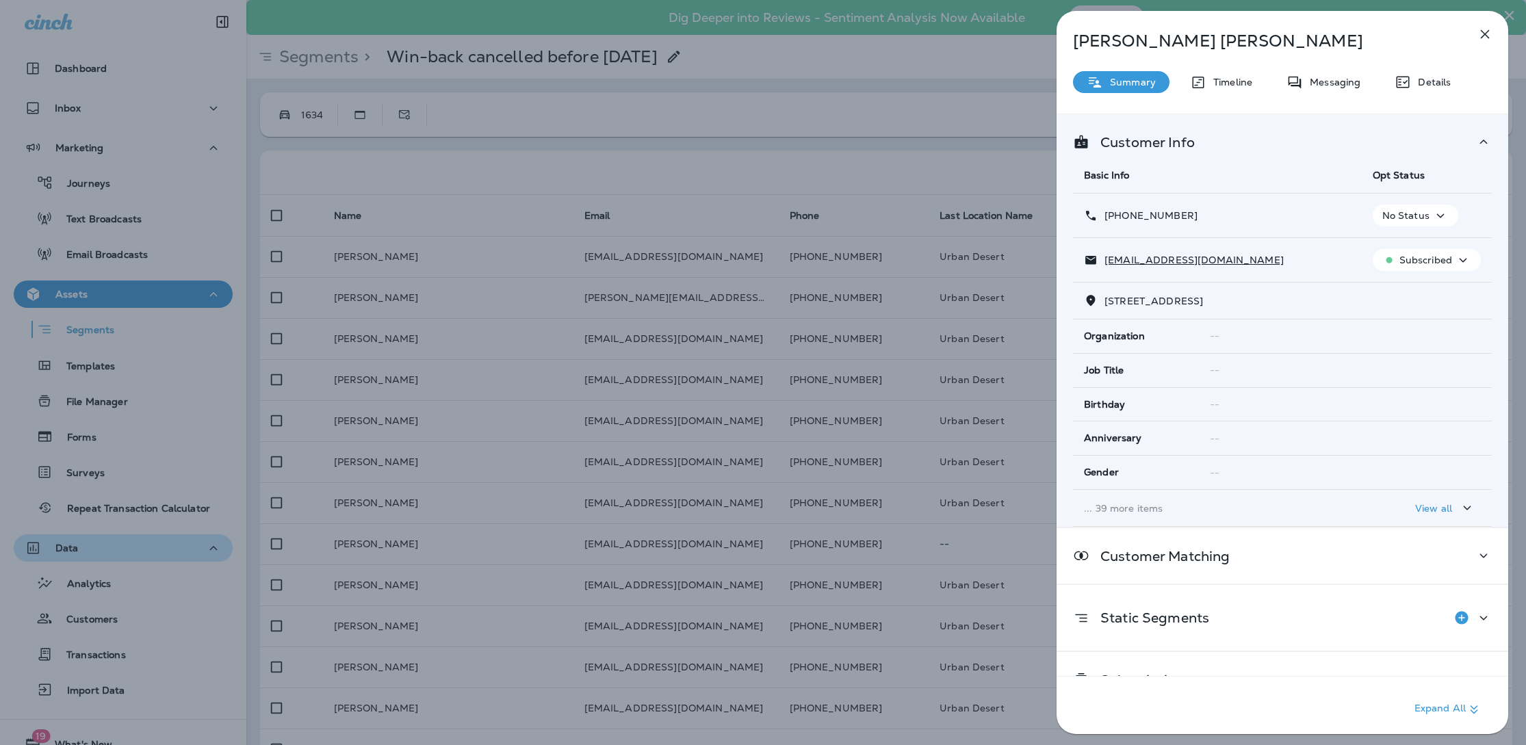
scroll to position [27, 0]
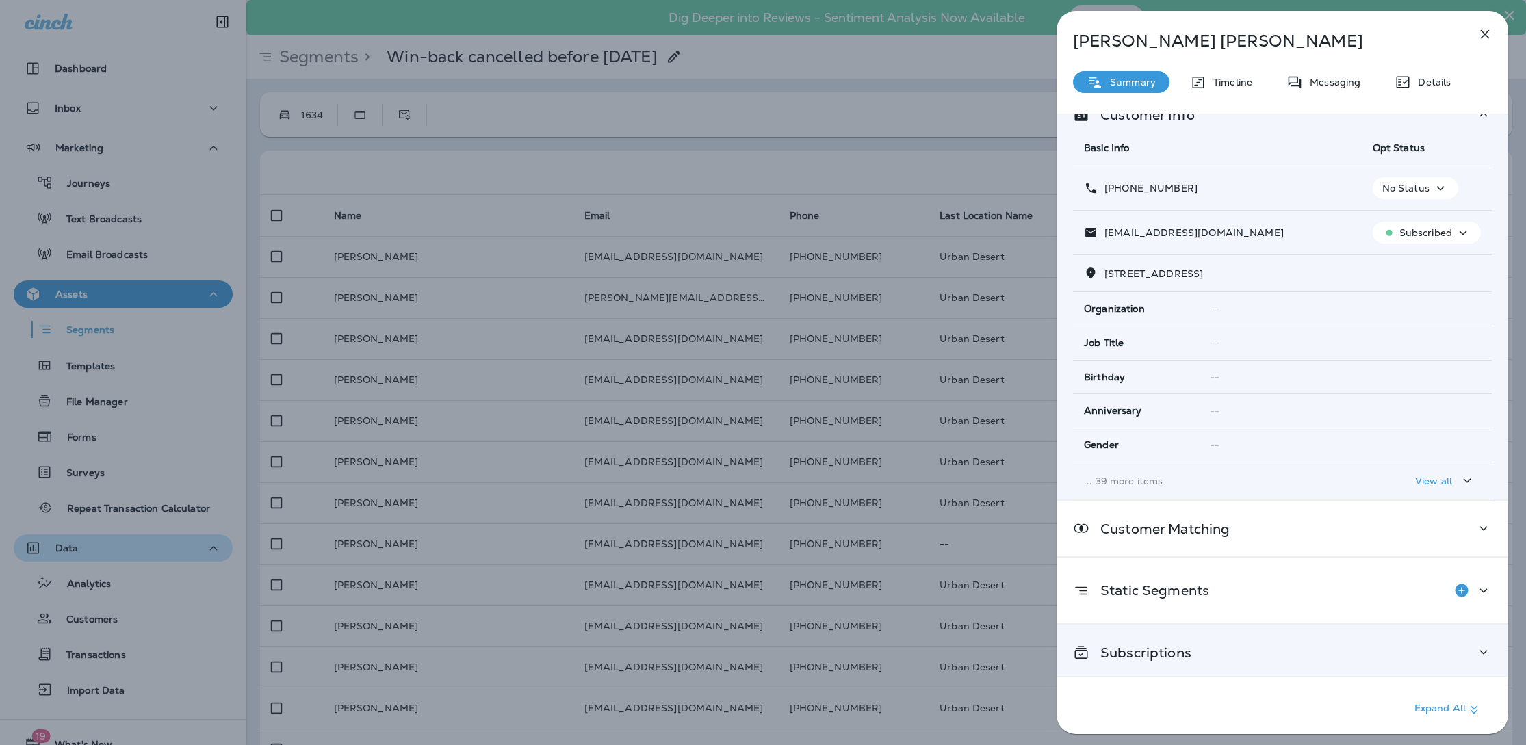
click at [1265, 644] on div "Subscriptions" at bounding box center [1282, 652] width 419 height 17
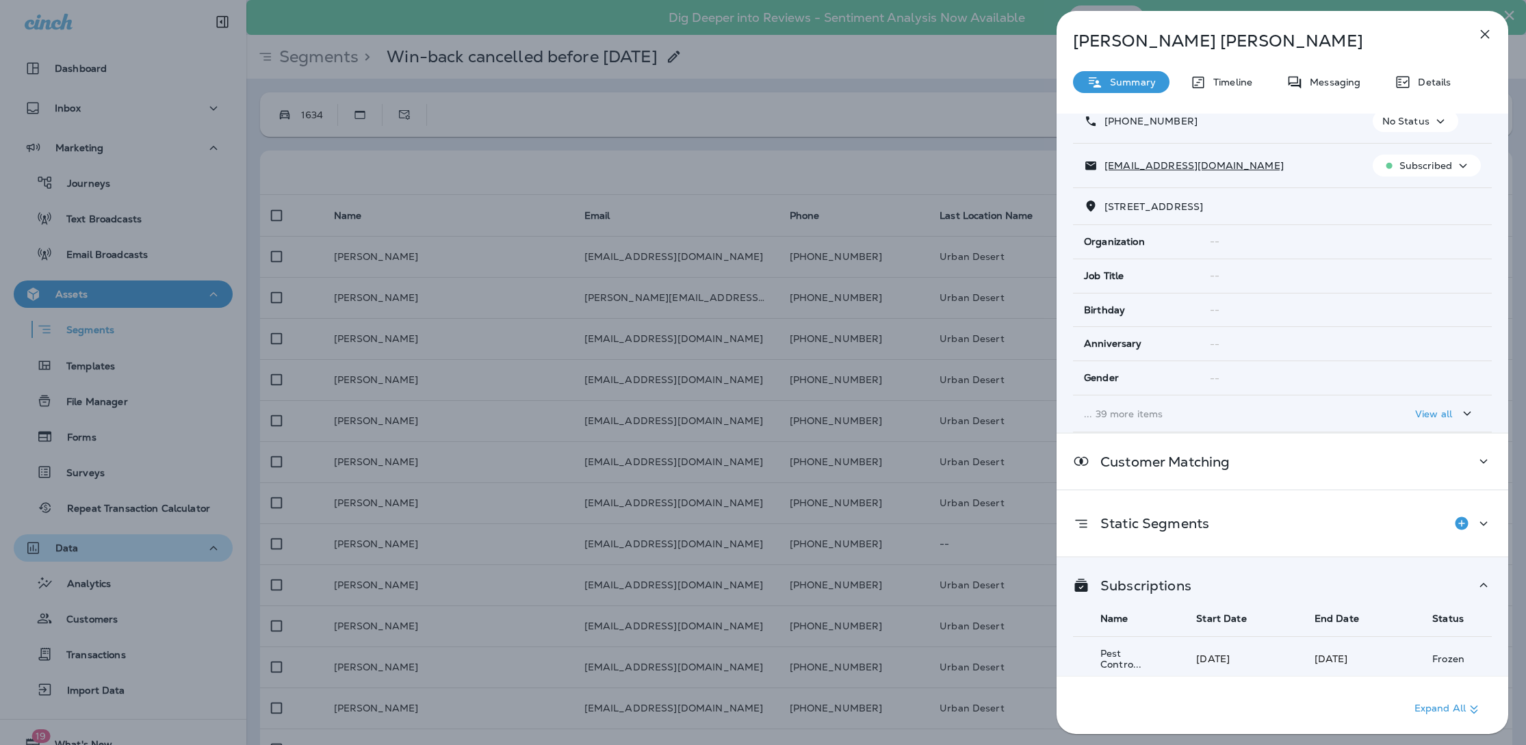
click at [1488, 36] on icon "button" at bounding box center [1485, 34] width 9 height 9
